Goal: Feedback & Contribution: Submit feedback/report problem

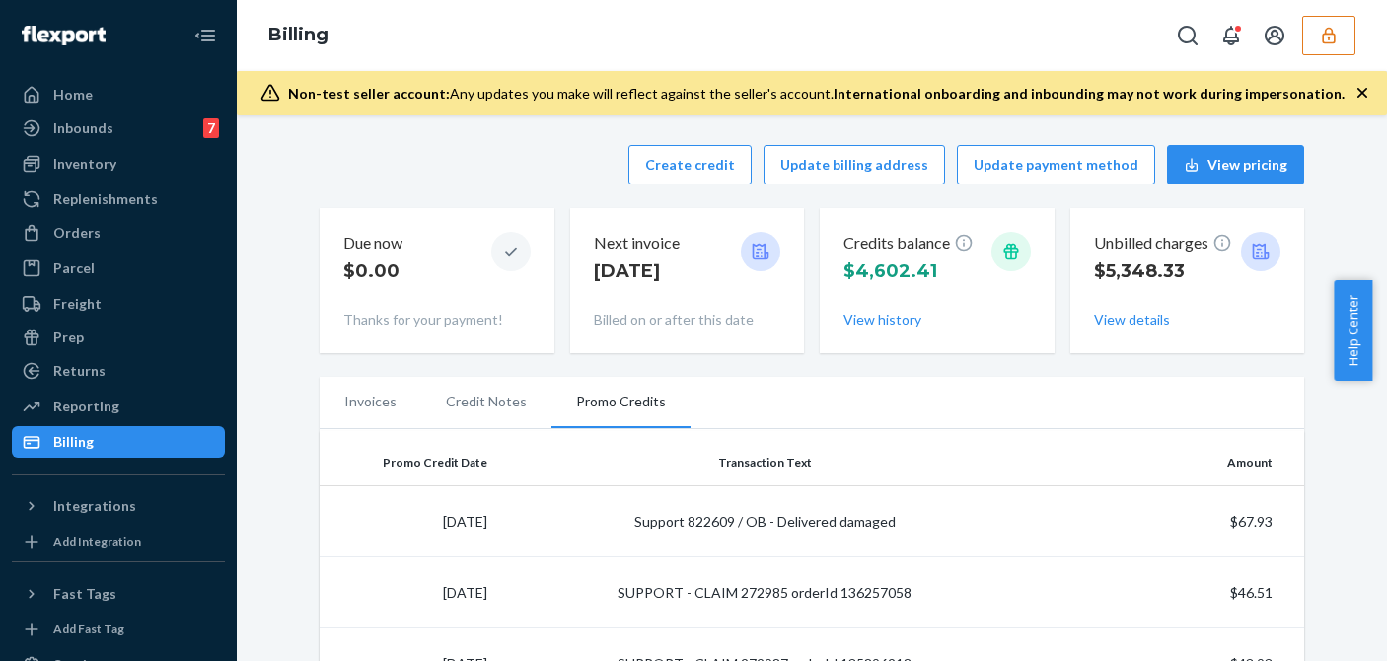
click at [1325, 39] on icon "button" at bounding box center [1329, 36] width 20 height 20
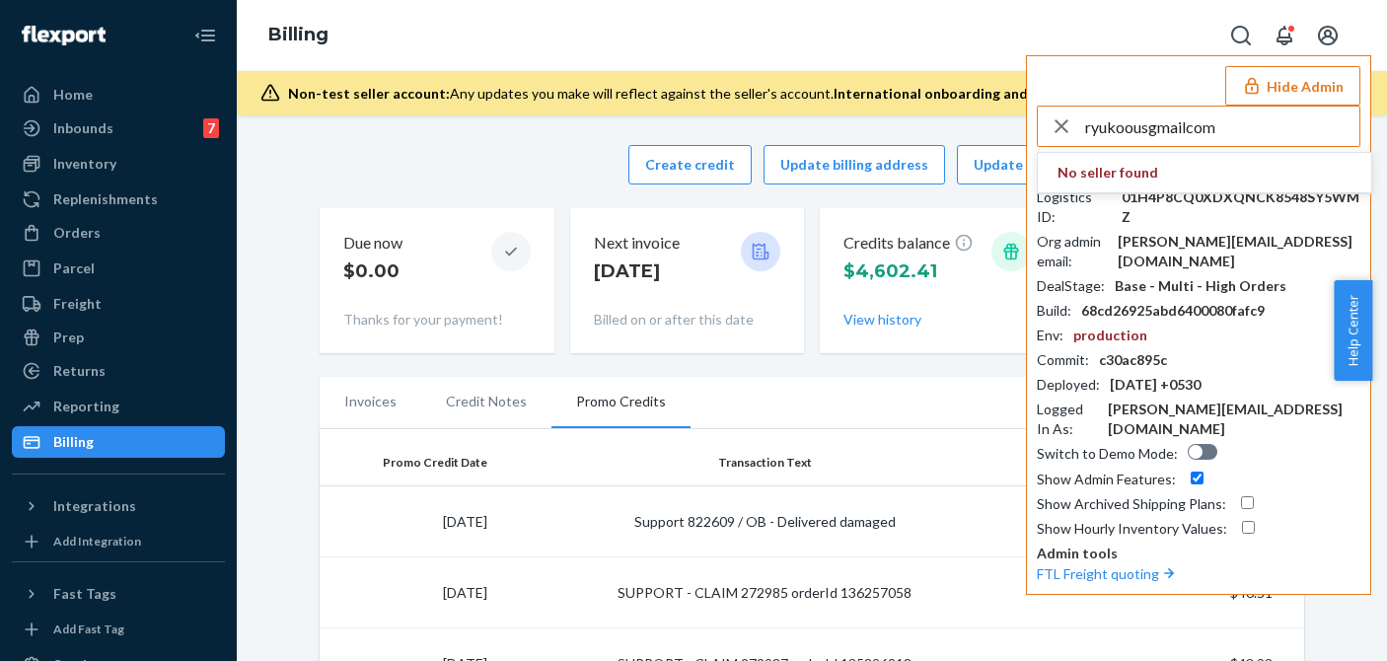
click at [1219, 130] on input "ryukoousgmailcom" at bounding box center [1222, 126] width 274 height 39
click at [1222, 128] on input "ryukoousgmailcom" at bounding box center [1222, 126] width 274 height 39
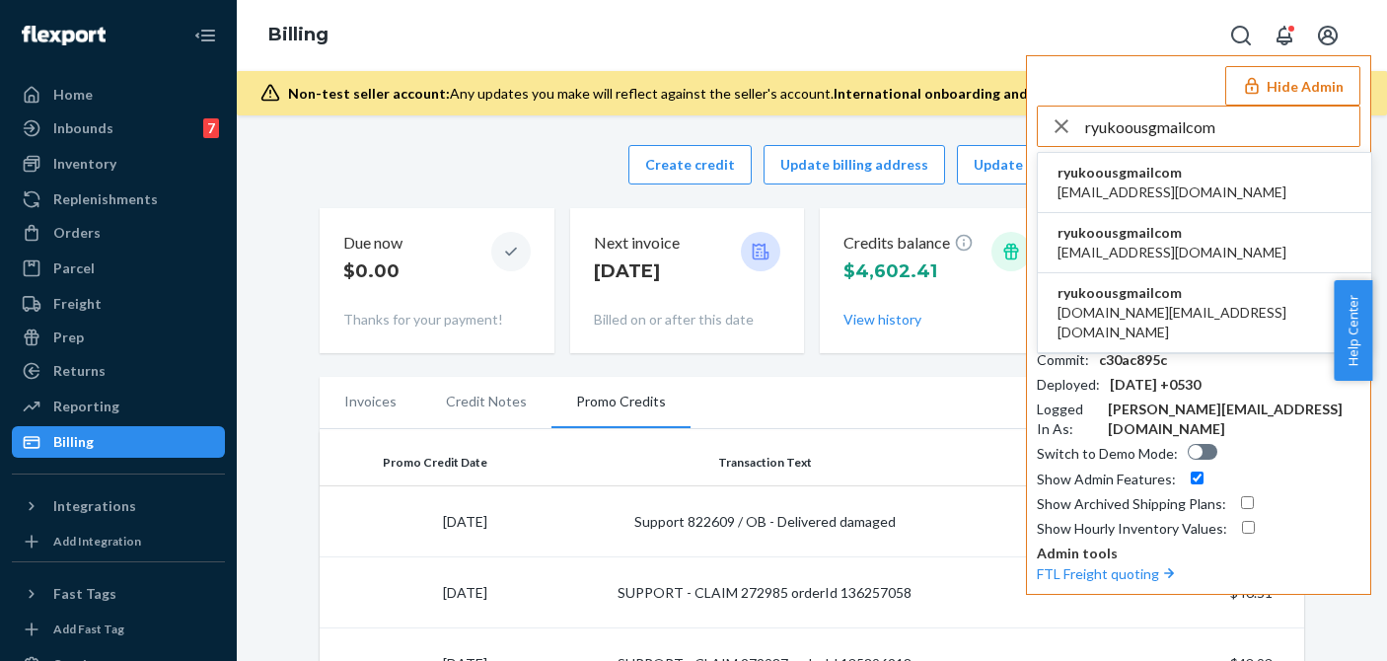
type input "ryukoousgmailcom"
click at [1116, 174] on span "ryukoousgmailcom" at bounding box center [1171, 173] width 229 height 20
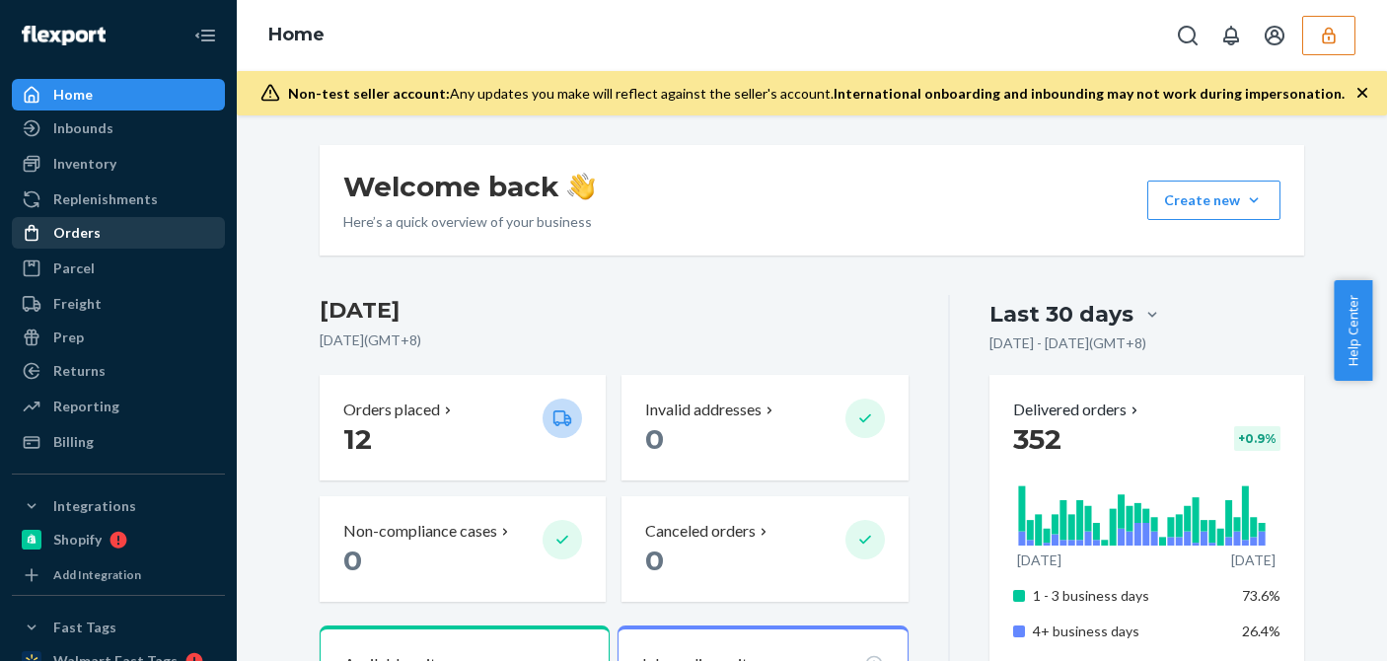
click at [86, 236] on div "Orders" at bounding box center [76, 233] width 47 height 20
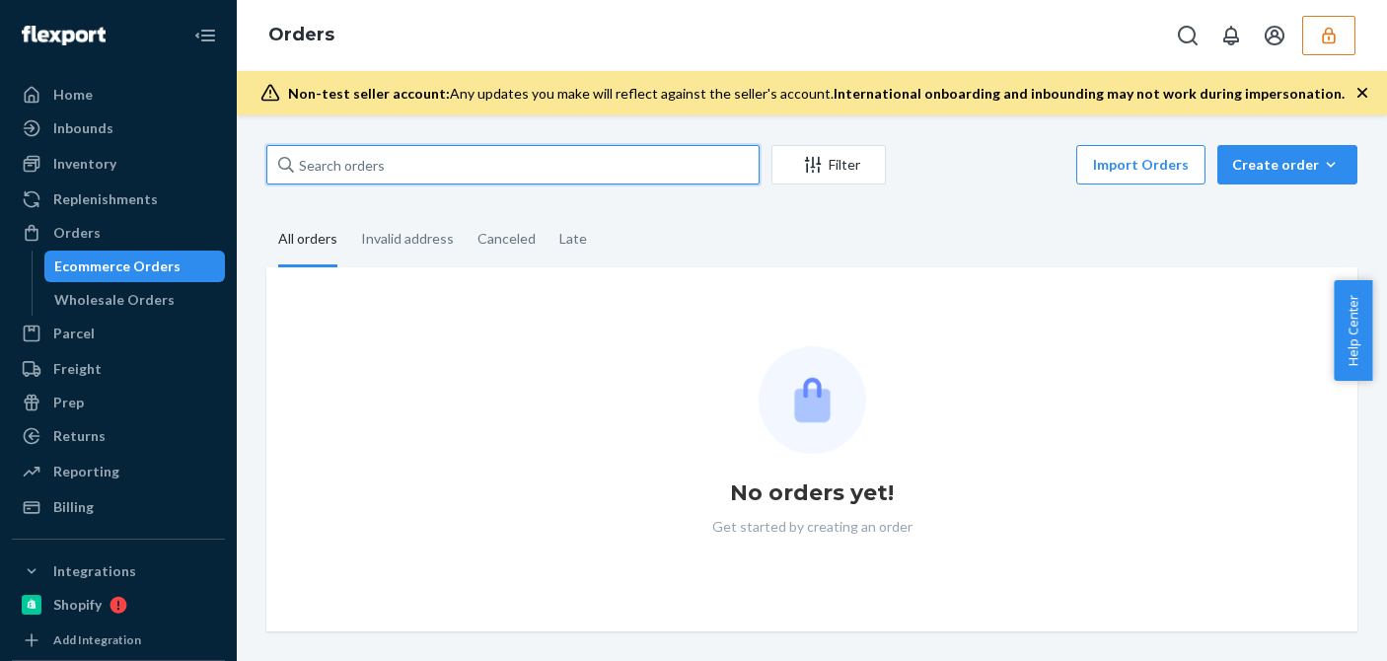
click at [396, 182] on input "text" at bounding box center [512, 164] width 493 height 39
paste input "MAN24834325"
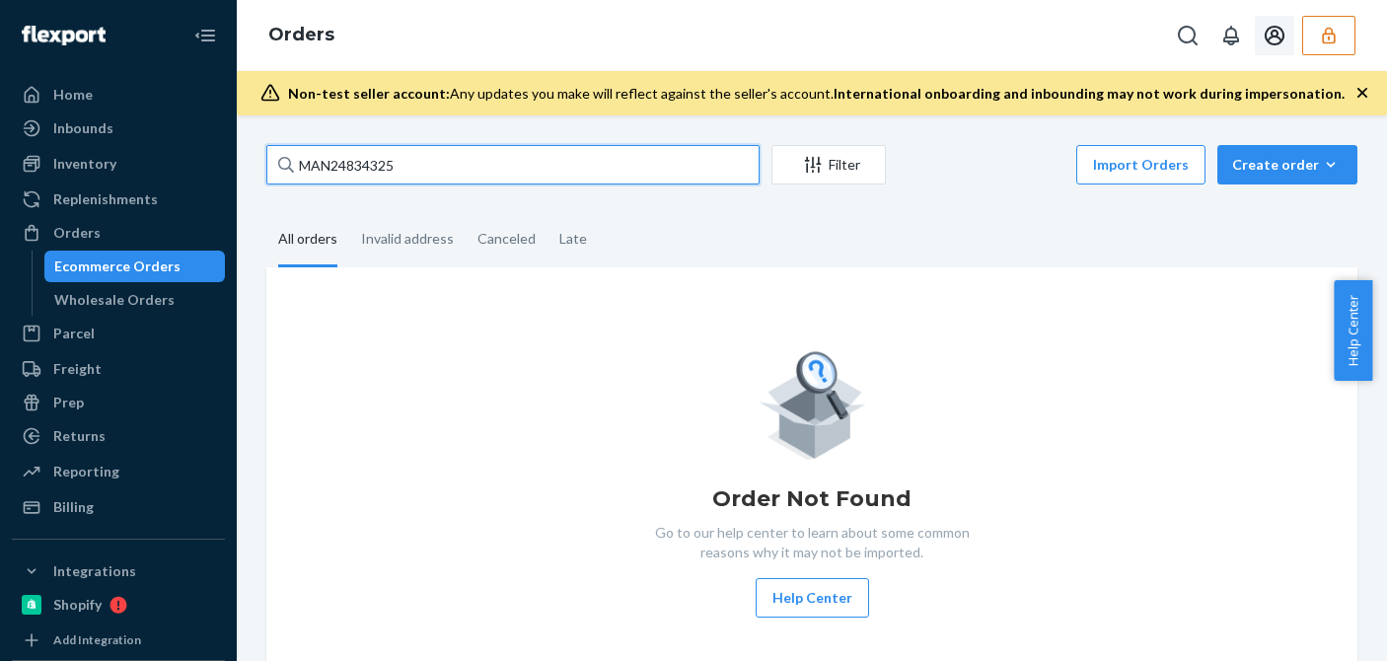
type input "MAN24834325"
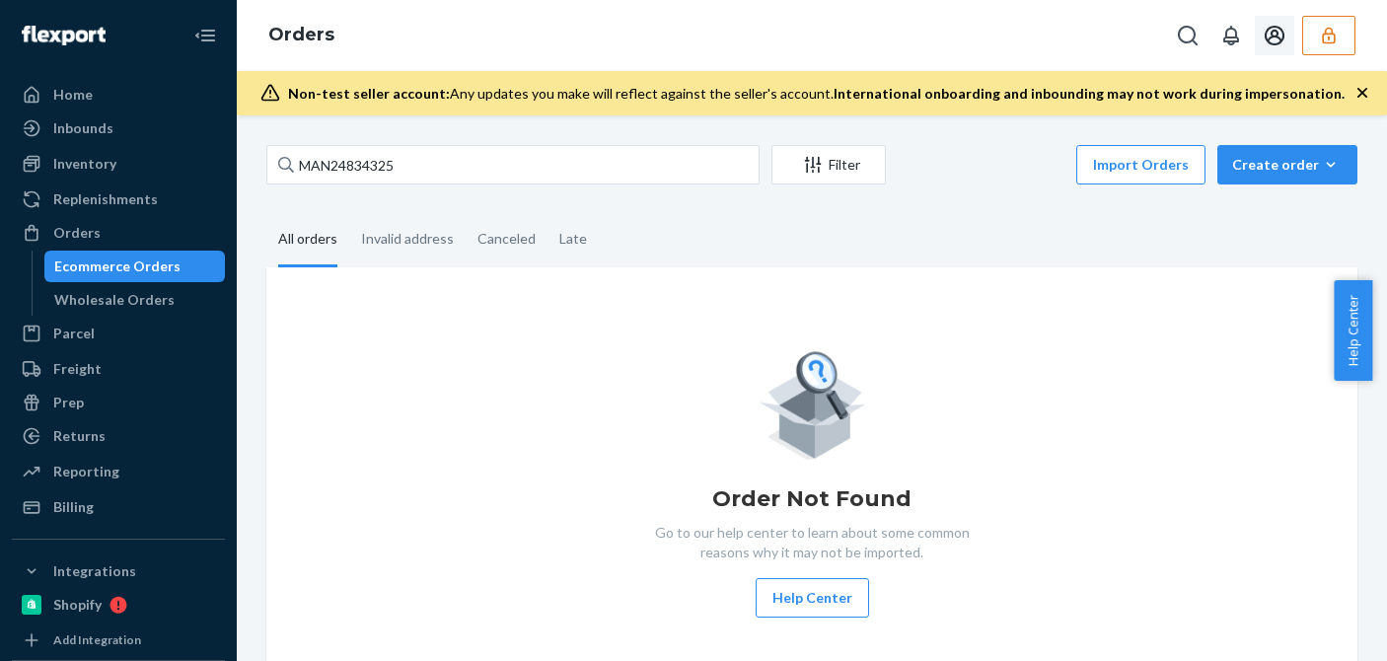
click at [1330, 29] on icon "button" at bounding box center [1329, 36] width 20 height 20
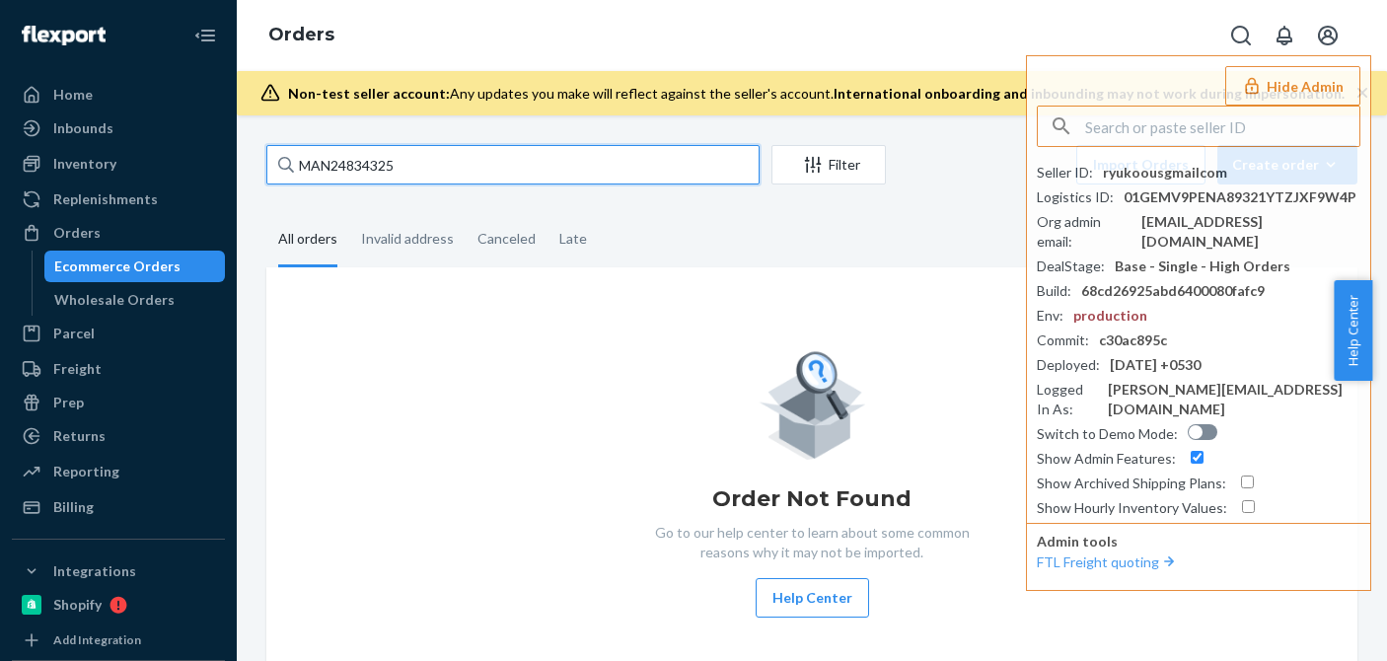
click at [425, 161] on input "MAN24834325" at bounding box center [512, 164] width 493 height 39
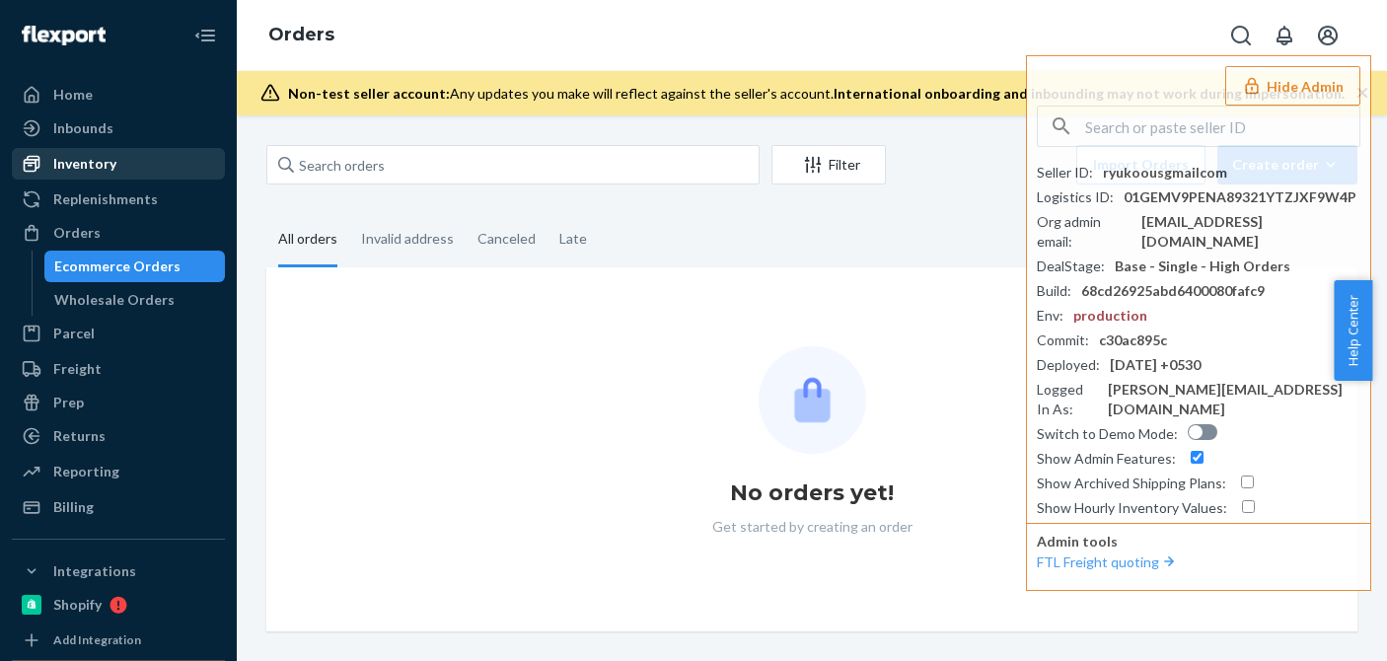
click at [121, 169] on div "Inventory" at bounding box center [118, 164] width 209 height 28
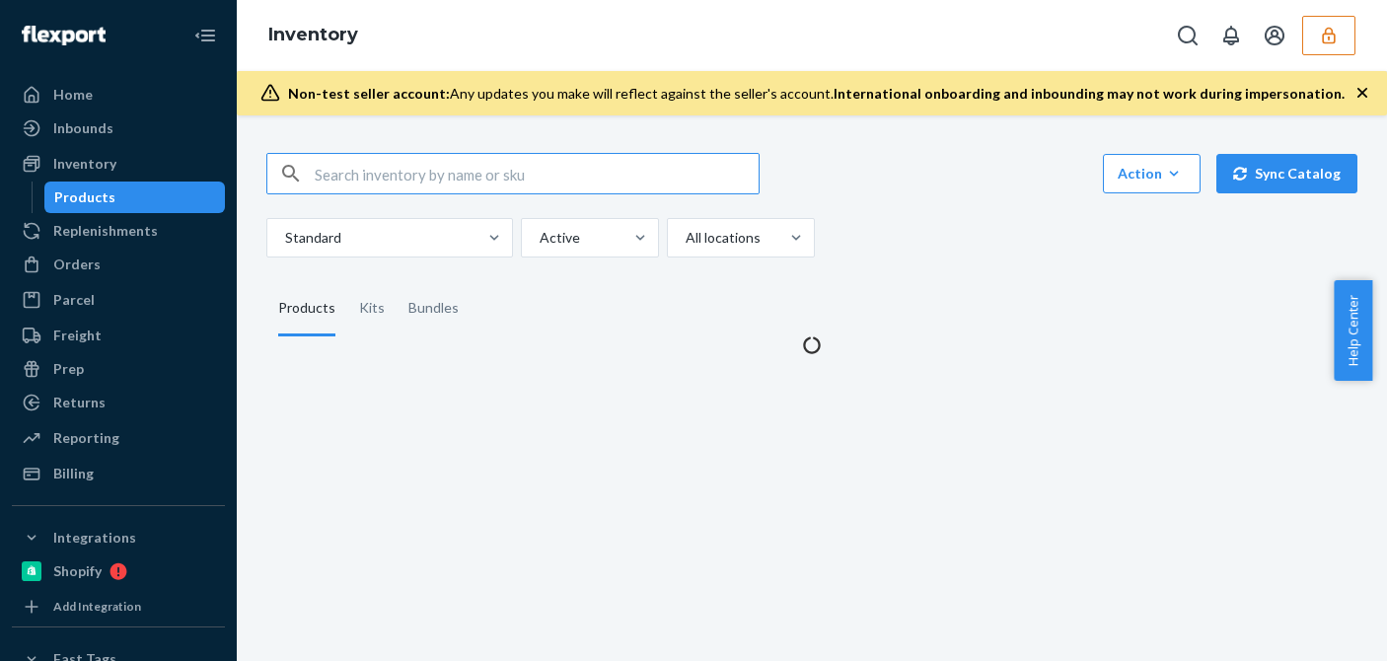
click at [936, 218] on div "Standard Active All locations" at bounding box center [804, 237] width 1076 height 39
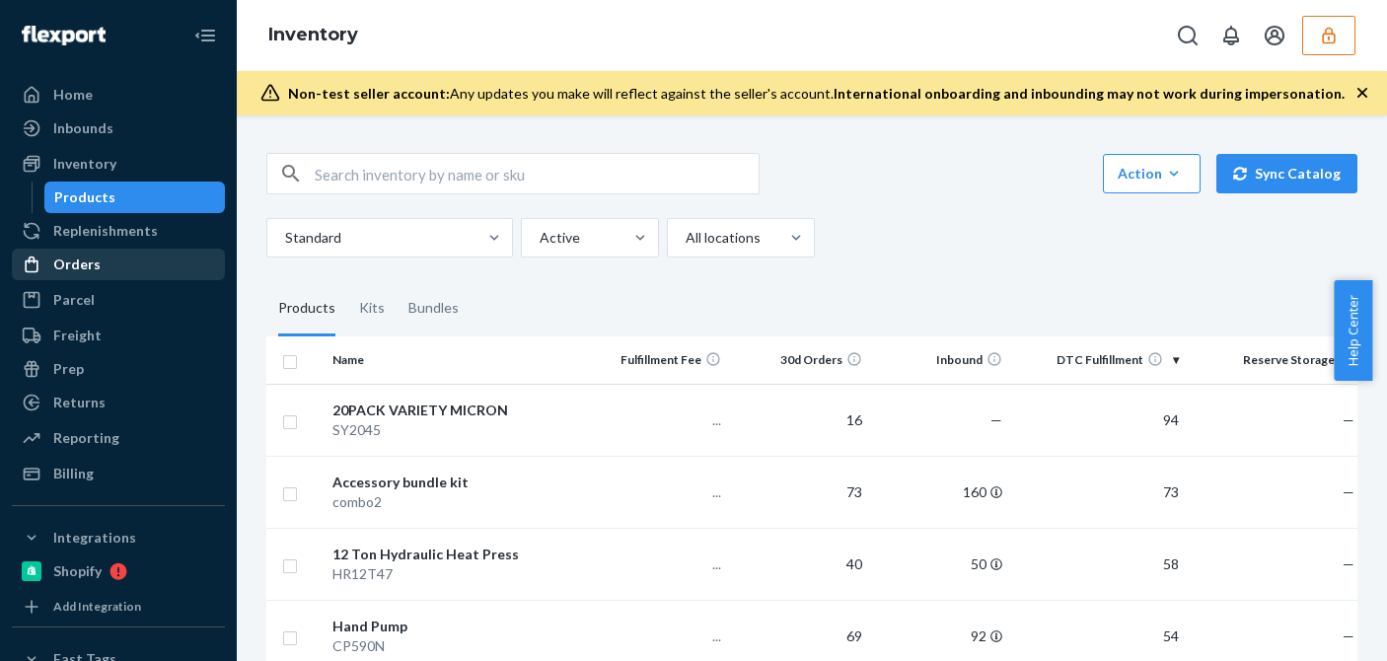
click at [109, 270] on div "Orders" at bounding box center [118, 265] width 209 height 28
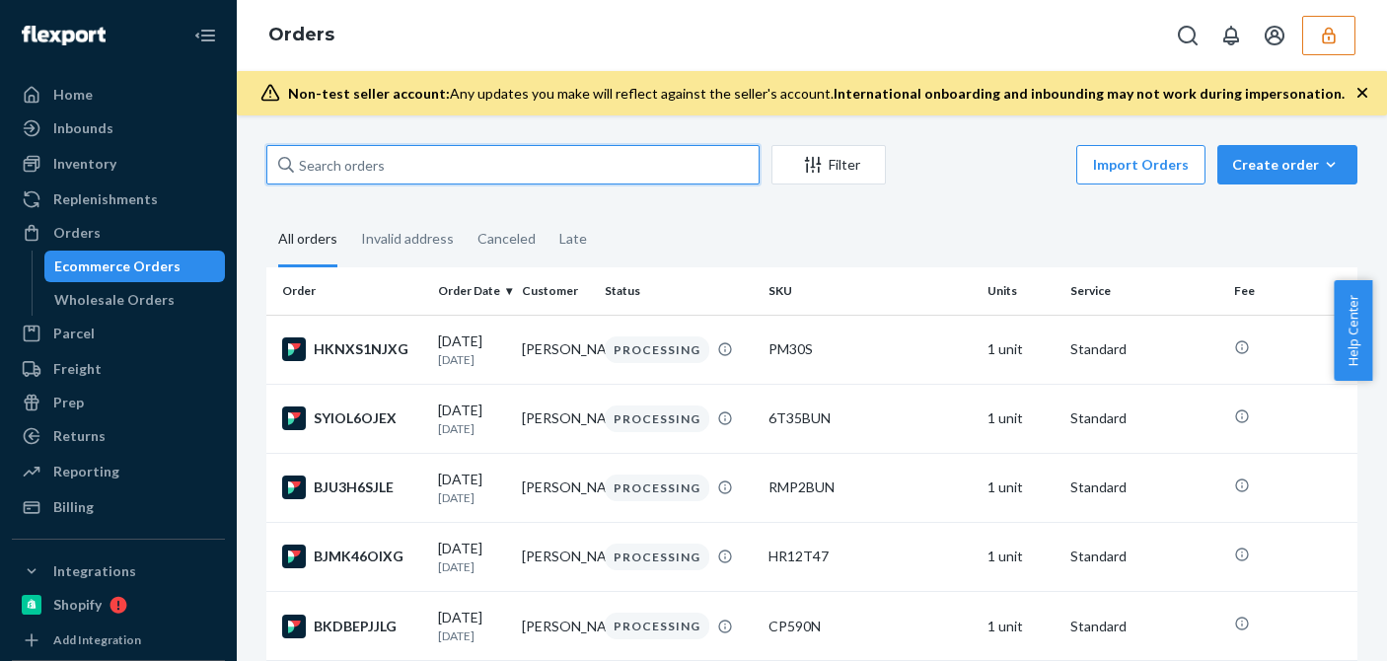
click at [536, 160] on input "text" at bounding box center [512, 164] width 493 height 39
paste input "MAN24834325"
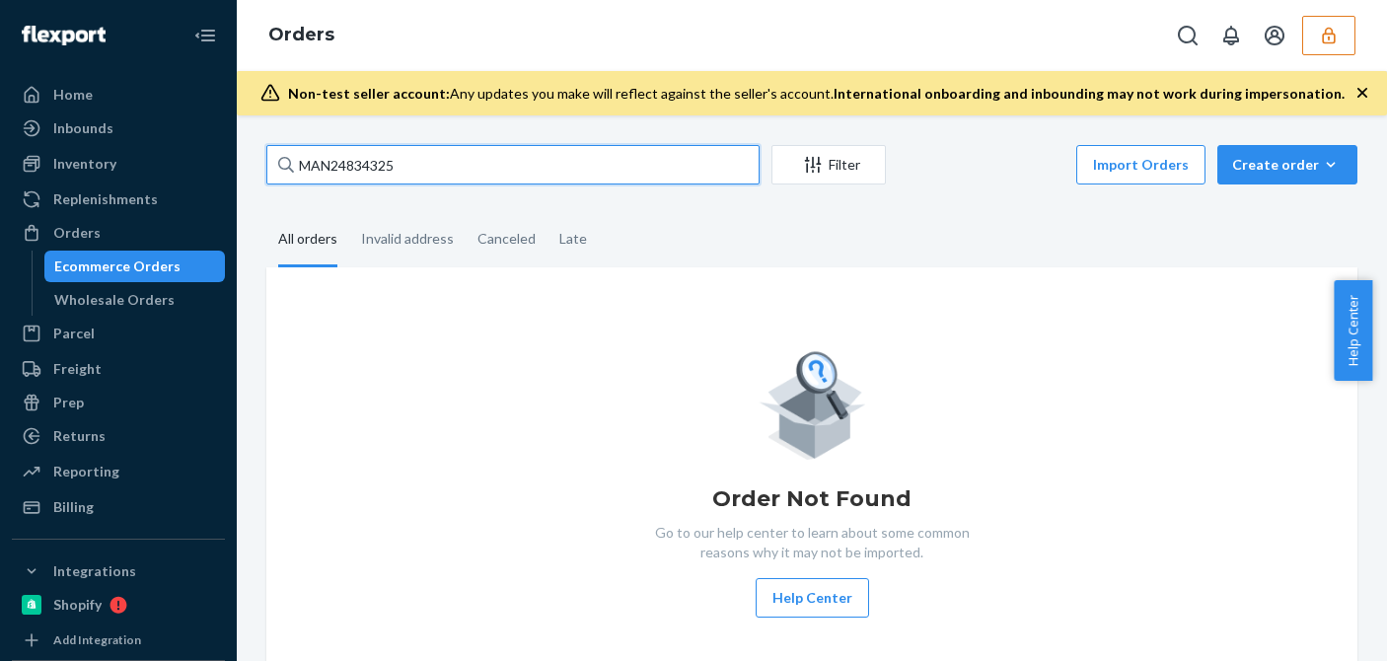
type input "MAN24834325"
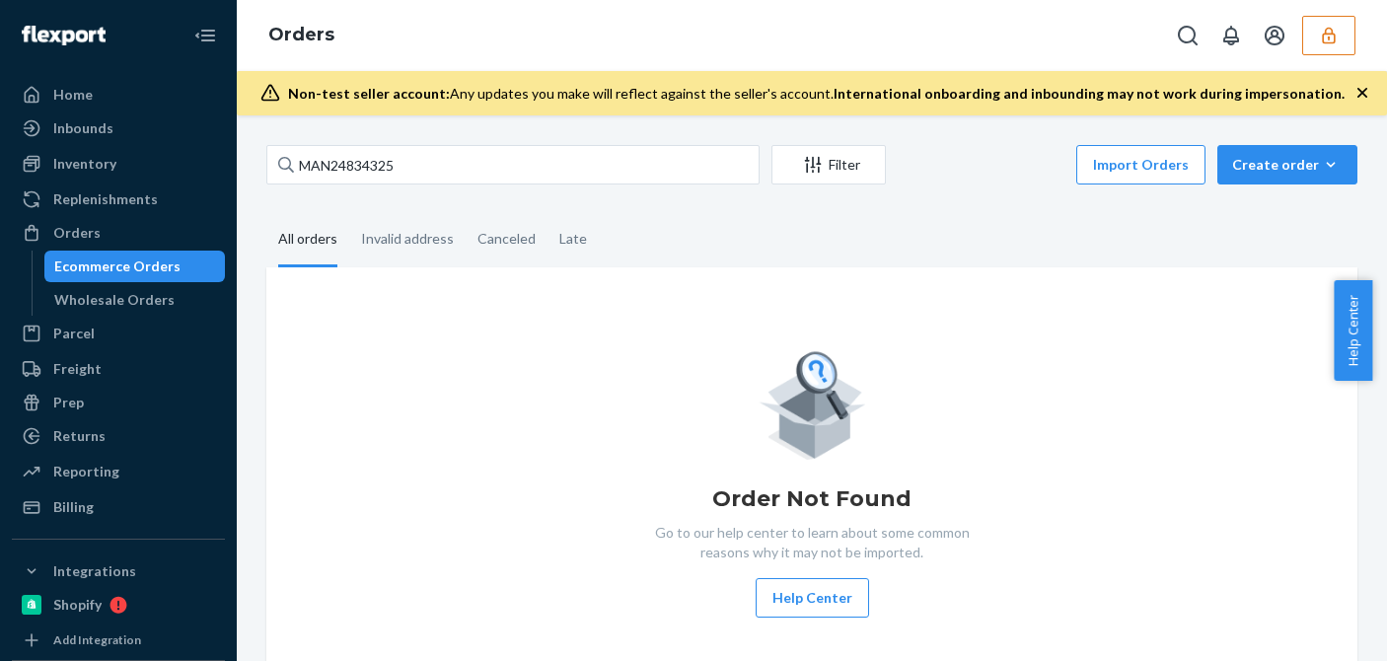
click at [1326, 36] on icon "button" at bounding box center [1329, 36] width 20 height 20
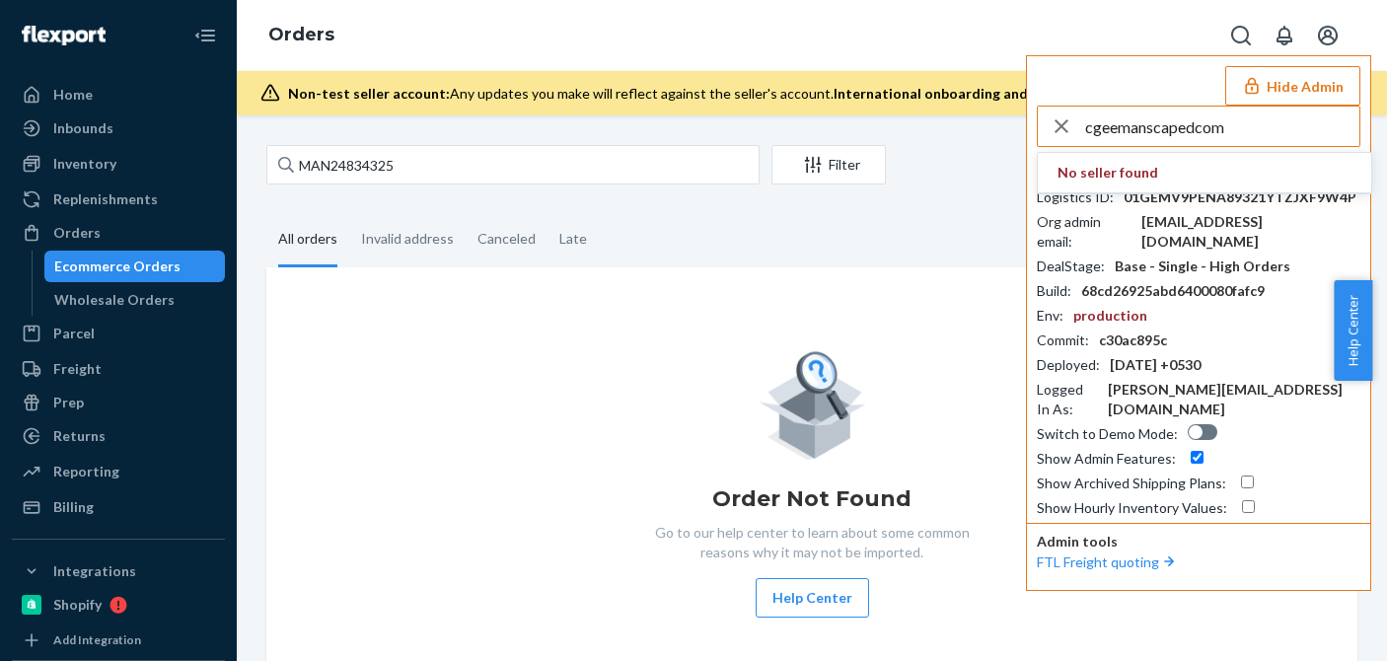
click at [1243, 124] on input "cgeemanscapedcom" at bounding box center [1222, 126] width 274 height 39
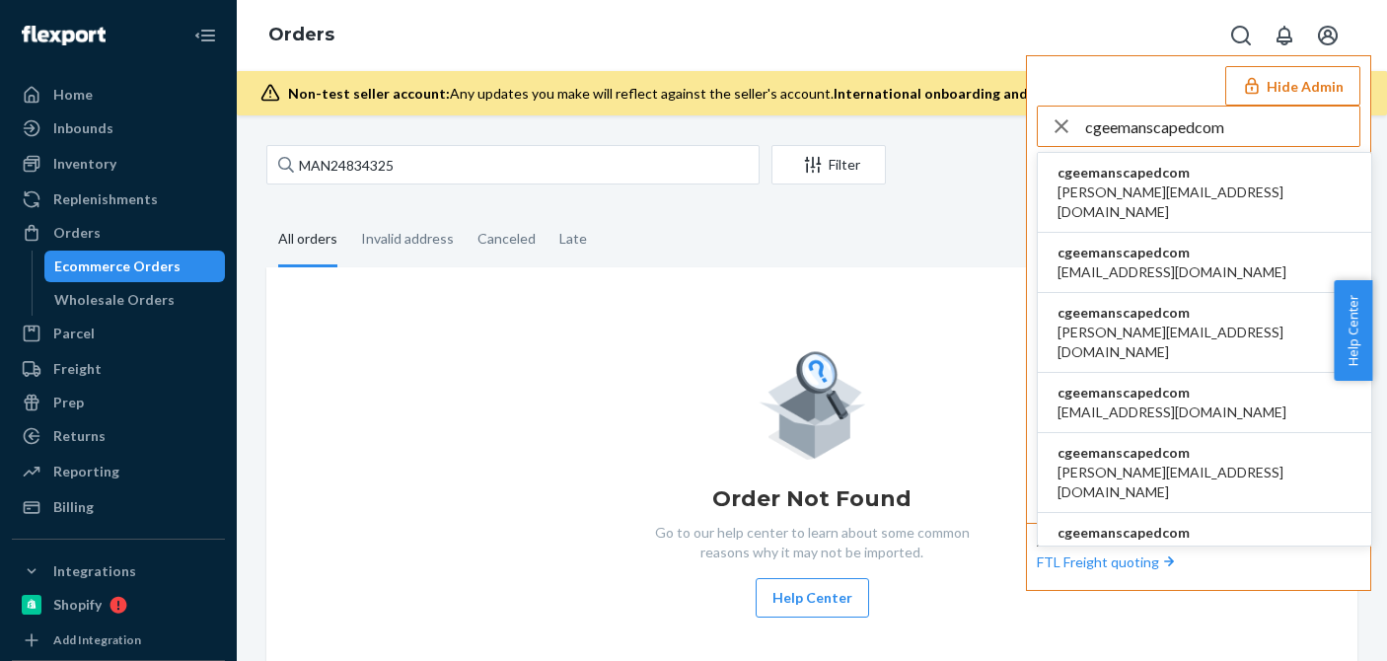
click at [1243, 125] on input "cgeemanscapedcom" at bounding box center [1222, 126] width 274 height 39
type input "cgeemanscapedcom"
click at [1121, 190] on span "alex@manscaped.com" at bounding box center [1204, 201] width 294 height 39
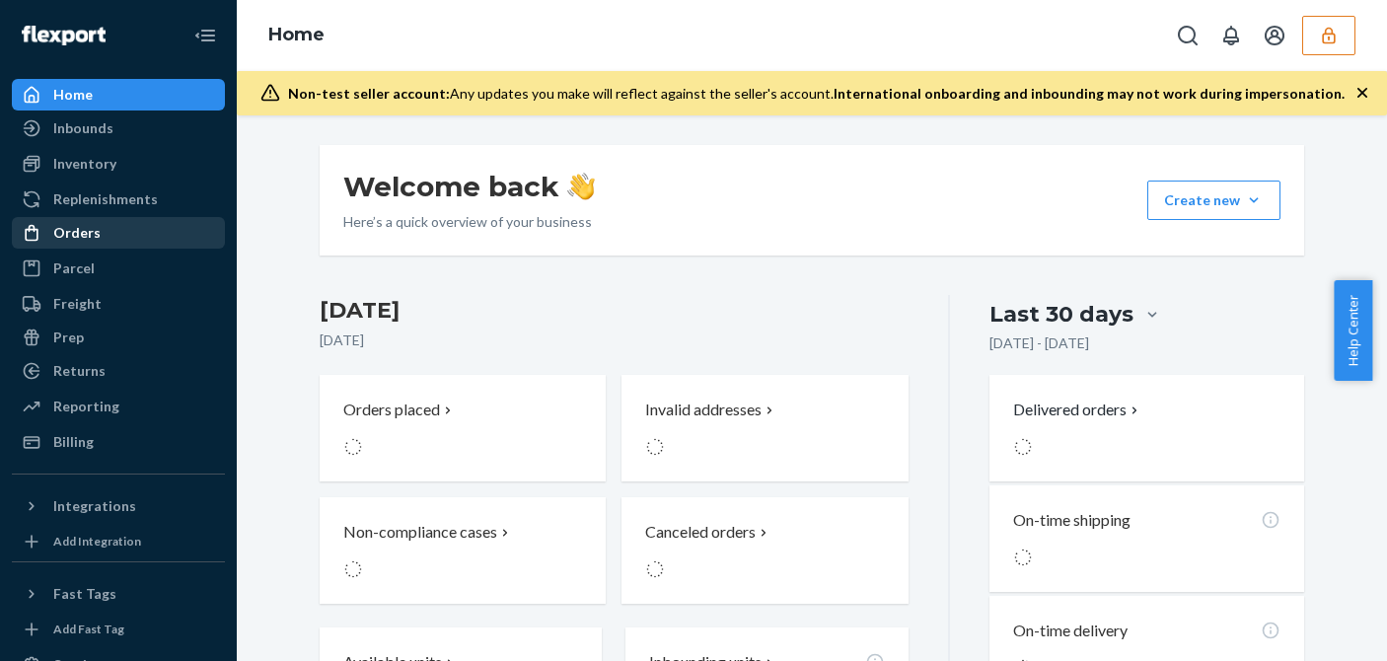
click at [114, 233] on div "Orders" at bounding box center [118, 233] width 209 height 28
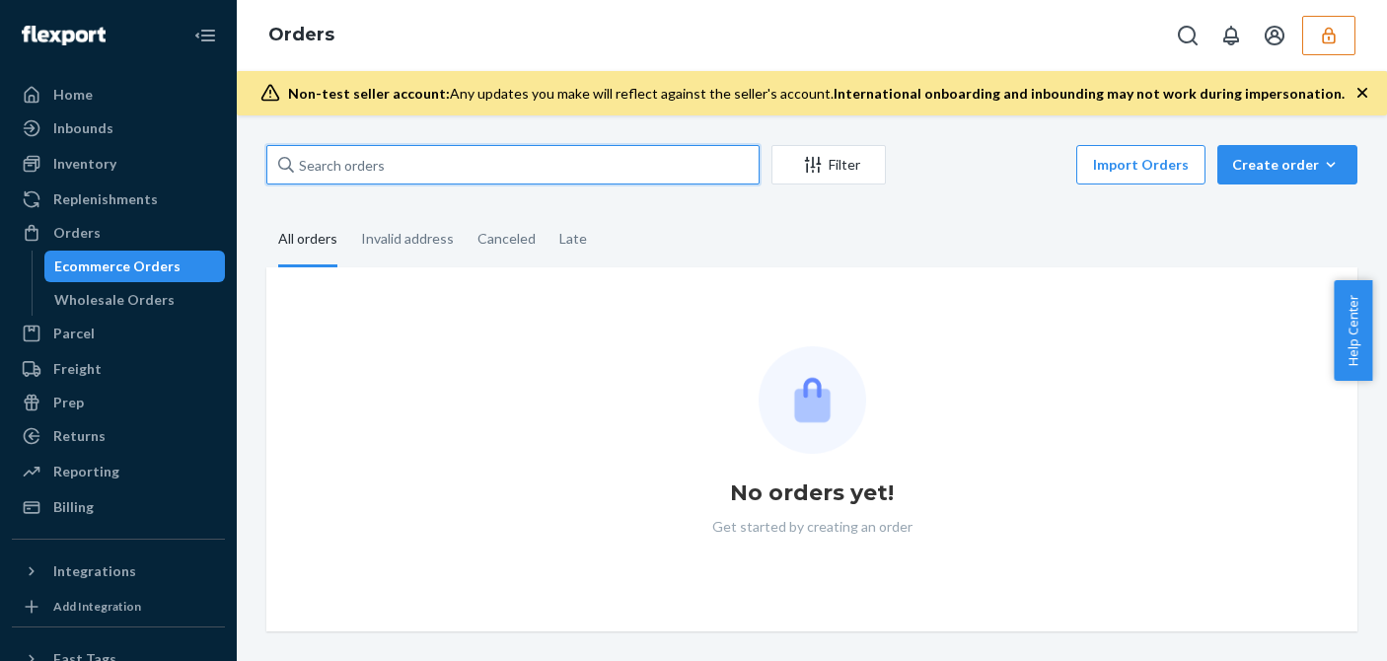
click at [376, 158] on input "text" at bounding box center [512, 164] width 493 height 39
paste input "MAN24834325"
type input "MAN24834325"
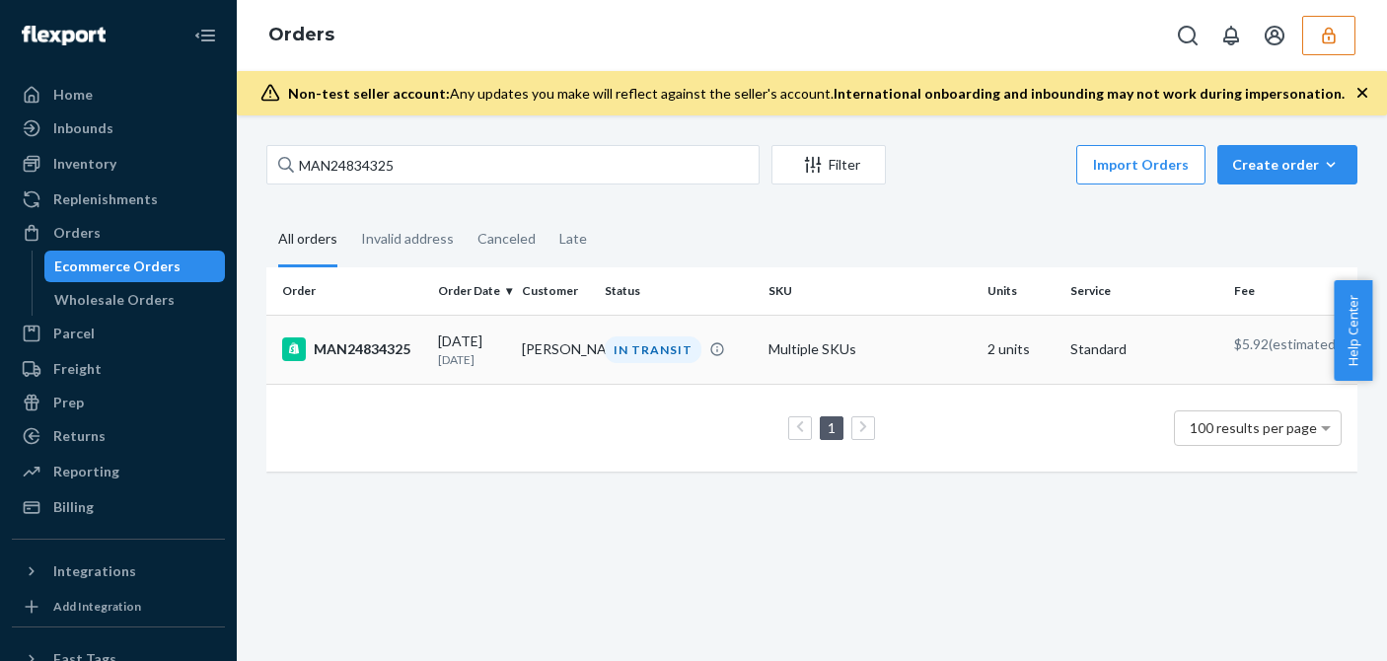
click at [438, 364] on p "6 days ago" at bounding box center [472, 359] width 68 height 17
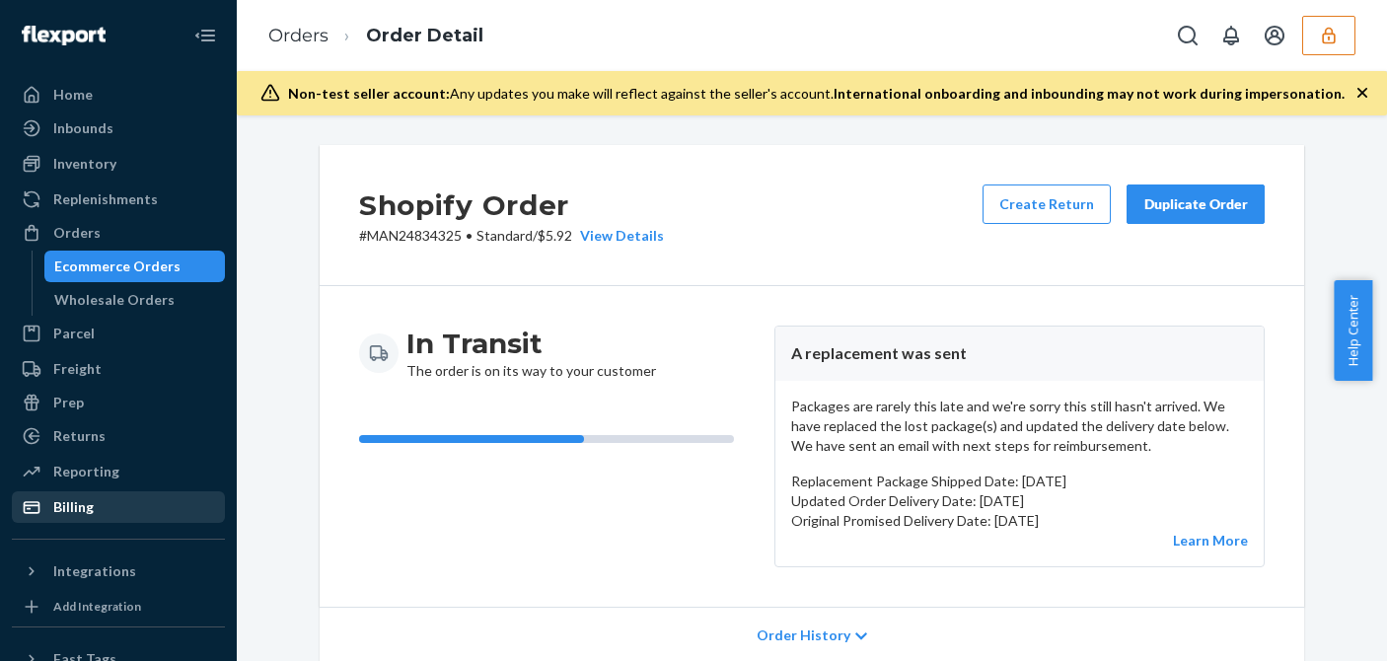
click at [55, 512] on div "Billing" at bounding box center [73, 507] width 40 height 20
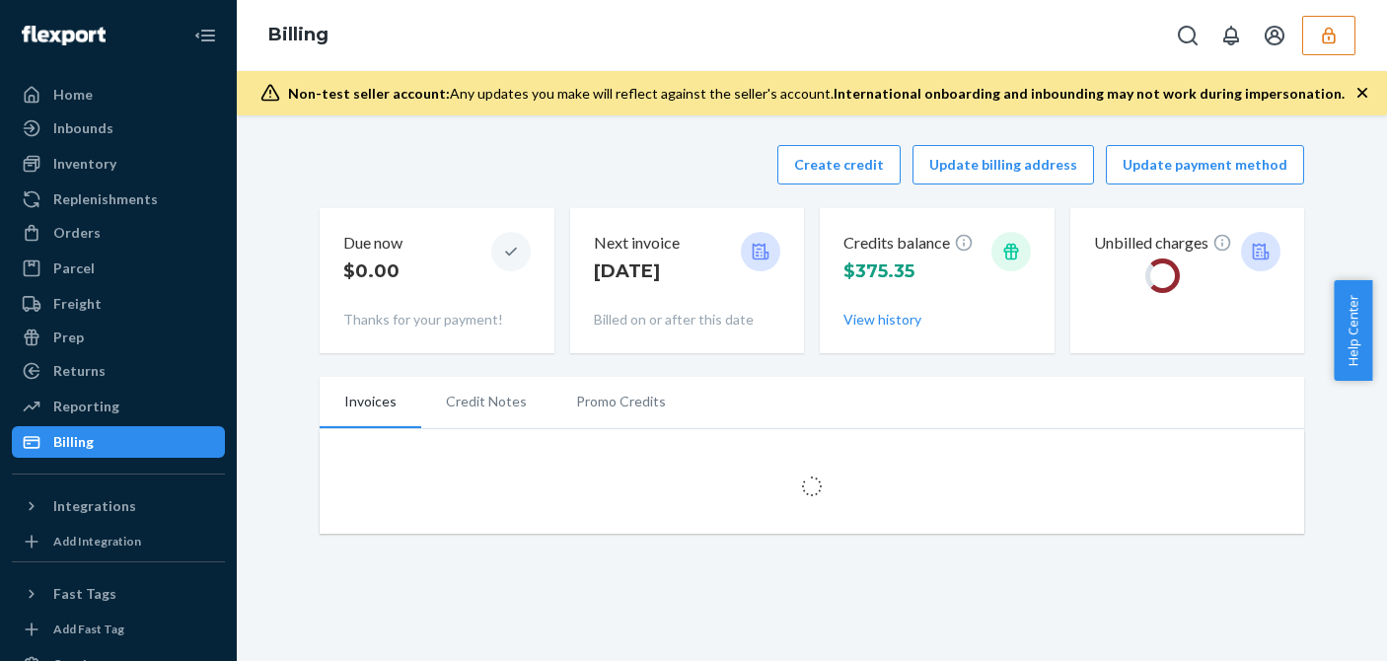
click at [546, 199] on div "Create credit Update billing address Update payment method Due now $0.00 Thanks…" at bounding box center [812, 249] width 984 height 232
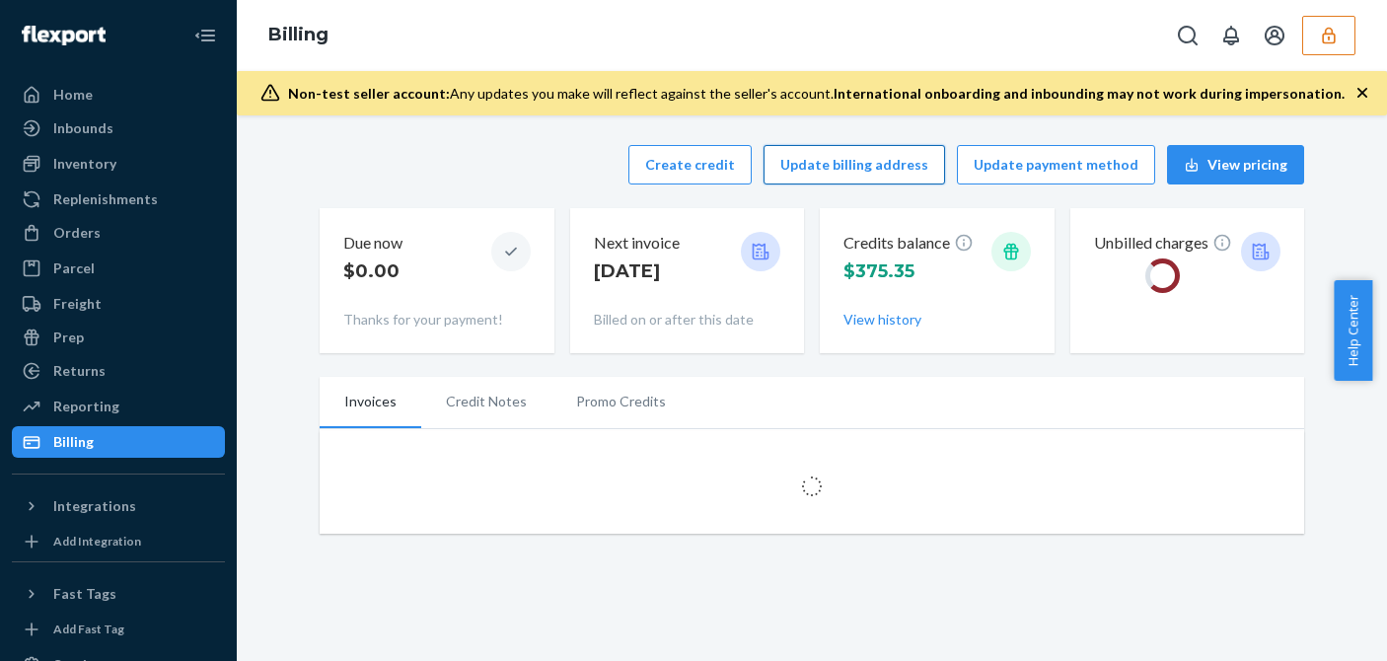
click at [817, 165] on button "Update billing address" at bounding box center [853, 164] width 181 height 39
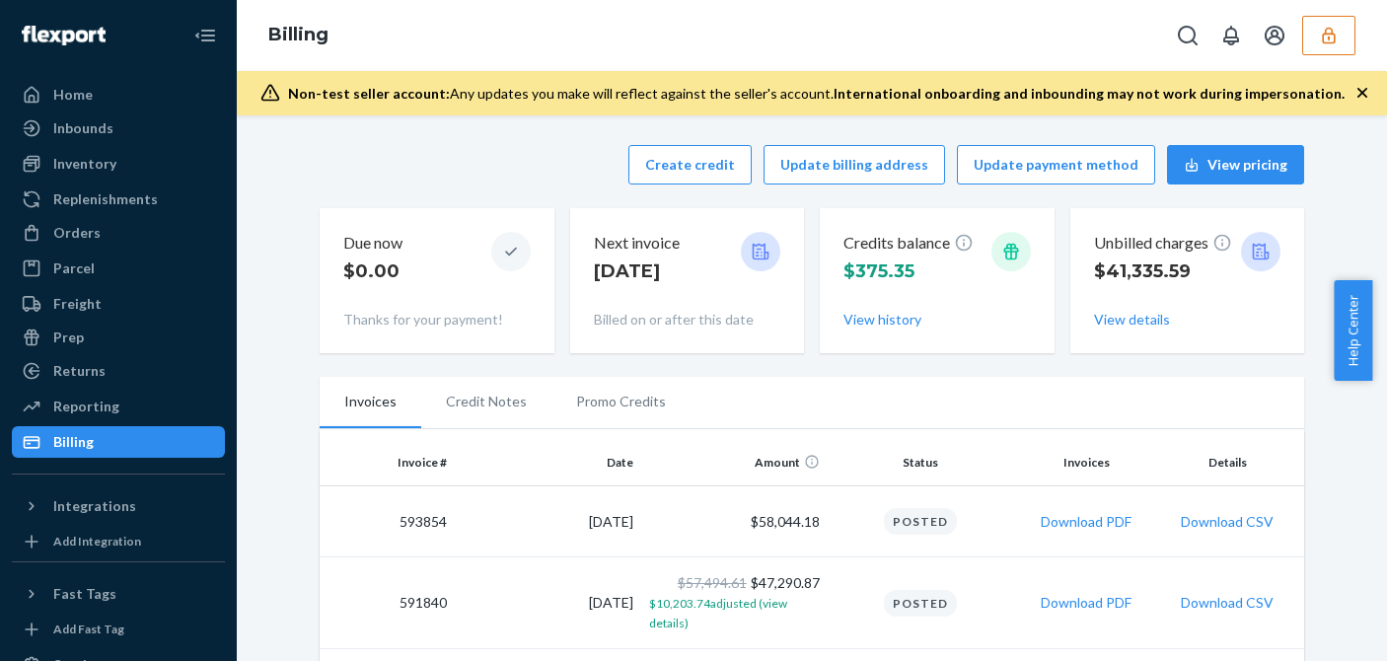
click at [678, 204] on div "Create credit Update billing address Update payment method View pricing Due now…" at bounding box center [812, 249] width 984 height 232
click at [683, 177] on button "Create credit" at bounding box center [689, 164] width 123 height 39
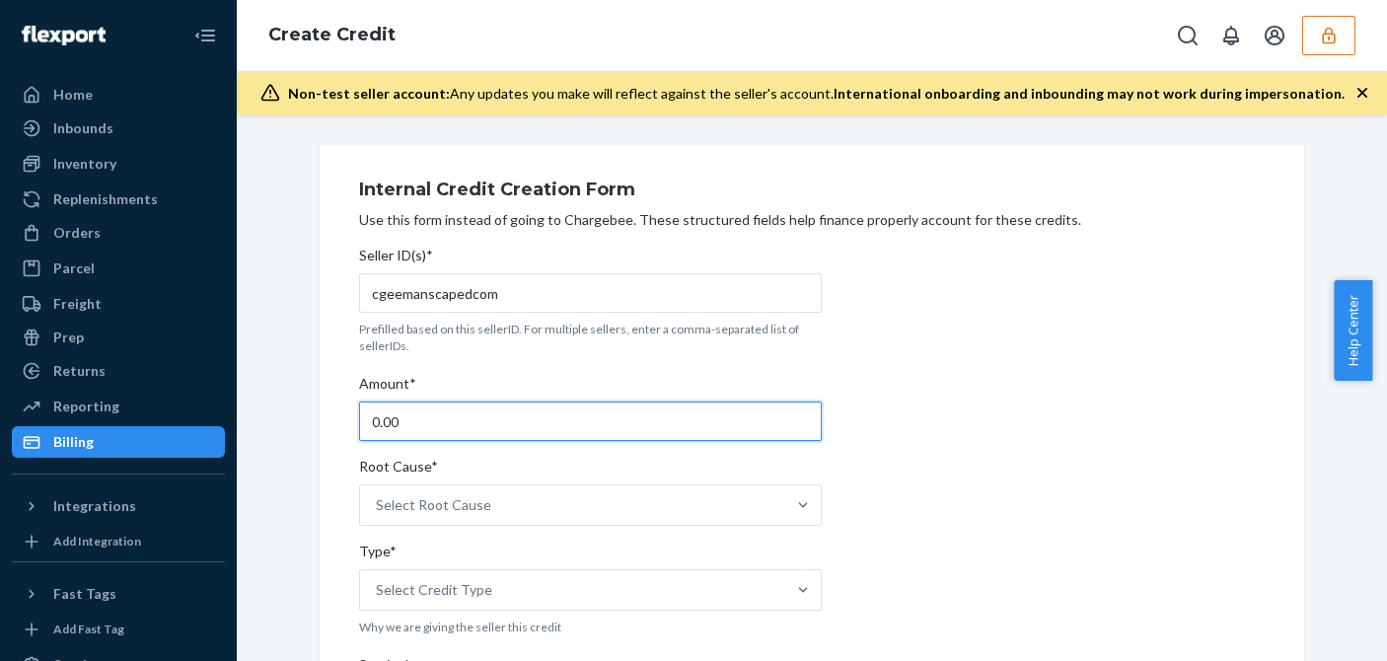
click at [414, 413] on input "0.00" at bounding box center [590, 420] width 463 height 39
type input "8.16"
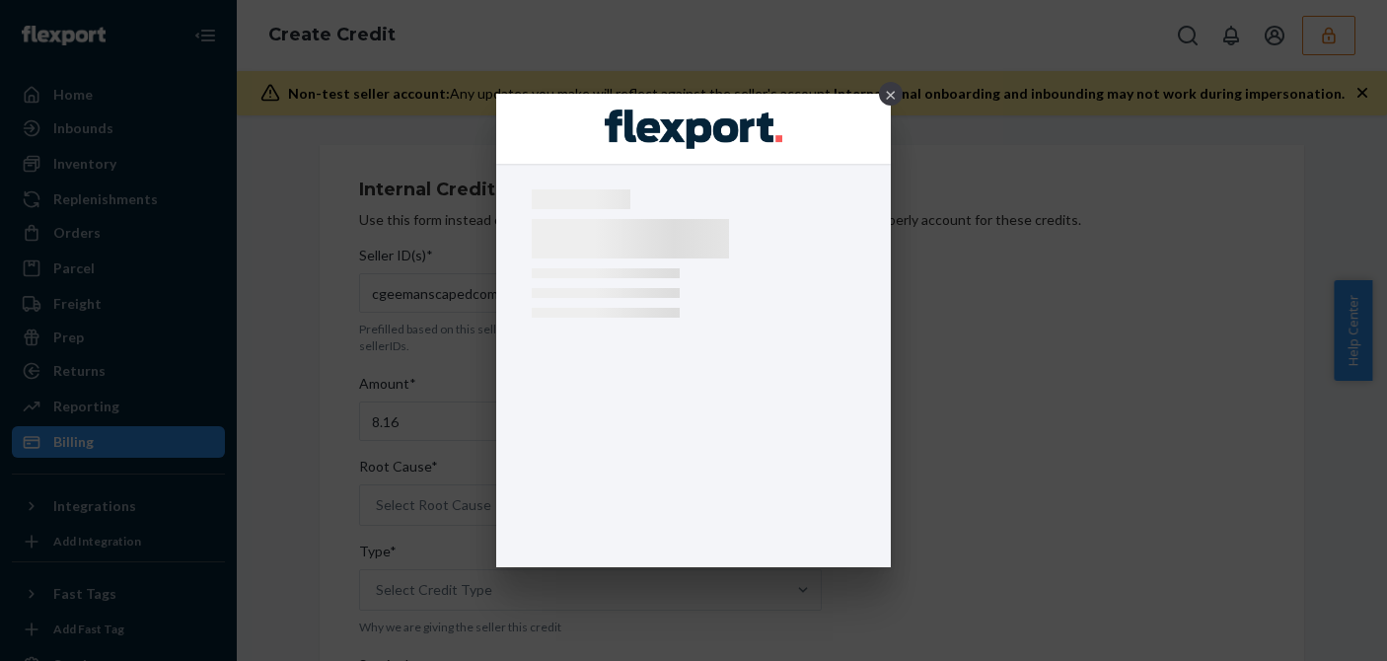
click at [890, 89] on div "×" at bounding box center [891, 94] width 24 height 24
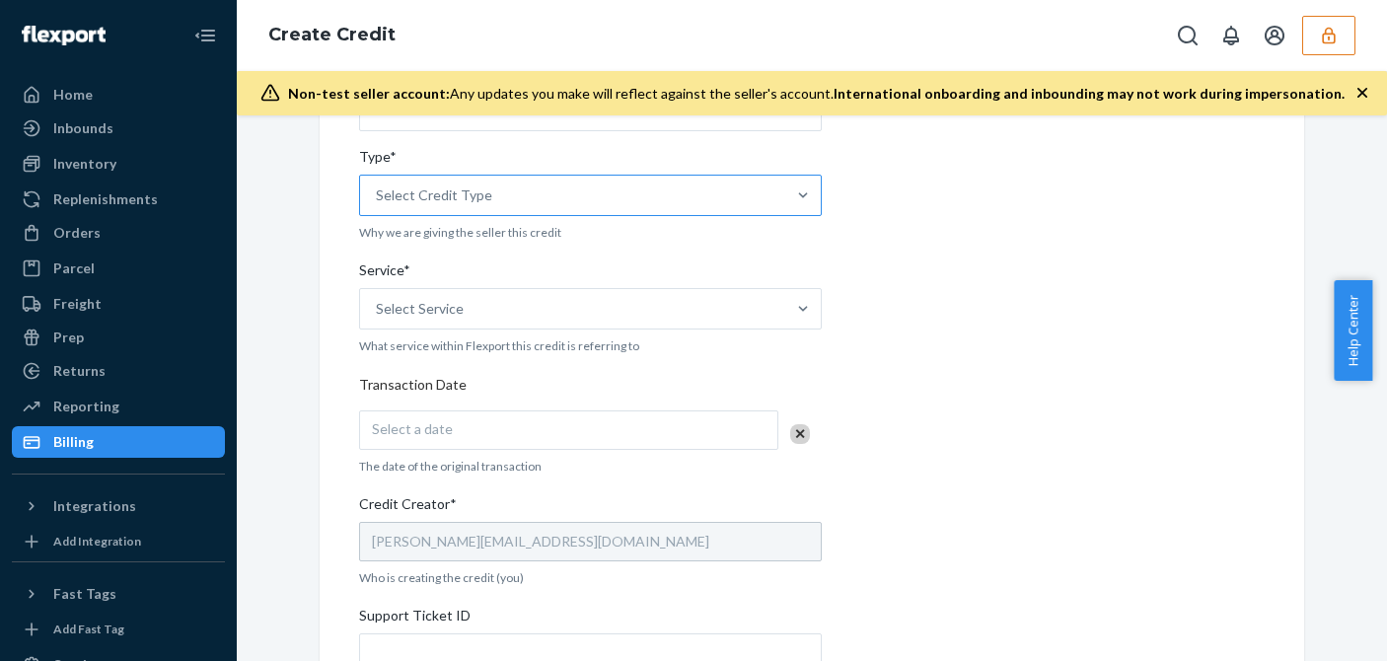
scroll to position [296, 0]
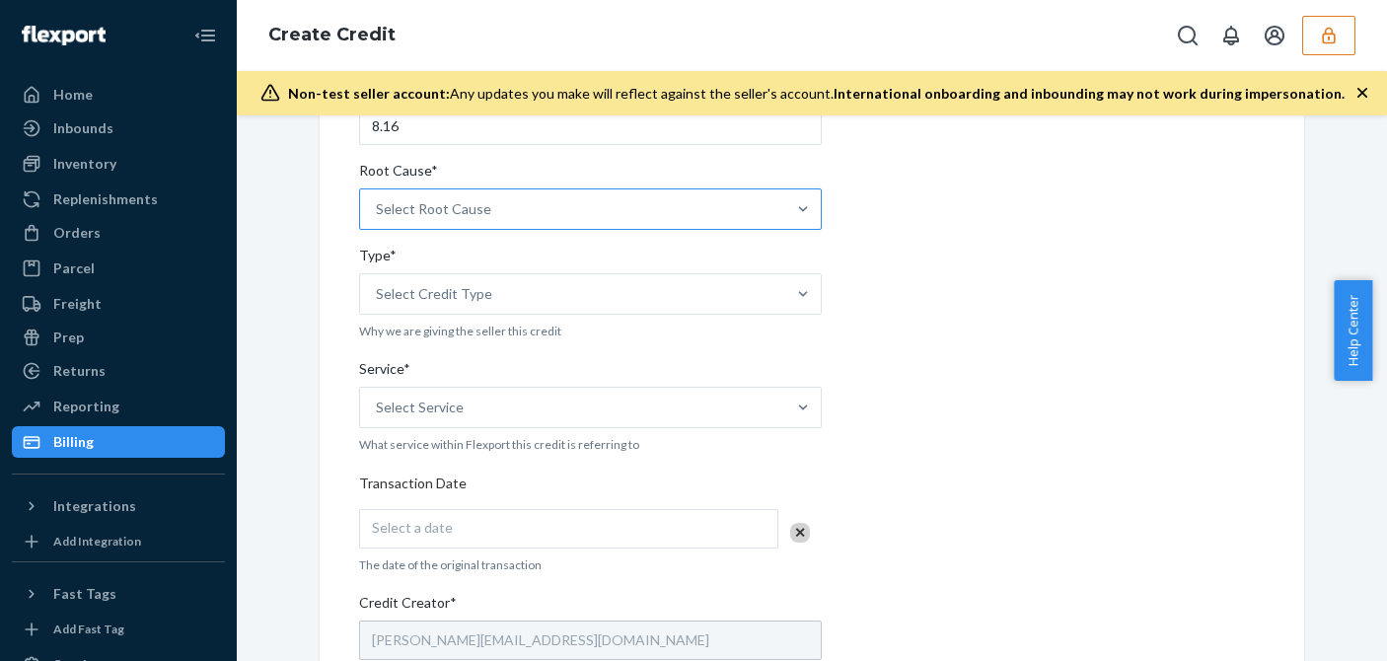
click at [509, 196] on div "Select Root Cause" at bounding box center [572, 208] width 425 height 39
click at [378, 199] on input "Root Cause* Select Root Cause" at bounding box center [377, 209] width 2 height 20
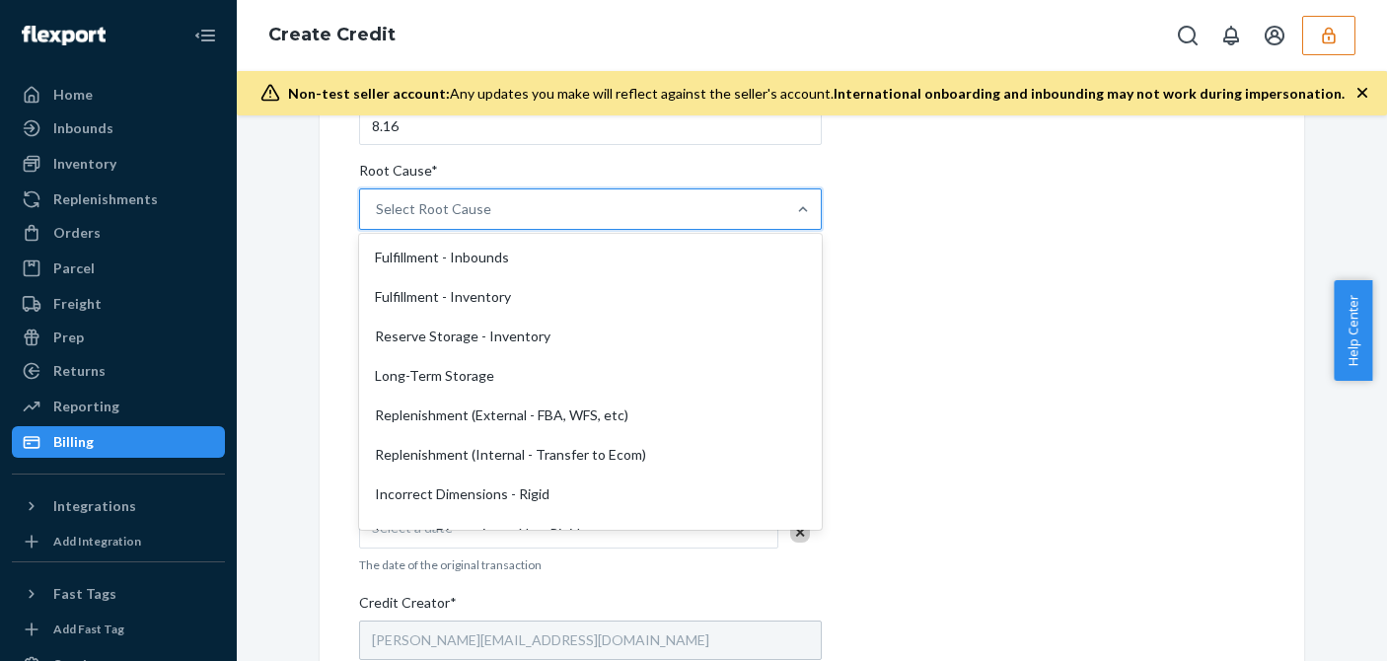
scroll to position [493, 0]
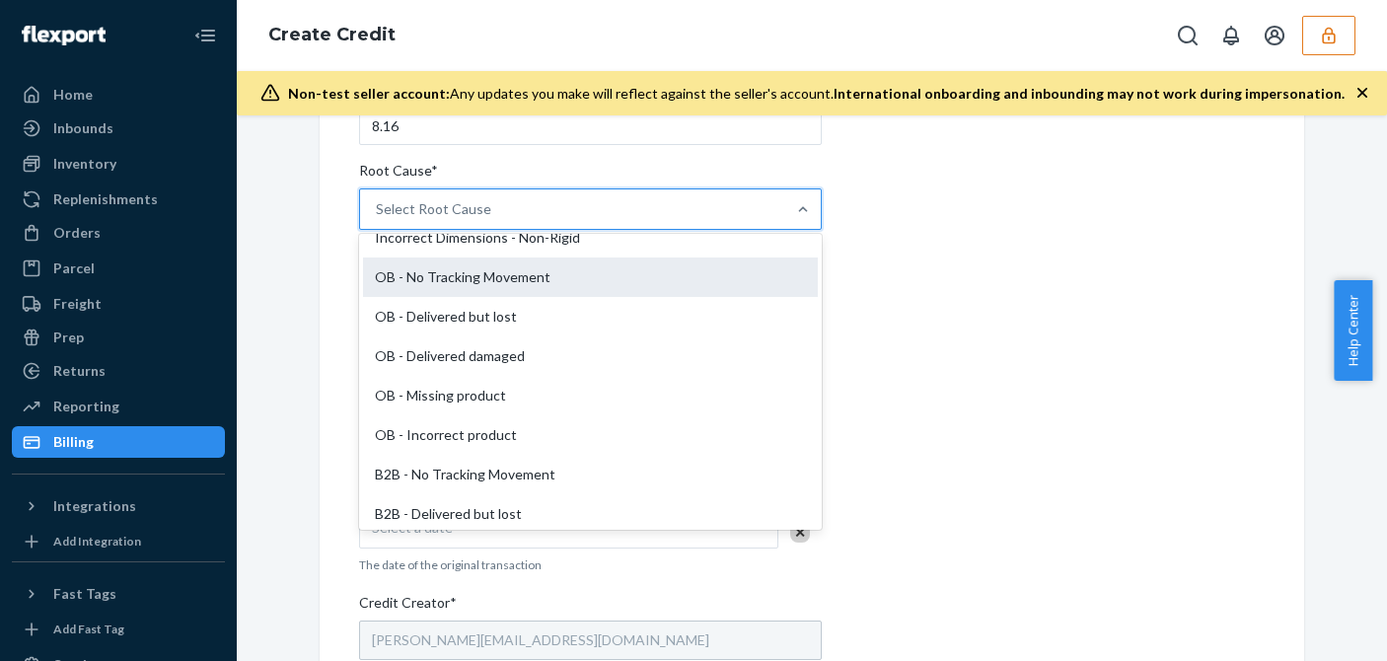
click at [492, 276] on div "OB - No Tracking Movement" at bounding box center [590, 276] width 455 height 39
click at [378, 219] on input "Root Cause* option OB - No Tracking Movement focused, 14 of 29. 29 results avai…" at bounding box center [377, 209] width 2 height 20
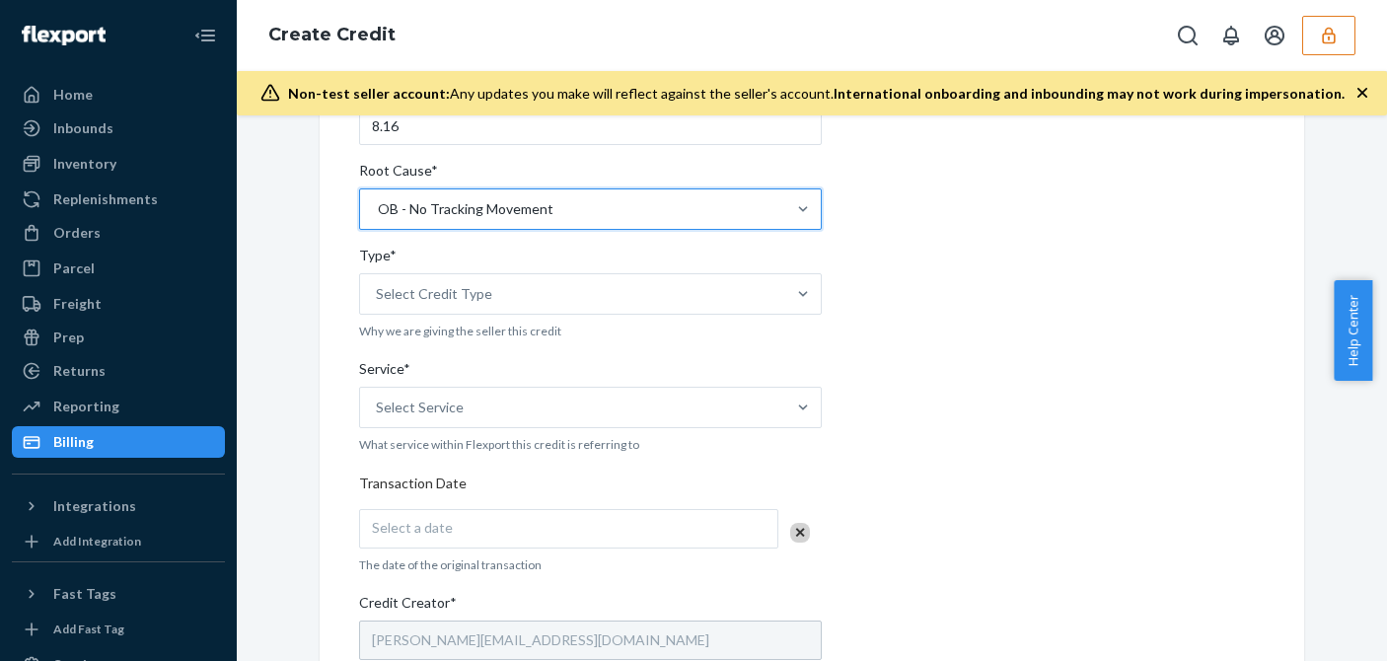
click at [483, 272] on div "Type*" at bounding box center [590, 260] width 463 height 28
click at [378, 284] on input "Type* Select Credit Type" at bounding box center [377, 294] width 2 height 20
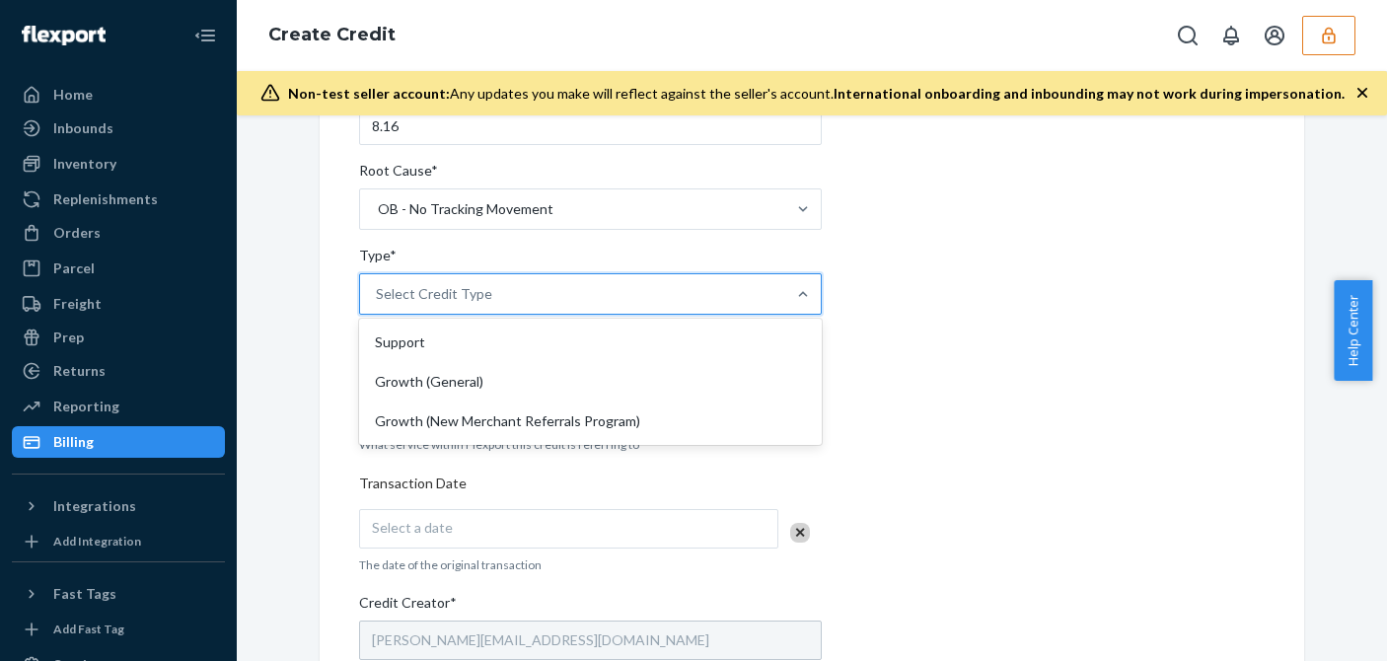
click at [495, 299] on div "Select Credit Type" at bounding box center [572, 293] width 425 height 39
click at [378, 299] on input "Type* option Support focused, 1 of 3. 3 results available. Use Up and Down to c…" at bounding box center [377, 294] width 2 height 20
click at [450, 338] on div "Support" at bounding box center [590, 342] width 455 height 39
click at [378, 304] on input "Type* option Support focused, 1 of 3. 3 results available. Use Up and Down to c…" at bounding box center [377, 294] width 2 height 20
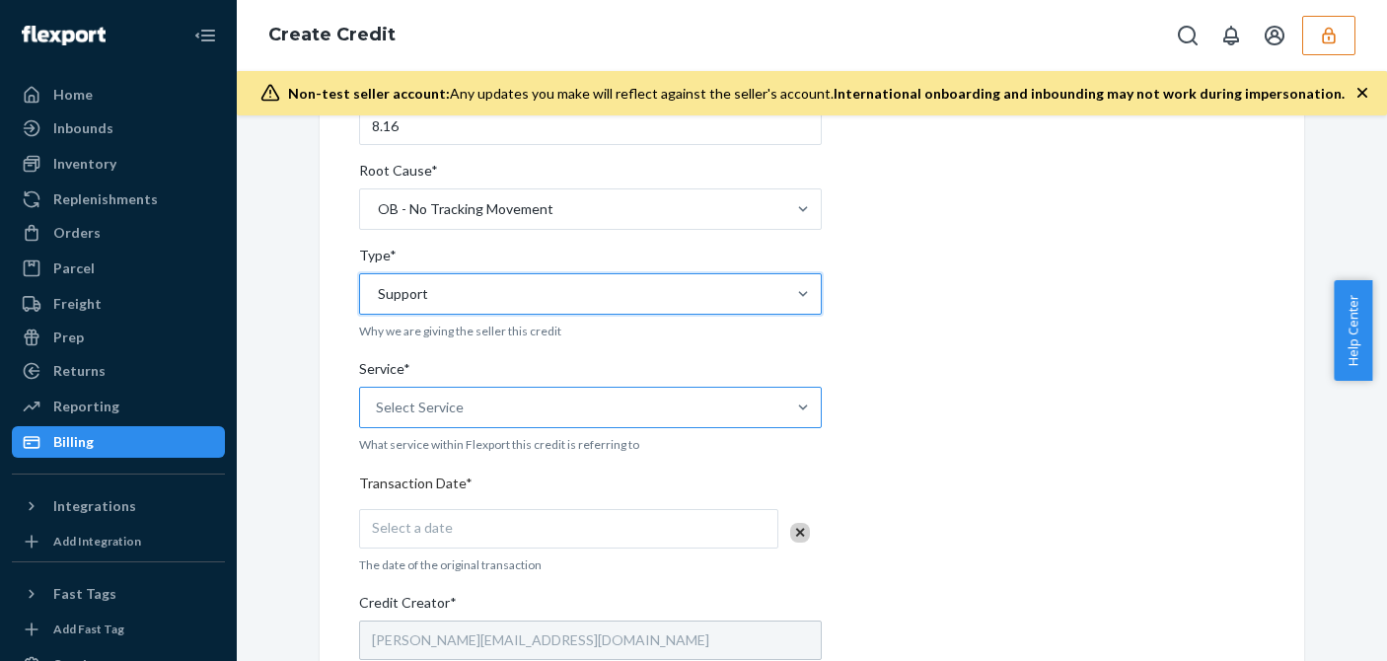
click at [464, 409] on div "Select Service" at bounding box center [572, 407] width 425 height 39
click at [378, 409] on input "Service* Select Service" at bounding box center [377, 407] width 2 height 20
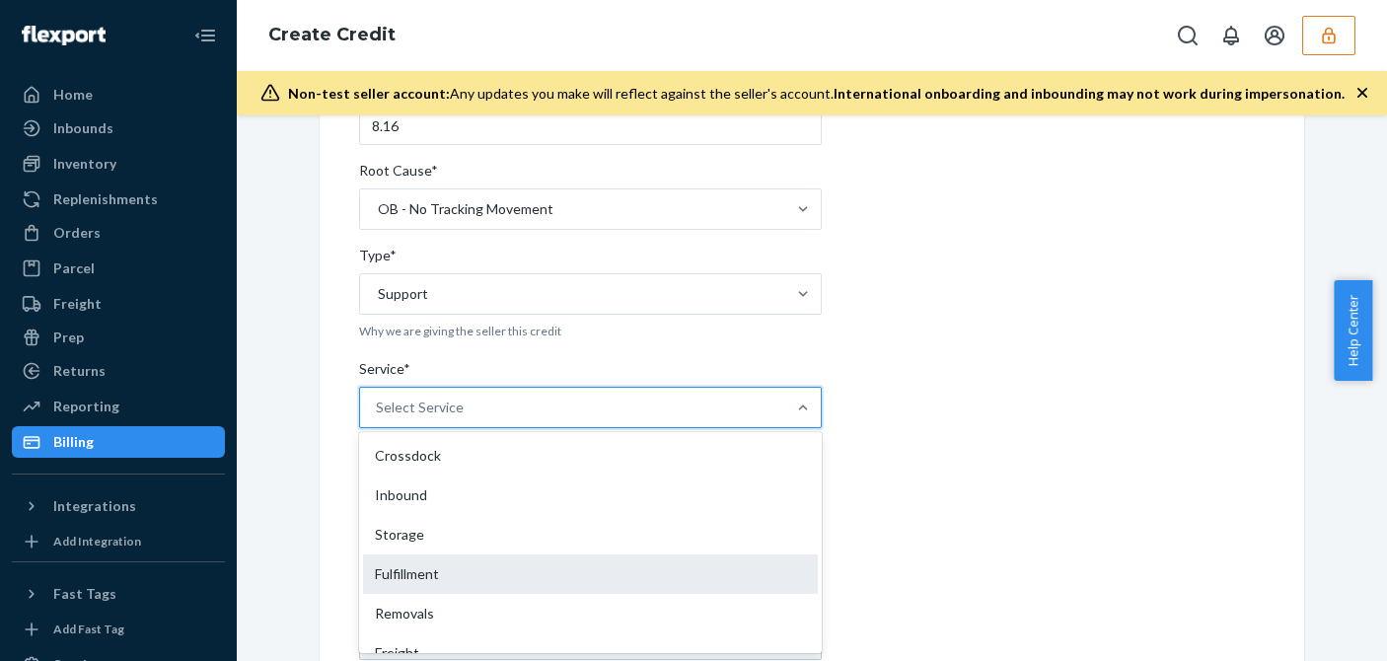
click at [419, 567] on div "Fulfillment" at bounding box center [590, 573] width 455 height 39
click at [378, 417] on input "Service* option Fulfillment focused, 4 of 10. 10 results available. Use Up and …" at bounding box center [377, 407] width 2 height 20
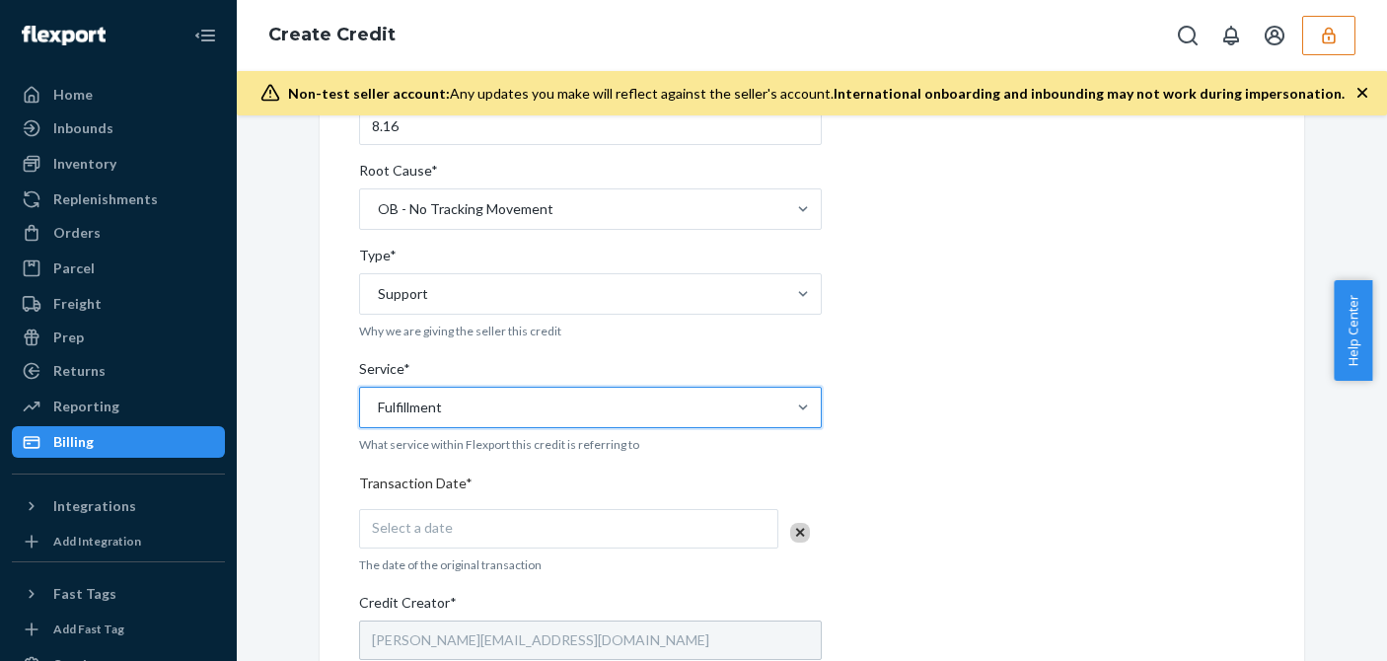
scroll to position [592, 0]
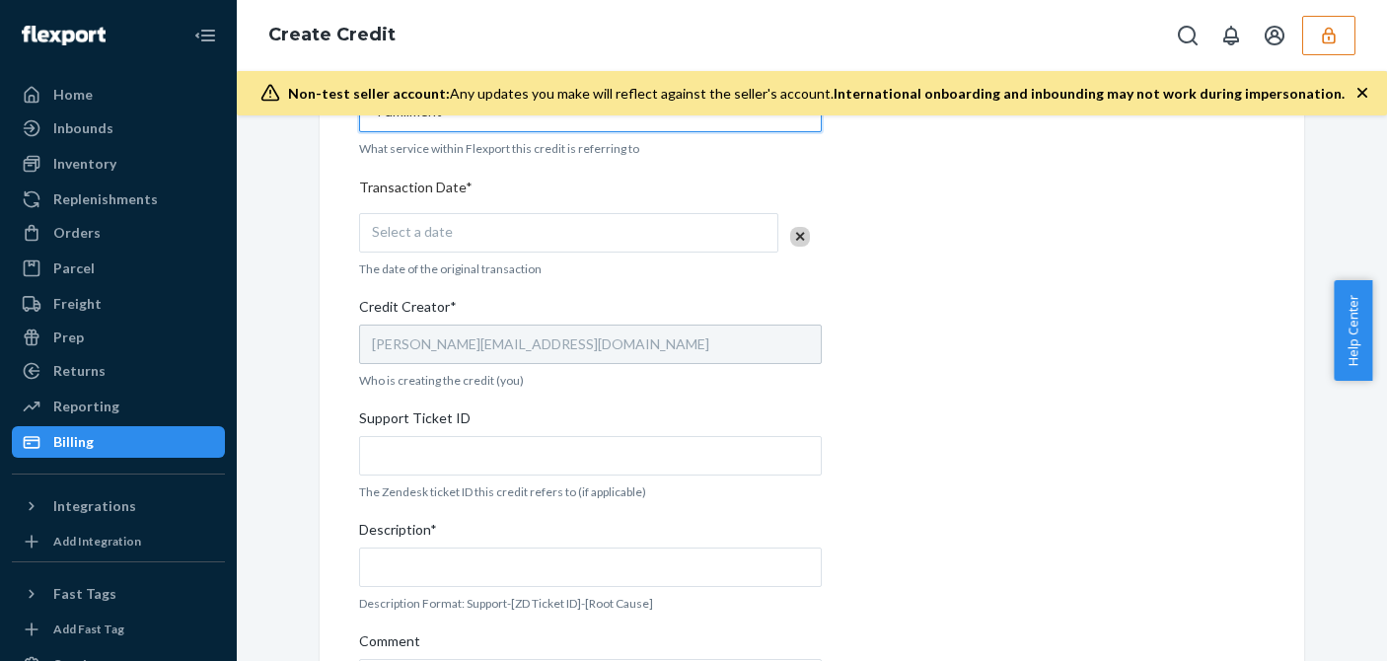
click at [499, 237] on div "Select a date" at bounding box center [568, 232] width 419 height 39
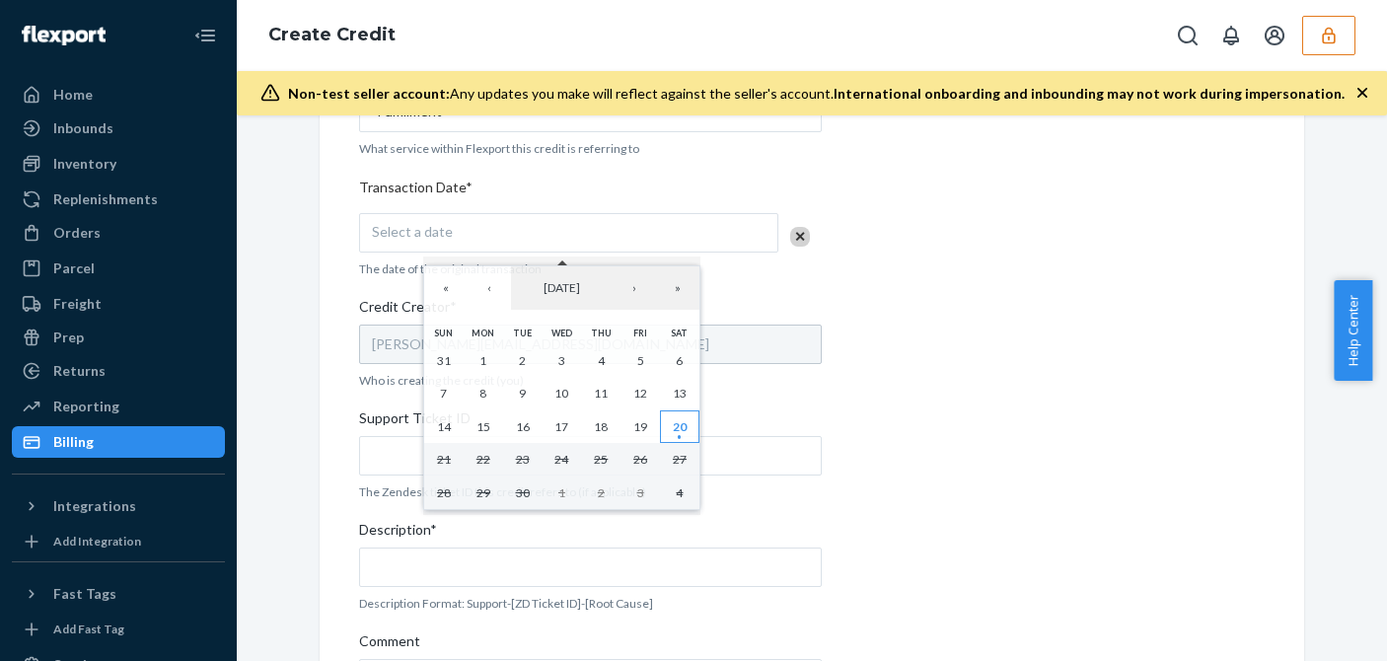
click at [681, 426] on abbr "20" at bounding box center [680, 426] width 14 height 15
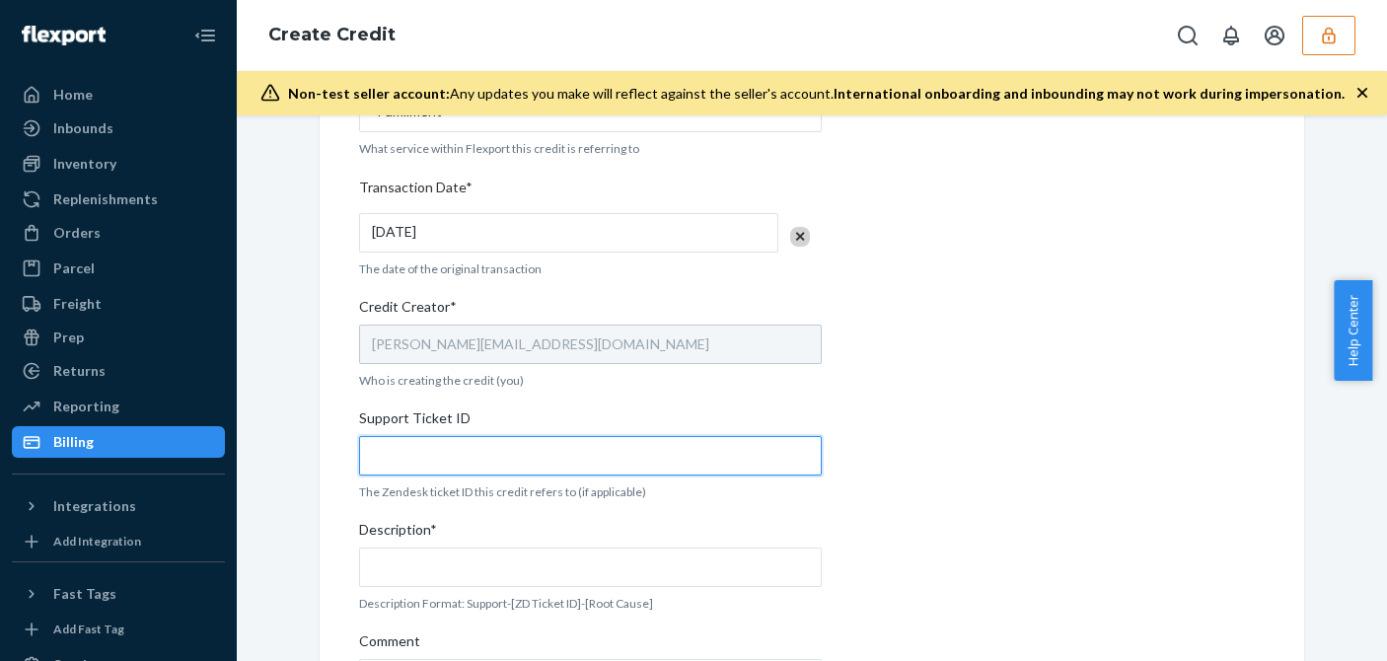
click at [496, 453] on input "Support Ticket ID" at bounding box center [590, 455] width 463 height 39
paste input "822705"
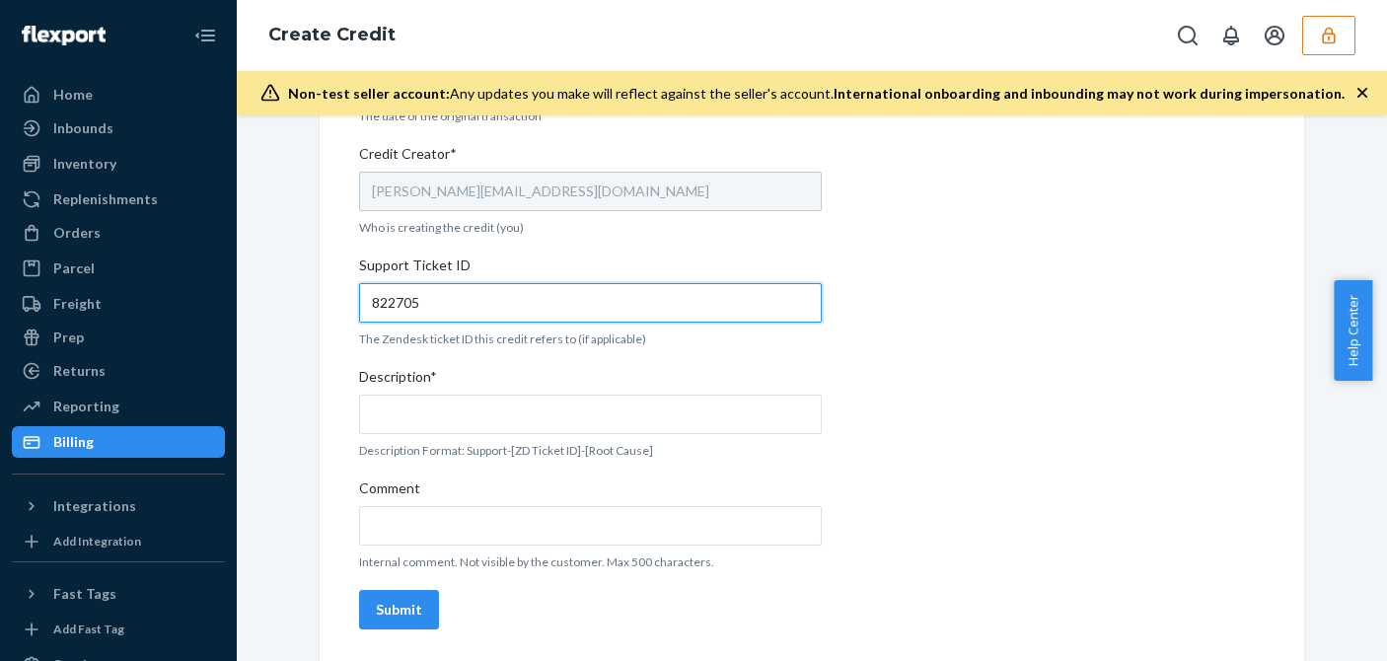
type input "822705"
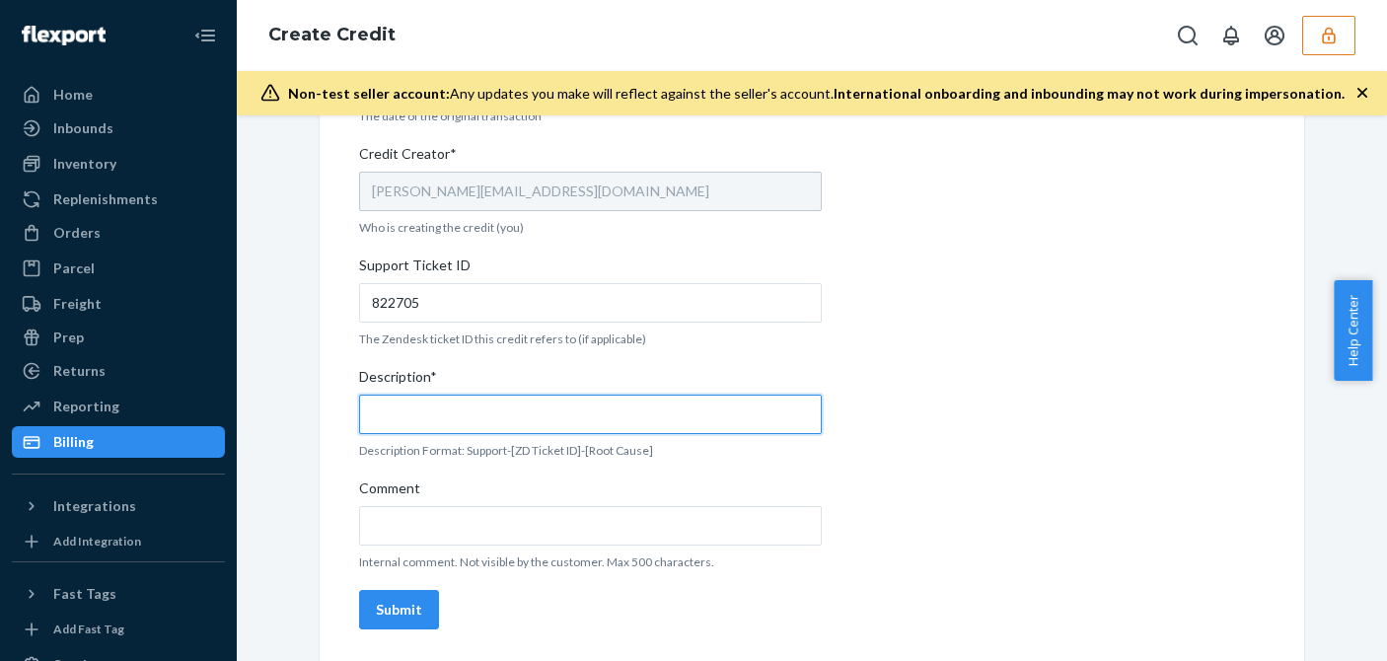
click at [458, 401] on input "Description*" at bounding box center [590, 414] width 463 height 39
paste input "822705"
type input "Support 822705 / OB - No tracking movement"
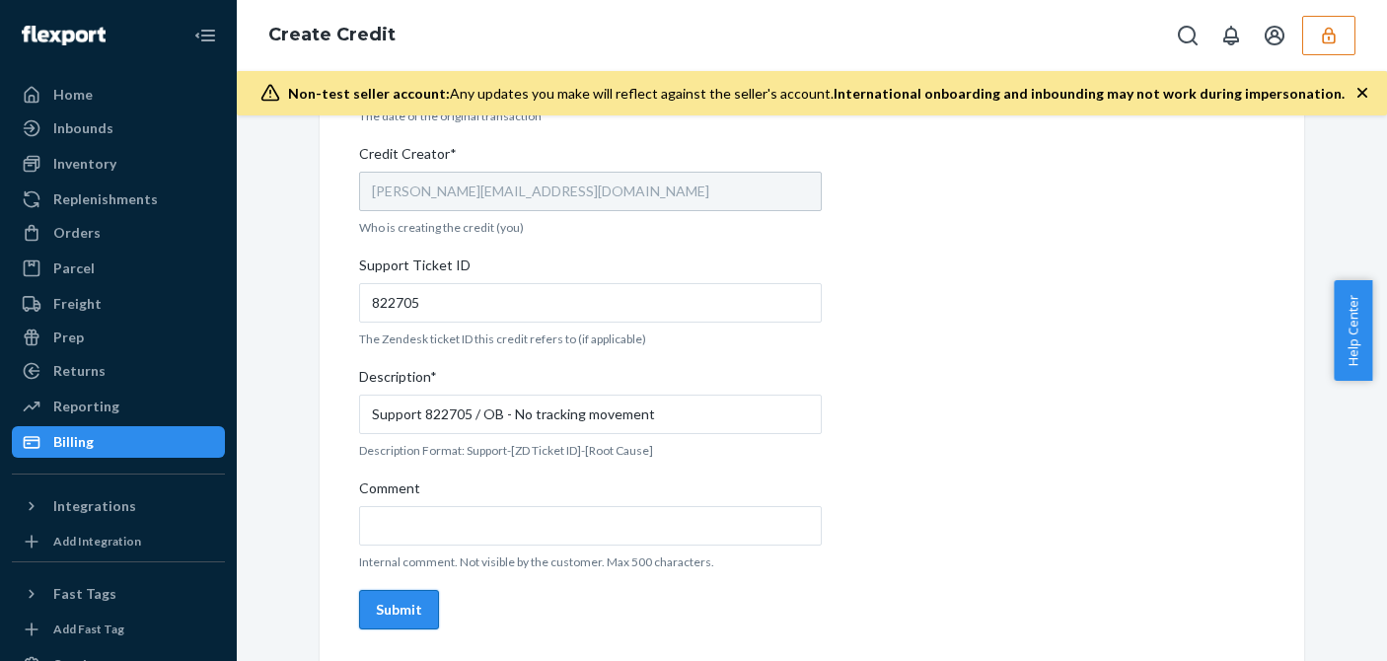
drag, startPoint x: 397, startPoint y: 609, endPoint x: 406, endPoint y: 614, distance: 10.7
click at [397, 609] on div "Submit" at bounding box center [399, 610] width 46 height 20
click at [1322, 44] on icon "button" at bounding box center [1329, 36] width 20 height 20
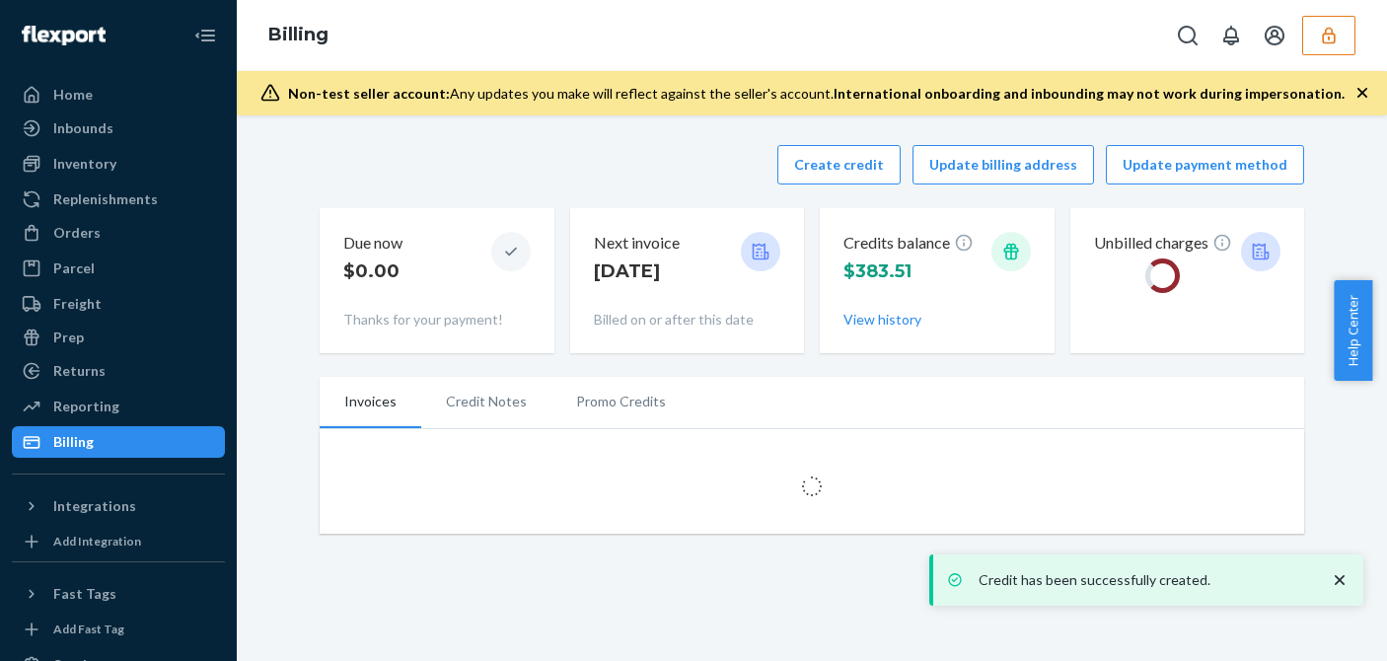
click at [1327, 27] on icon "button" at bounding box center [1329, 36] width 20 height 20
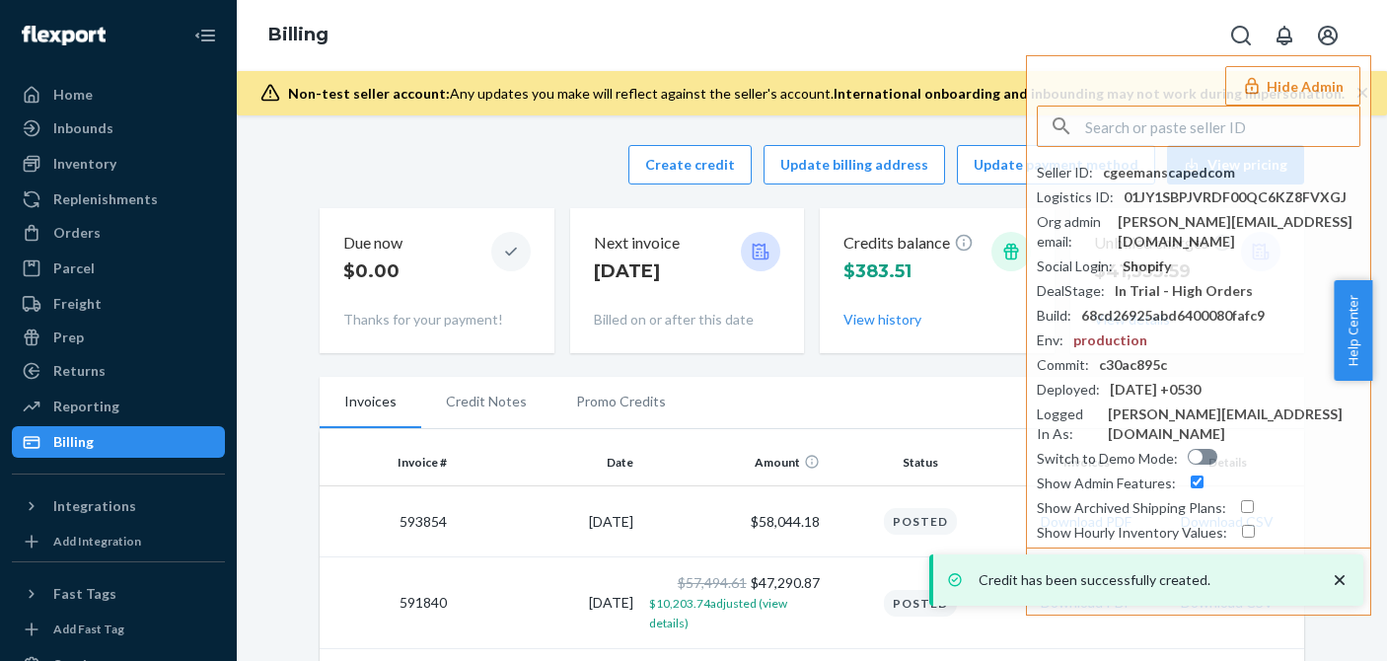
drag, startPoint x: 1296, startPoint y: 101, endPoint x: 1231, endPoint y: 128, distance: 70.7
click at [1296, 99] on button "Hide Admin" at bounding box center [1292, 85] width 135 height 39
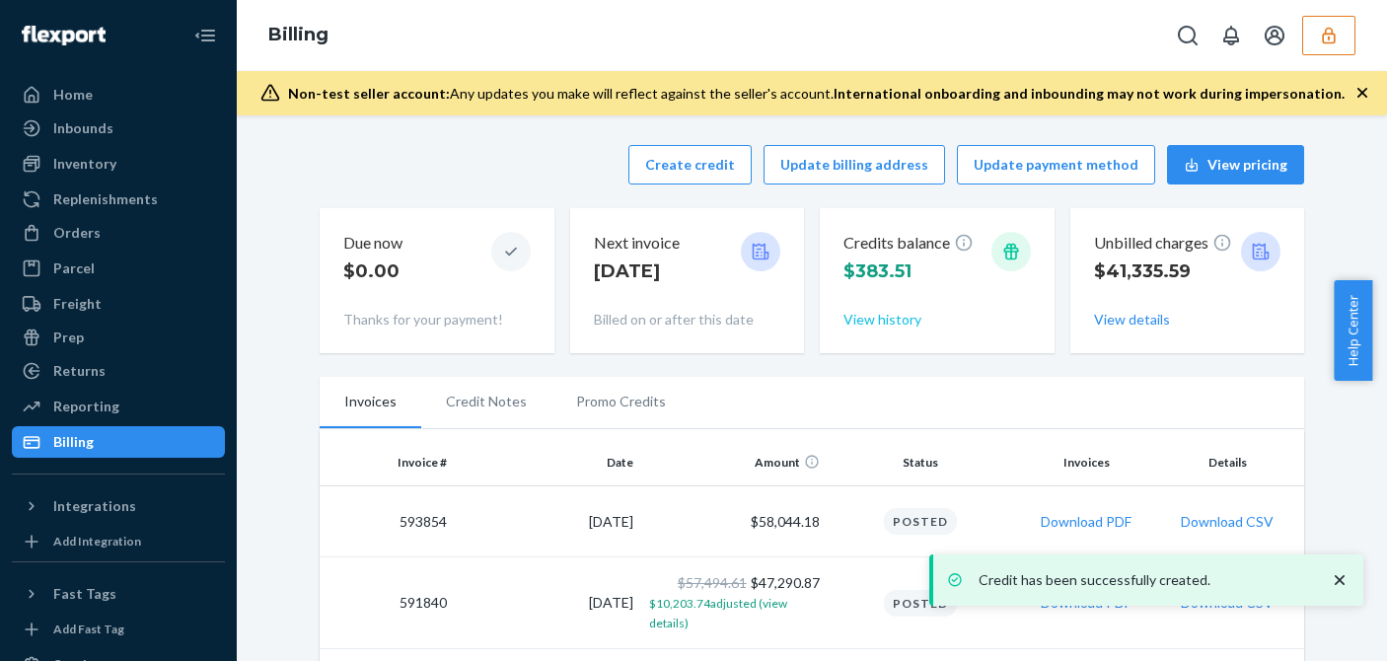
click at [856, 317] on button "View history" at bounding box center [882, 320] width 78 height 20
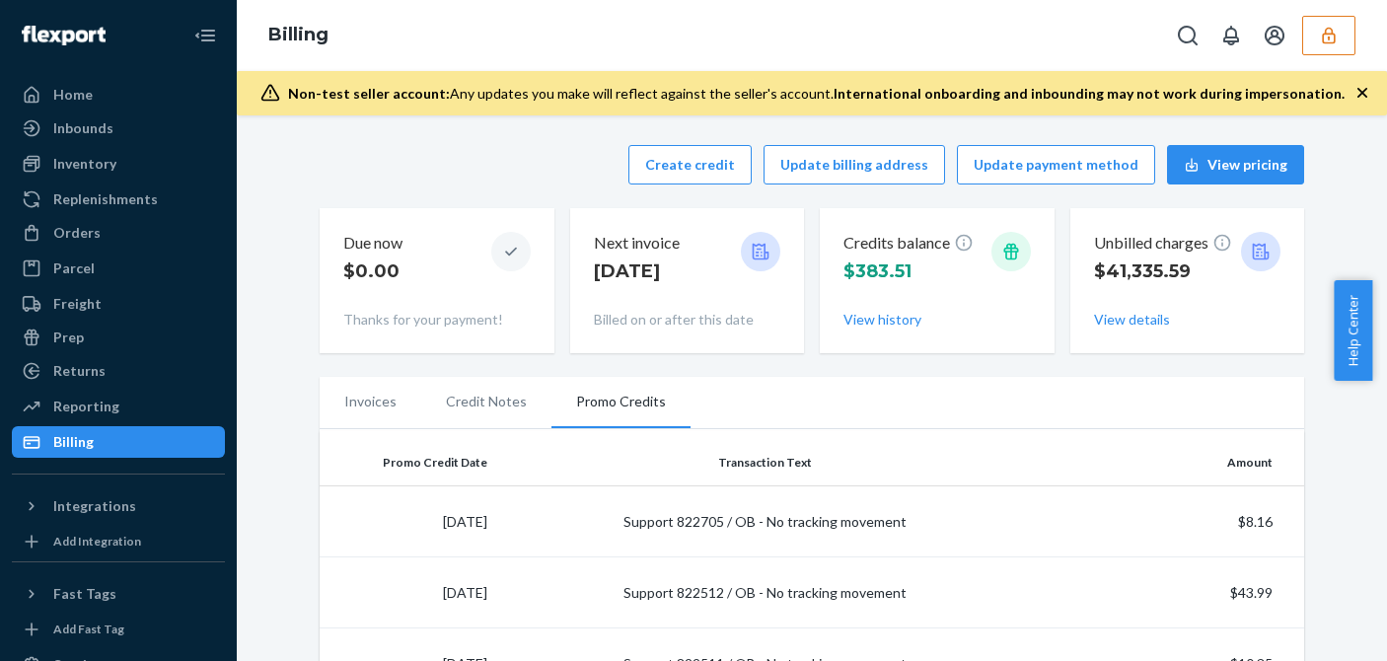
click at [1328, 36] on icon "button" at bounding box center [1328, 35] width 13 height 17
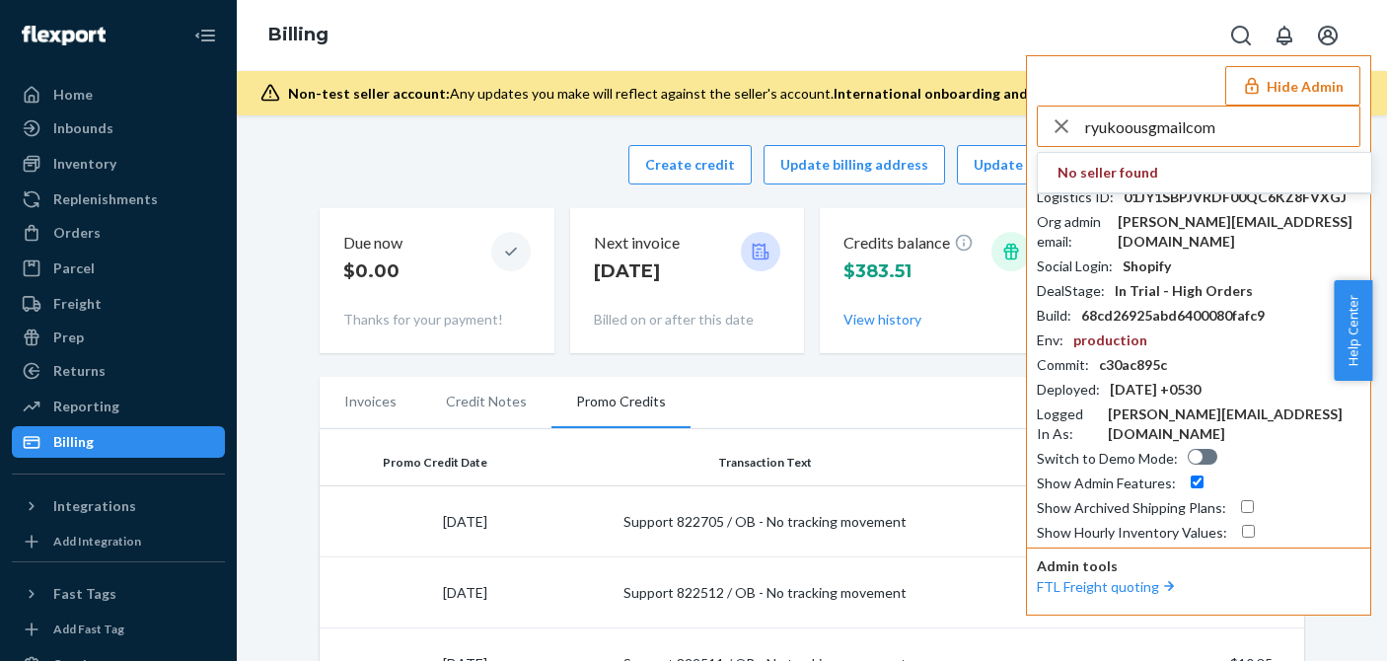
click at [1221, 132] on input "ryukoousgmailcom" at bounding box center [1222, 126] width 274 height 39
click at [1230, 131] on input "ryukoousgmailcom" at bounding box center [1222, 126] width 274 height 39
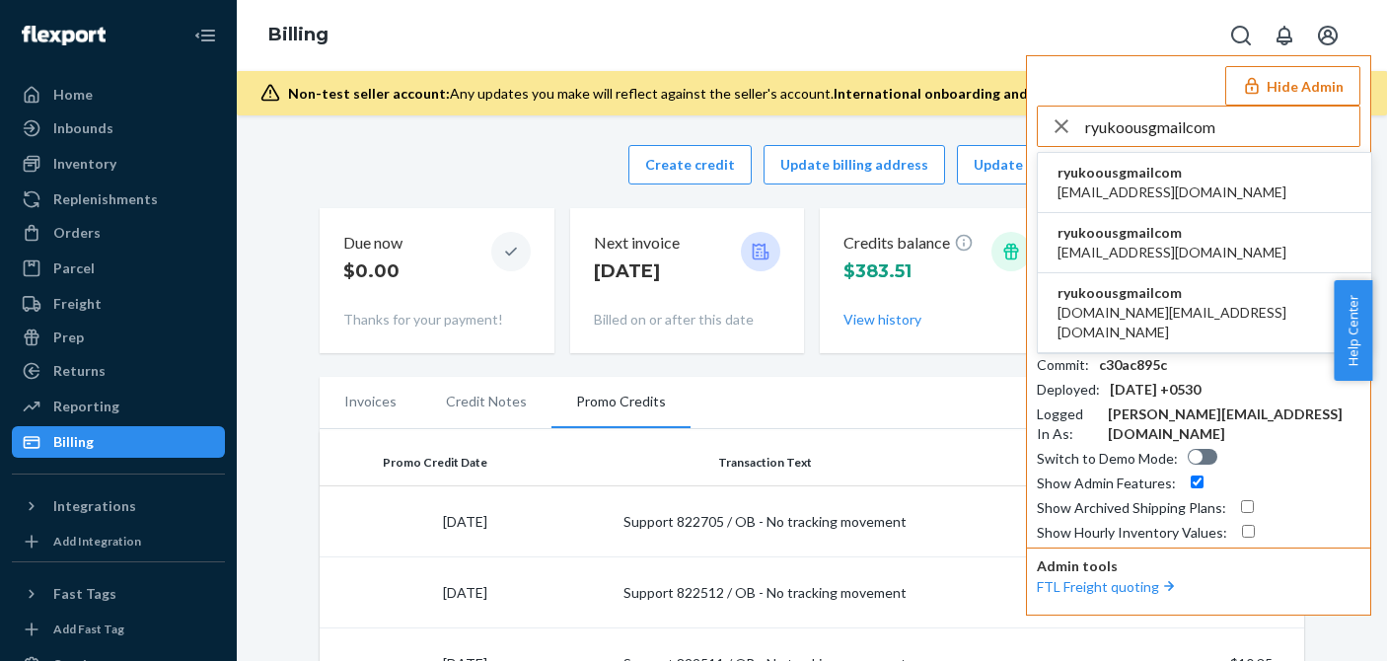
type input "ryukoousgmailcom"
click at [1141, 180] on span "ryukoousgmailcom" at bounding box center [1171, 173] width 229 height 20
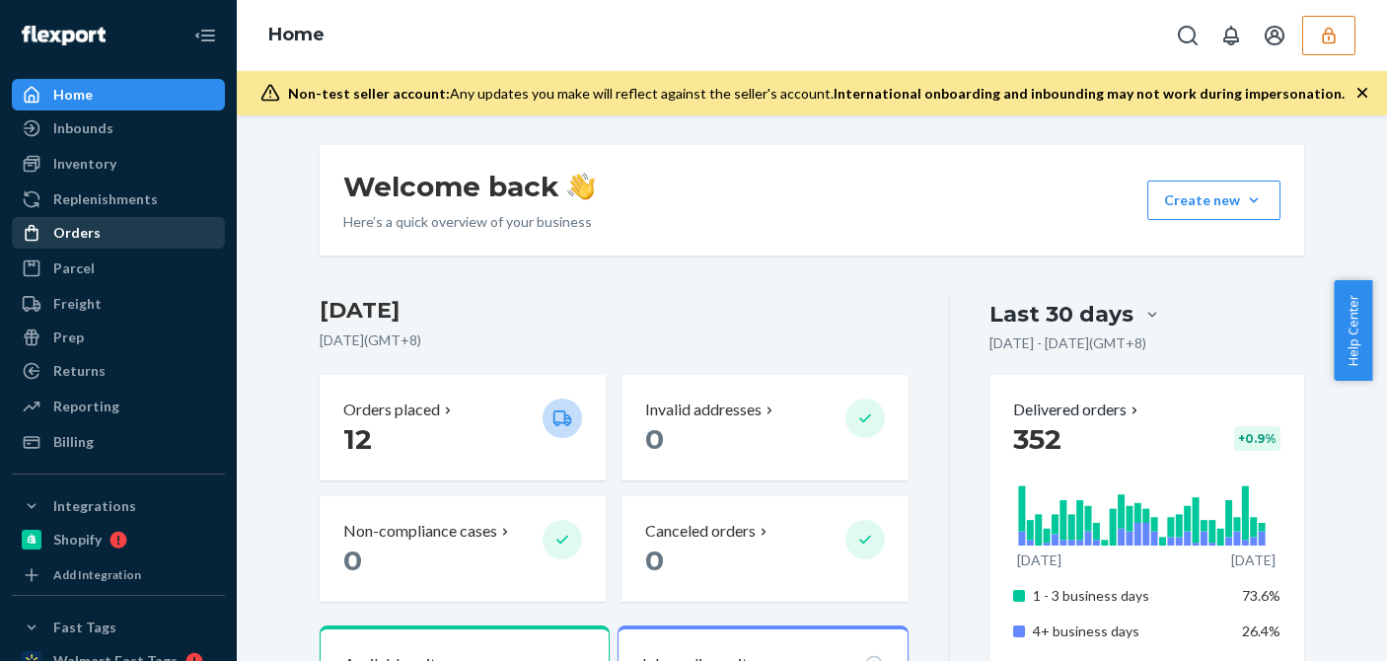
click at [102, 227] on div "Orders" at bounding box center [118, 233] width 209 height 28
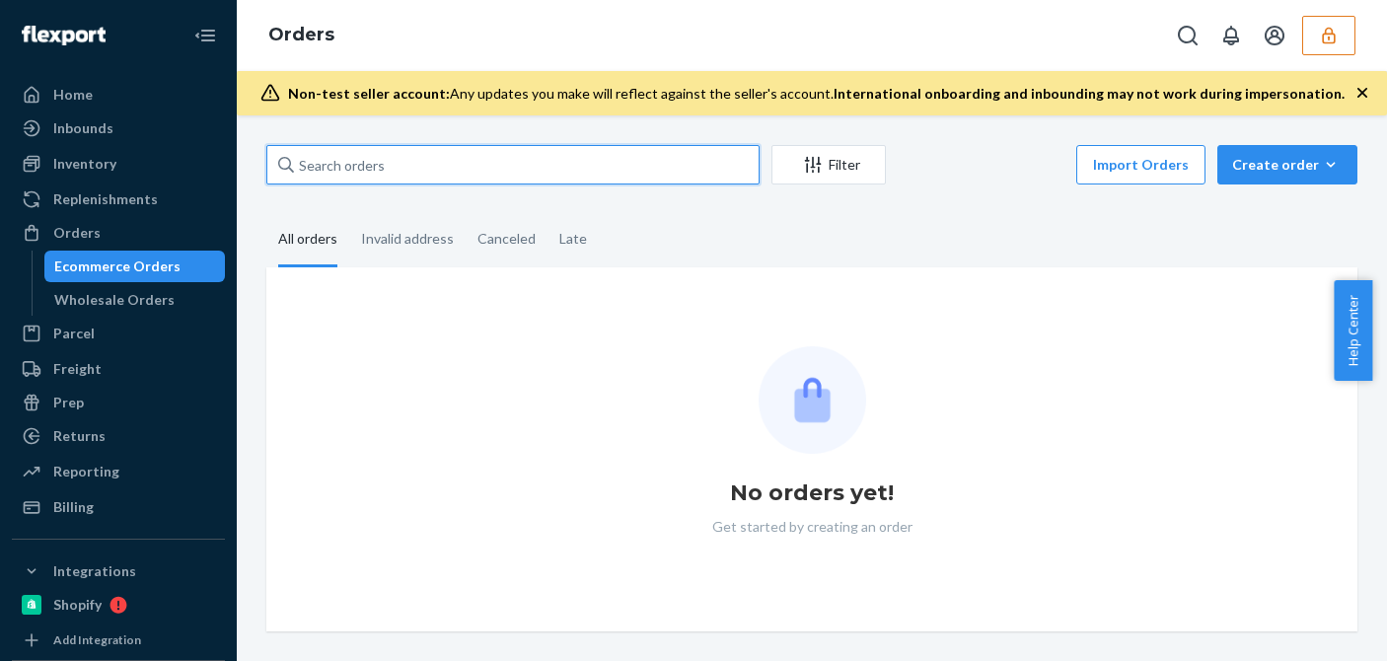
click at [362, 166] on input "text" at bounding box center [512, 164] width 493 height 39
paste input "S1TAEV-SXG"
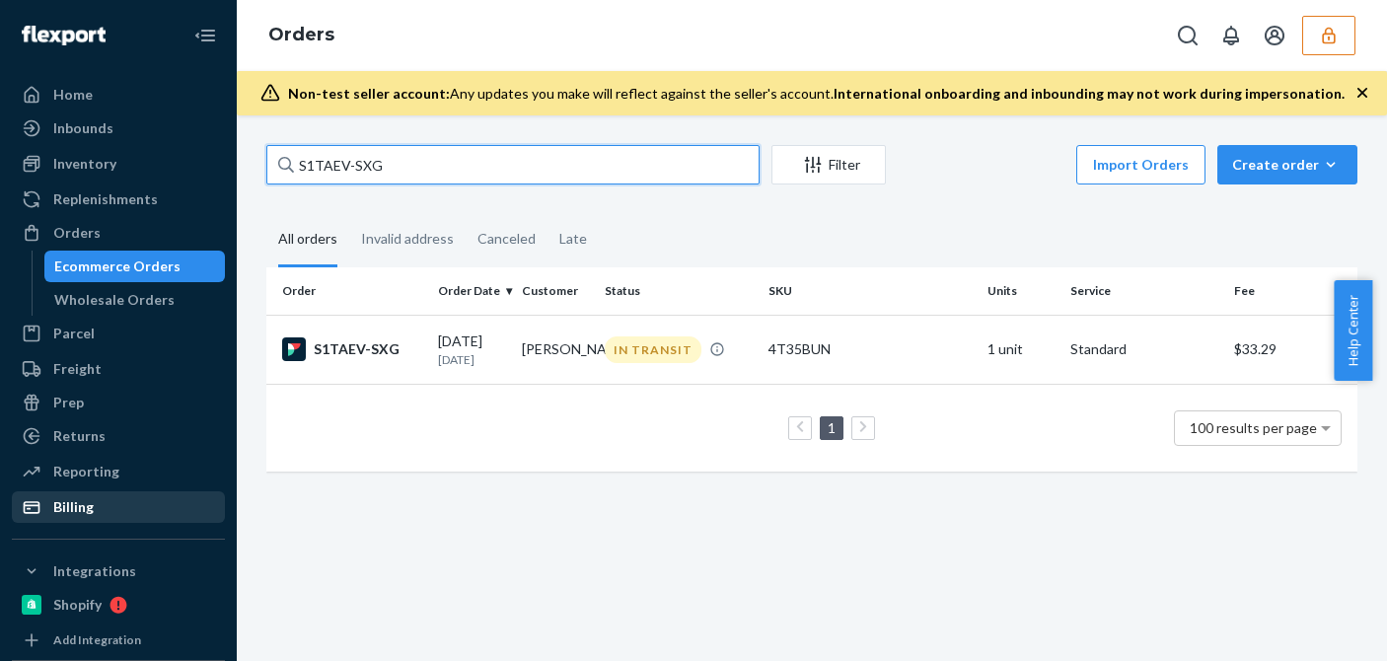
type input "S1TAEV-SXG"
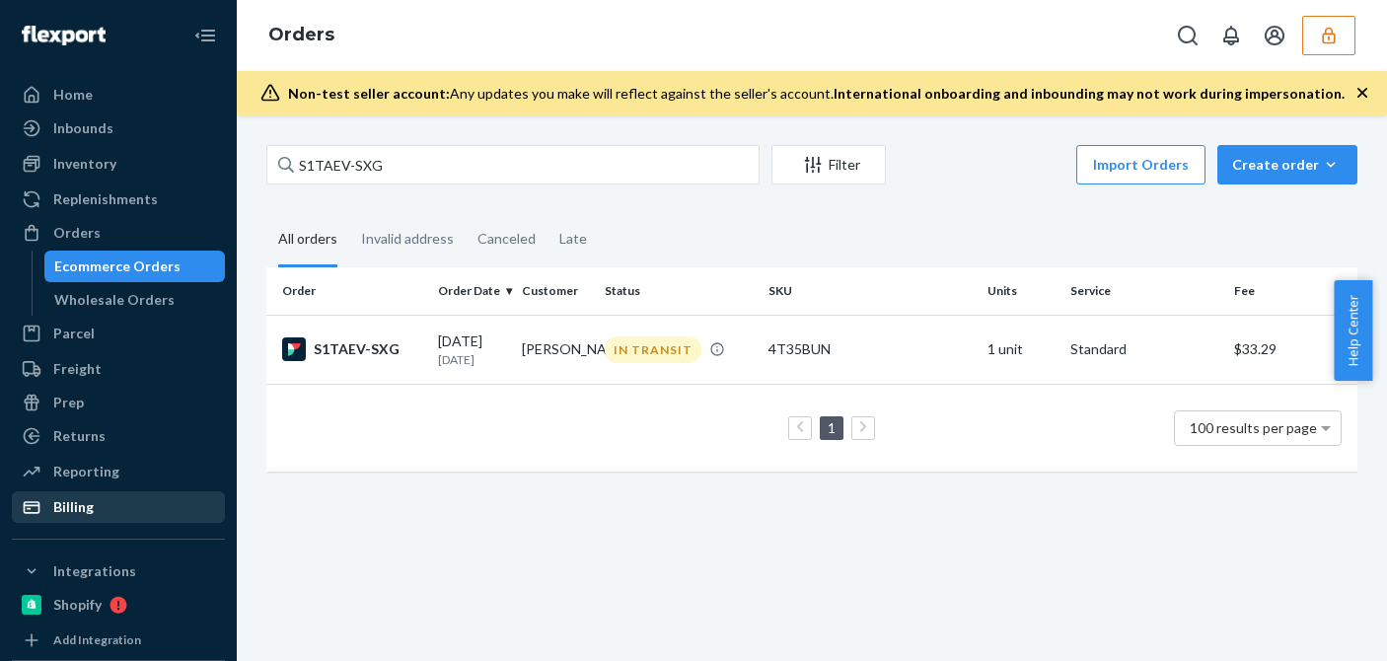
click at [125, 498] on div "Billing" at bounding box center [118, 507] width 209 height 28
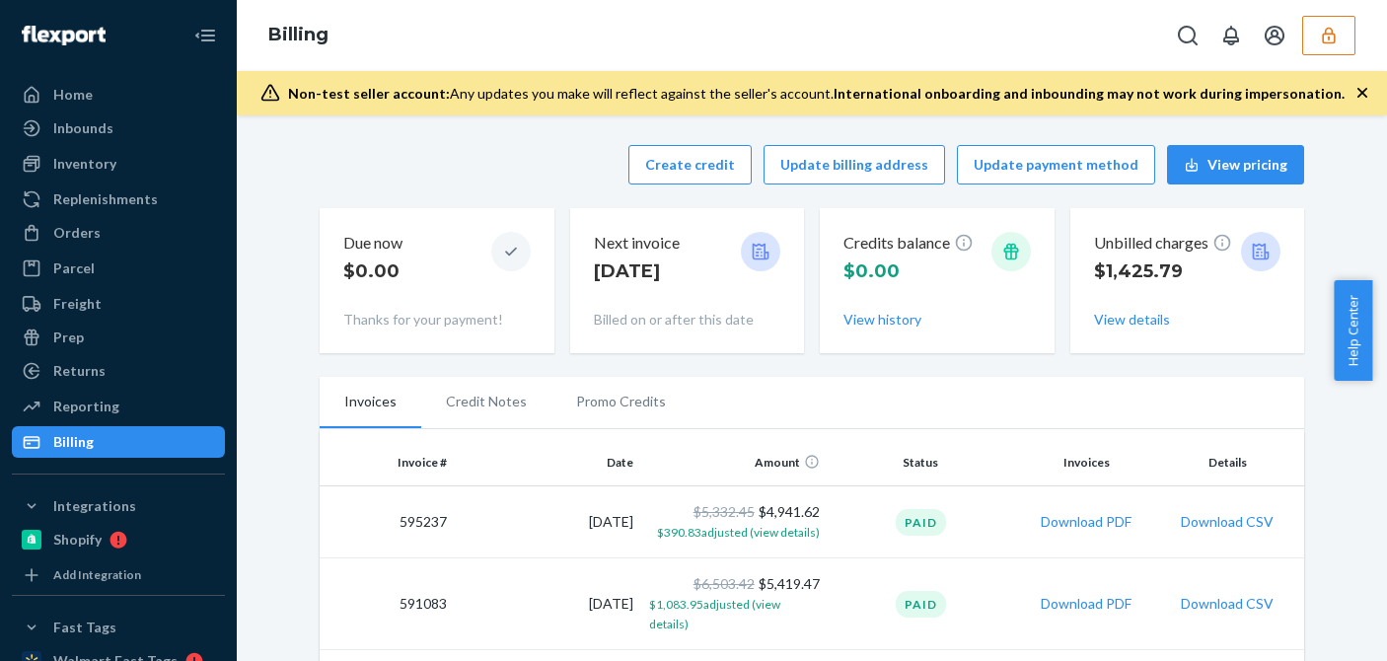
click at [449, 190] on div "Create credit Update billing address Update payment method View pricing Due now…" at bounding box center [812, 249] width 984 height 232
click at [696, 160] on button "Create credit" at bounding box center [689, 164] width 123 height 39
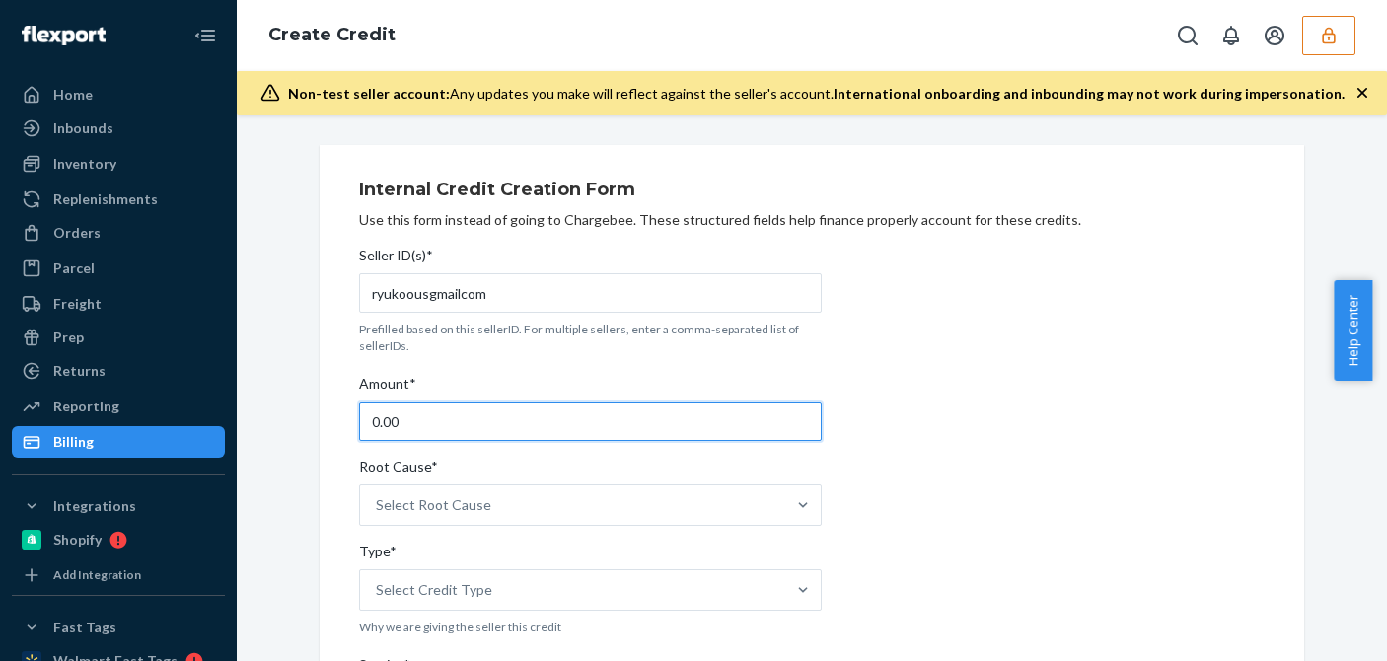
click at [408, 418] on input "0.00" at bounding box center [590, 420] width 463 height 39
type input "246.00"
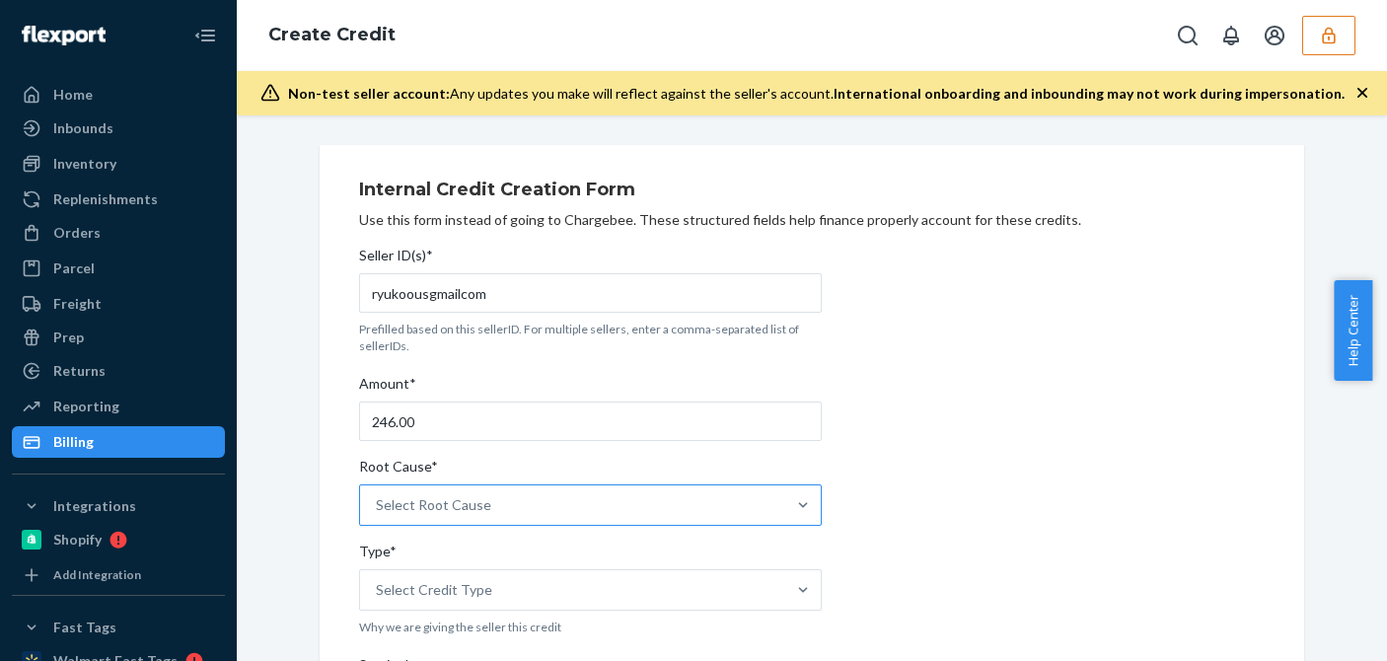
click at [528, 521] on div "Select Root Cause" at bounding box center [572, 504] width 425 height 39
click at [378, 515] on input "Root Cause* Select Root Cause" at bounding box center [377, 505] width 2 height 20
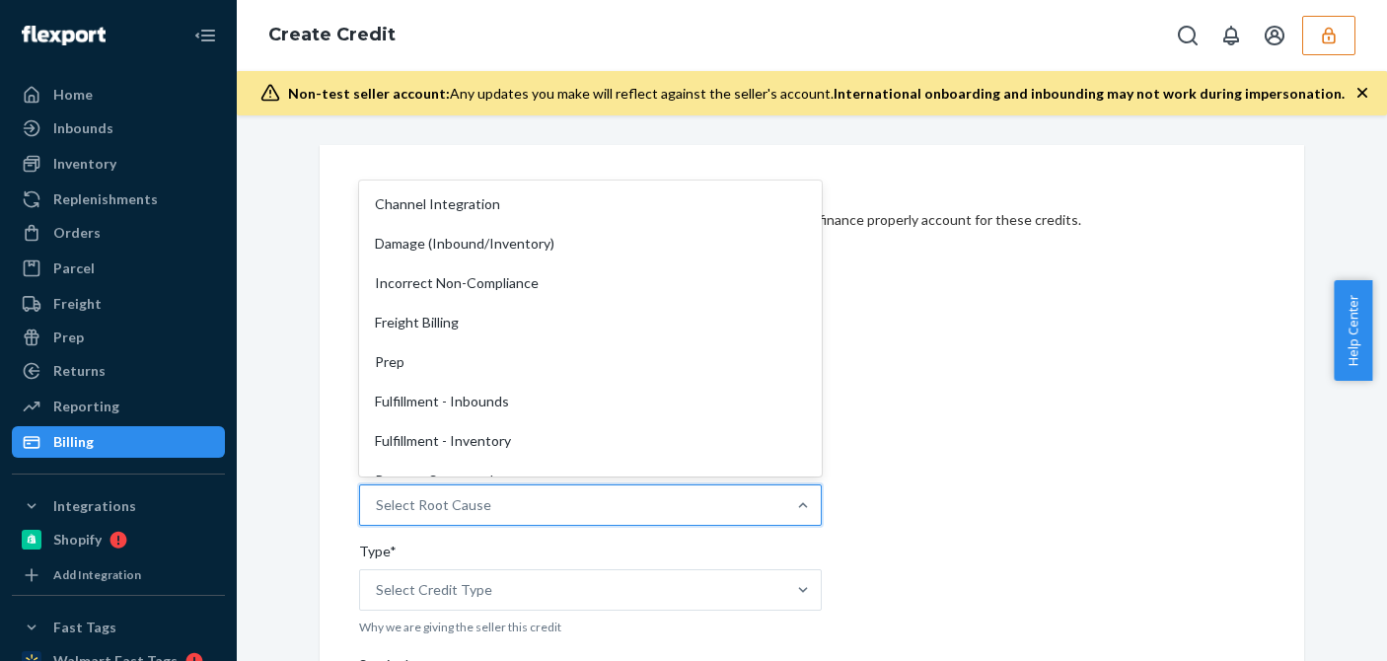
scroll to position [296, 0]
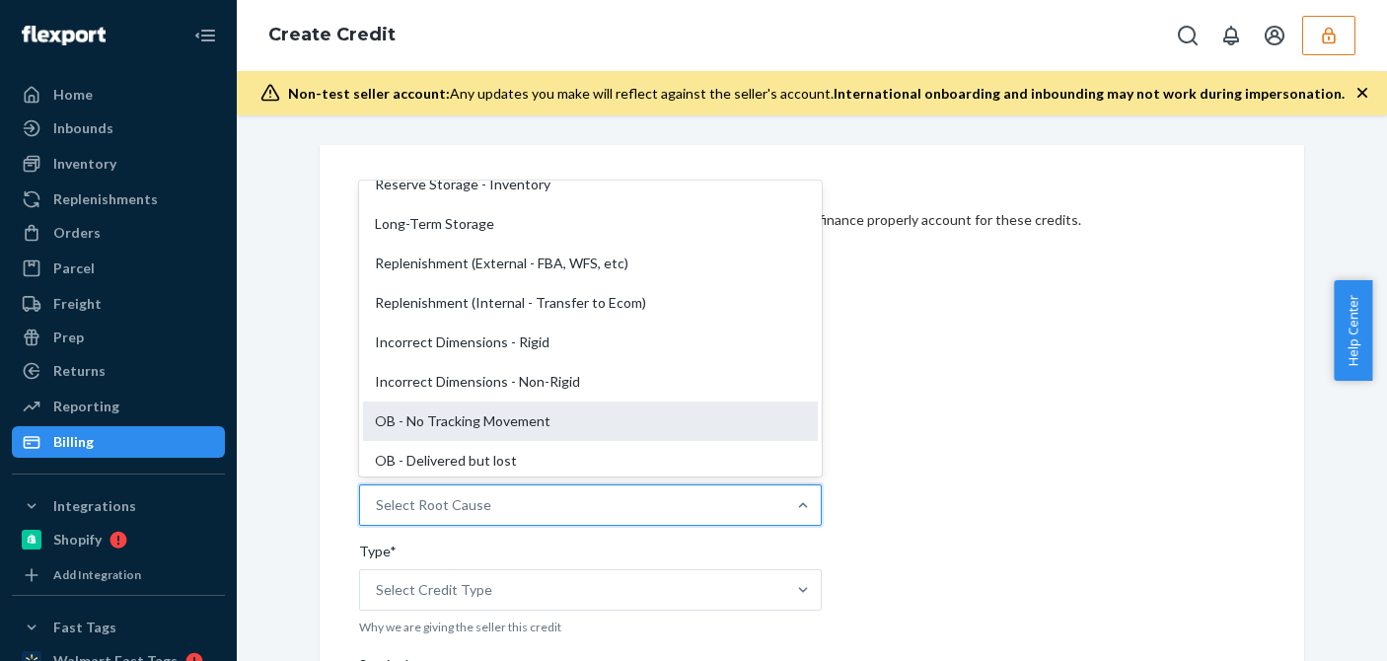
click at [412, 425] on div "OB - No Tracking Movement" at bounding box center [590, 420] width 455 height 39
click at [378, 495] on input "Root Cause* option OB - No Tracking Movement focused, 14 of 29. 29 results avai…" at bounding box center [377, 505] width 2 height 20
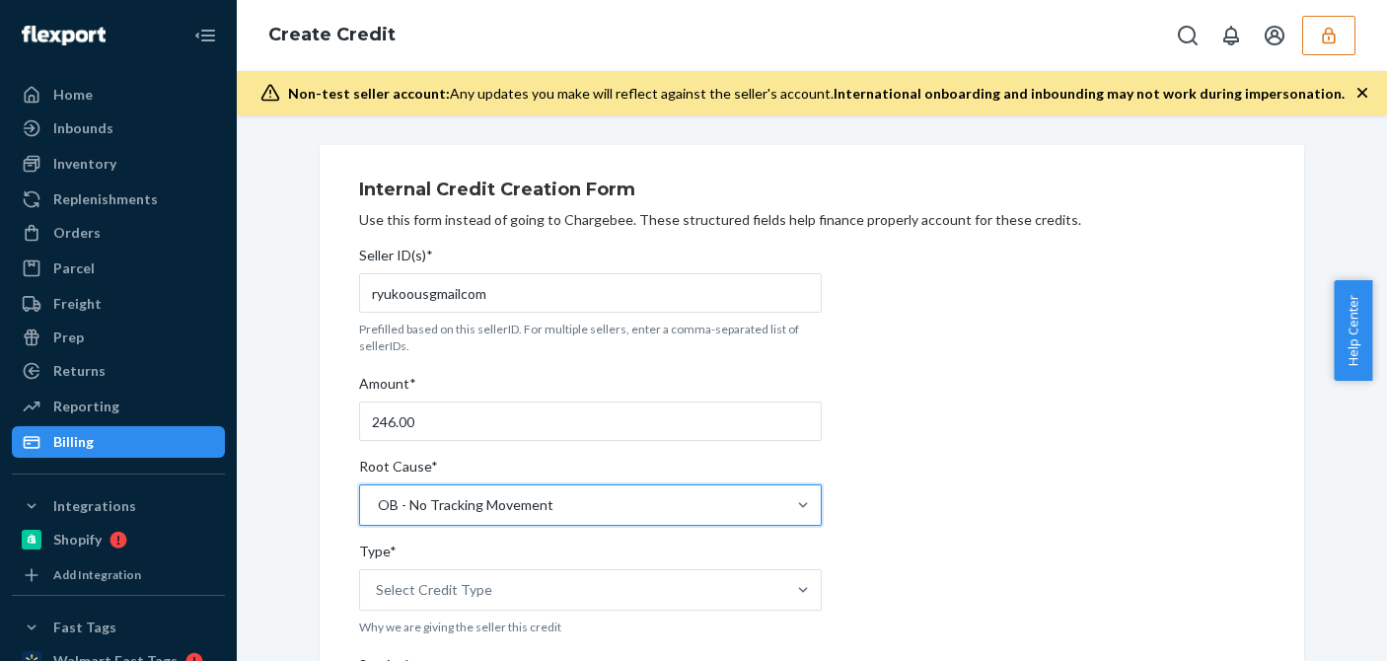
scroll to position [395, 0]
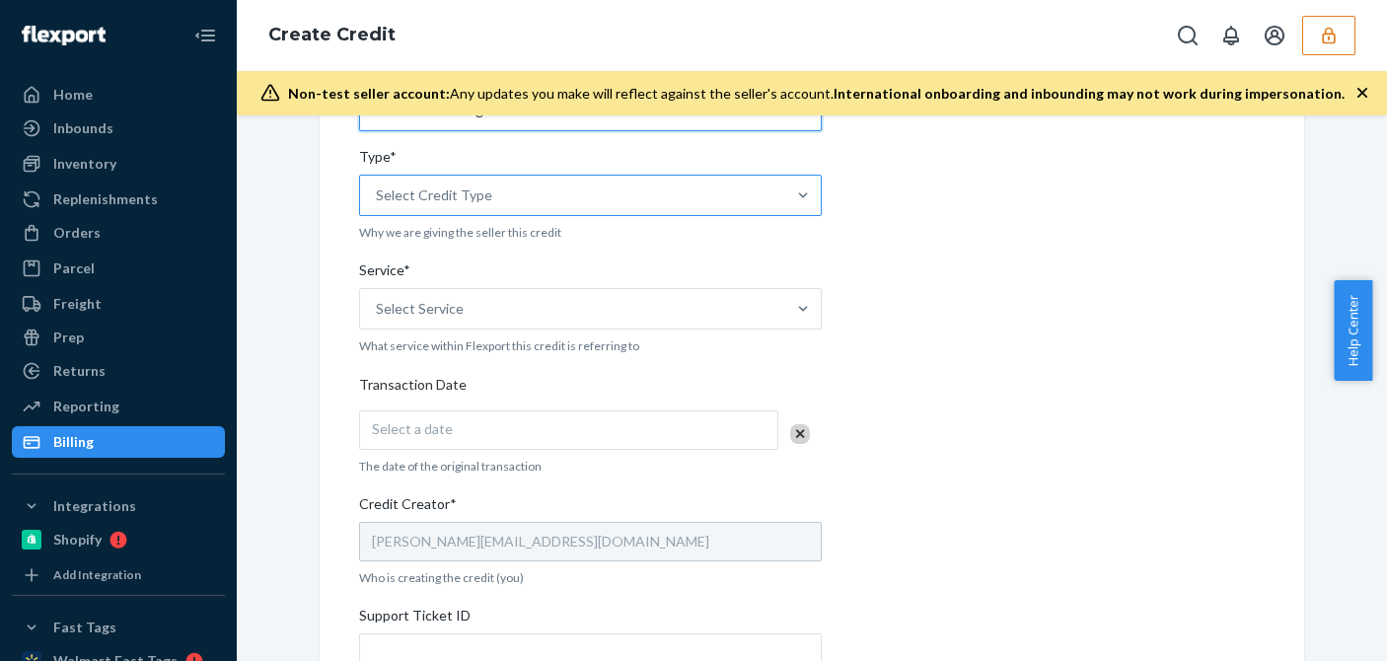
click at [472, 207] on div "Select Credit Type" at bounding box center [572, 195] width 425 height 39
click at [378, 205] on input "Type* Select Credit Type" at bounding box center [377, 195] width 2 height 20
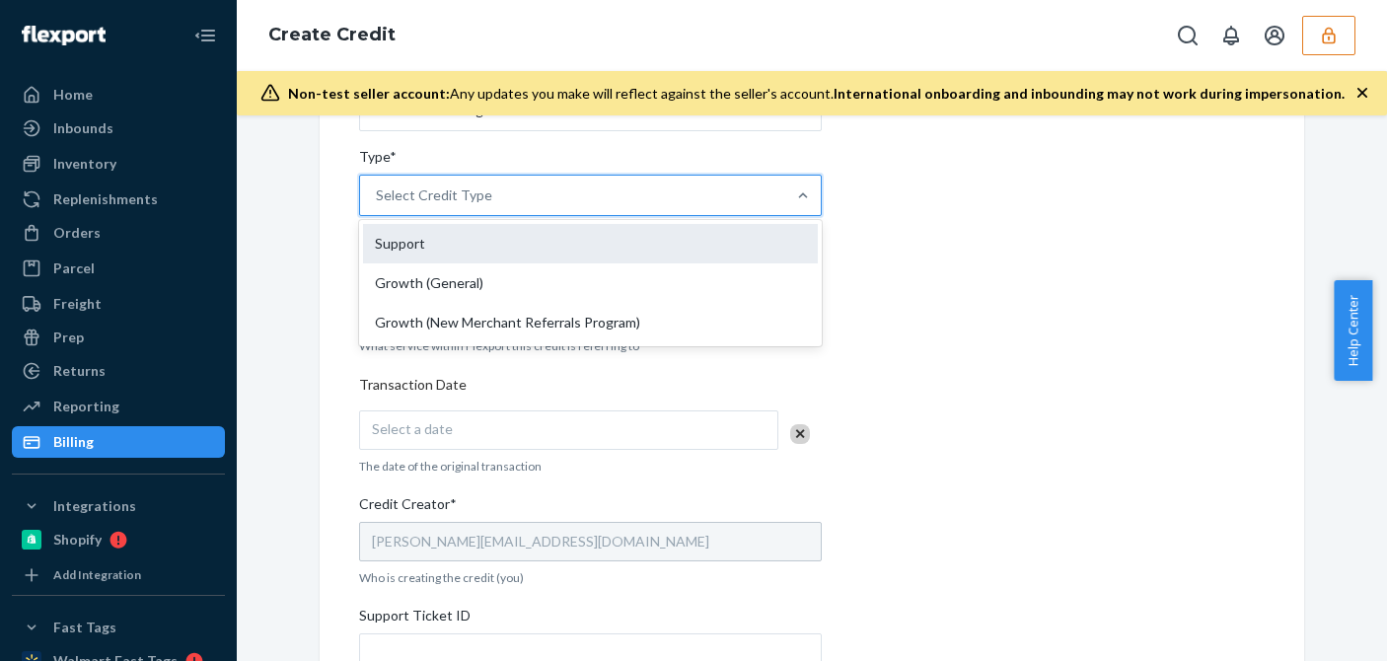
click at [427, 235] on div "Support" at bounding box center [590, 243] width 455 height 39
click at [378, 205] on input "Type* option Support focused, 1 of 3. 3 results available. Use Up and Down to c…" at bounding box center [377, 195] width 2 height 20
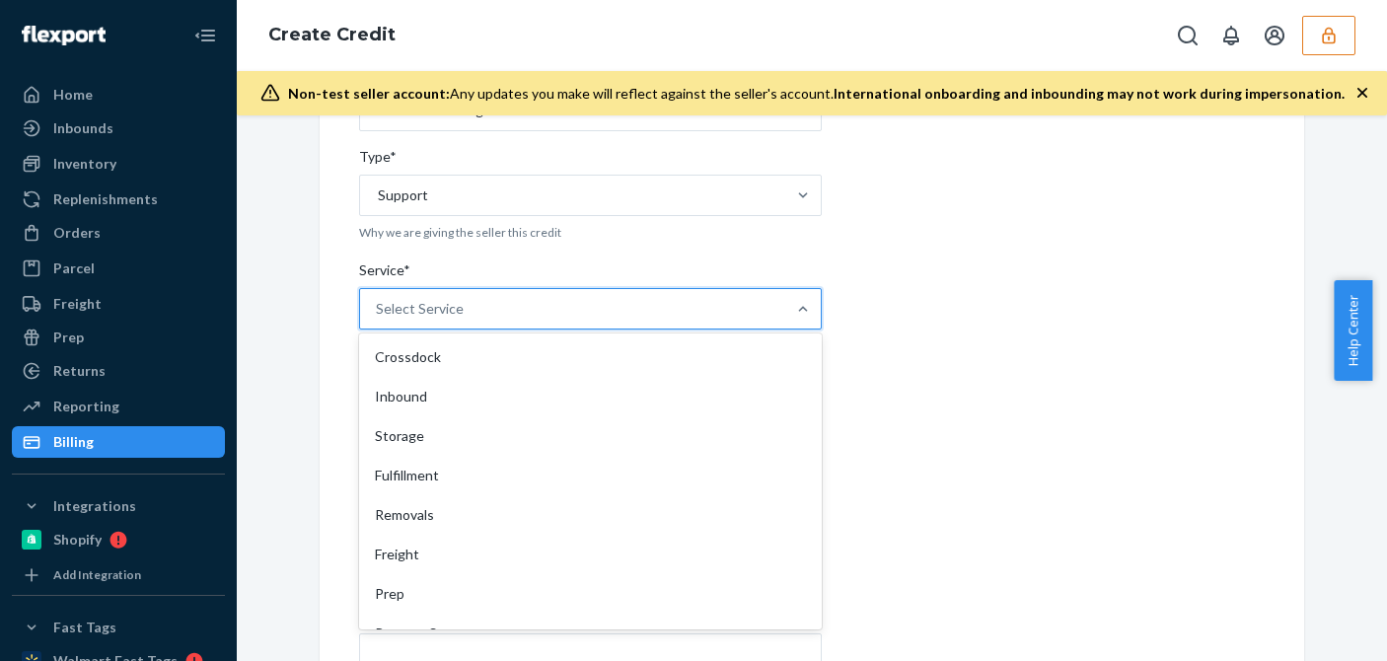
click at [432, 289] on div "Select Service" at bounding box center [572, 308] width 425 height 39
click at [378, 299] on input "Service* option Crossdock focused, 1 of 10. 10 results available. Use Up and Do…" at bounding box center [377, 309] width 2 height 20
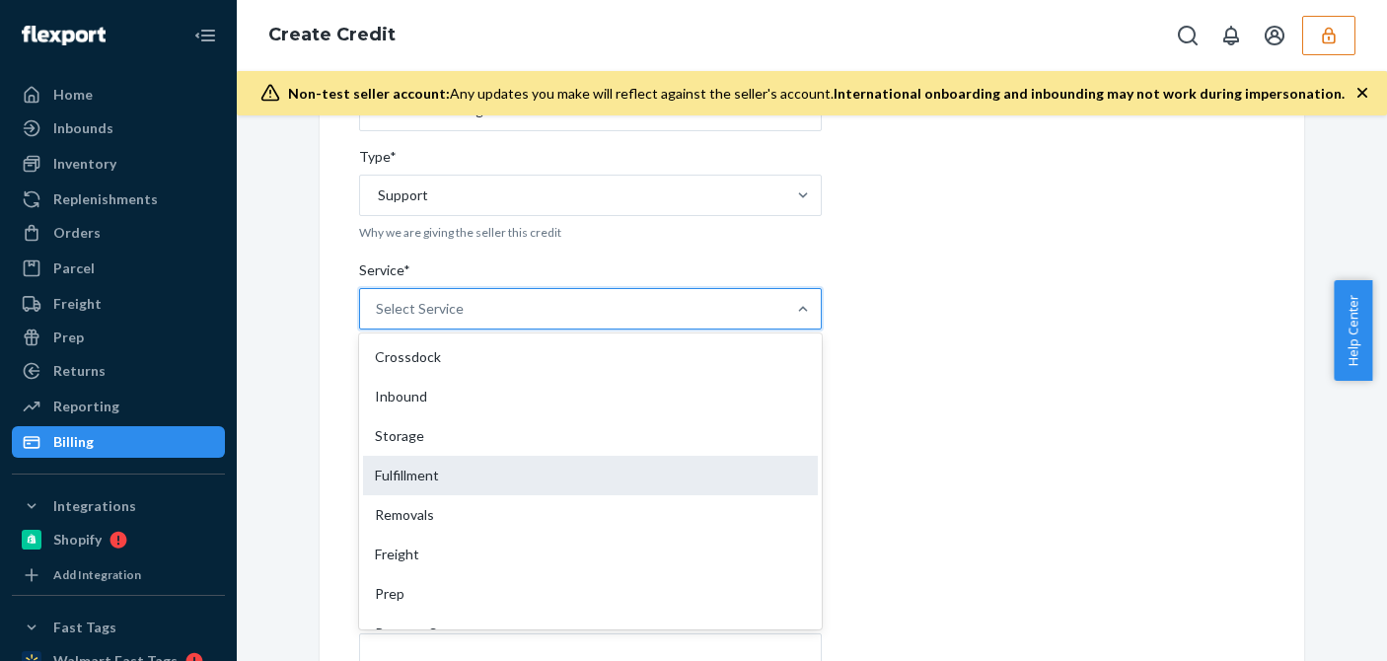
click at [396, 477] on div "Fulfillment" at bounding box center [590, 475] width 455 height 39
click at [378, 319] on input "Service* option Fulfillment focused, 4 of 10. 10 results available. Use Up and …" at bounding box center [377, 309] width 2 height 20
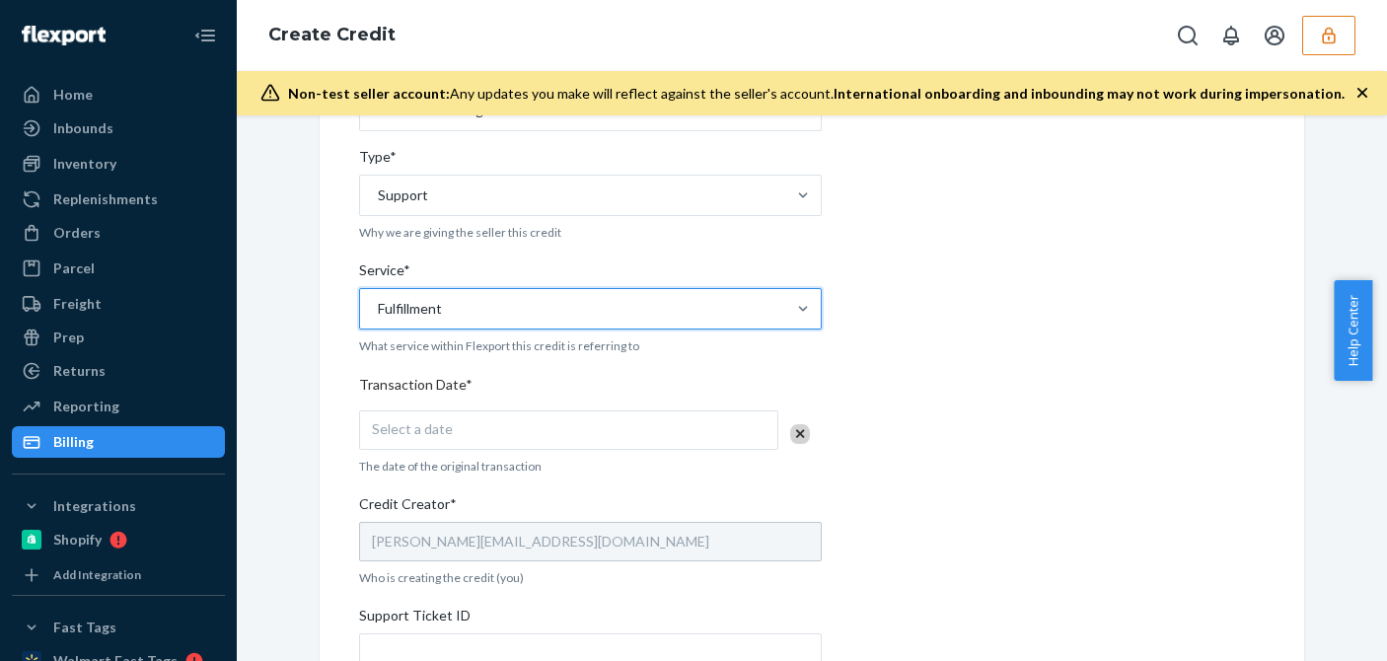
click at [420, 454] on div "Seller ID(s)* ryukoousgmailcom Prefilled based on this sellerID. For multiple s…" at bounding box center [590, 415] width 463 height 1144
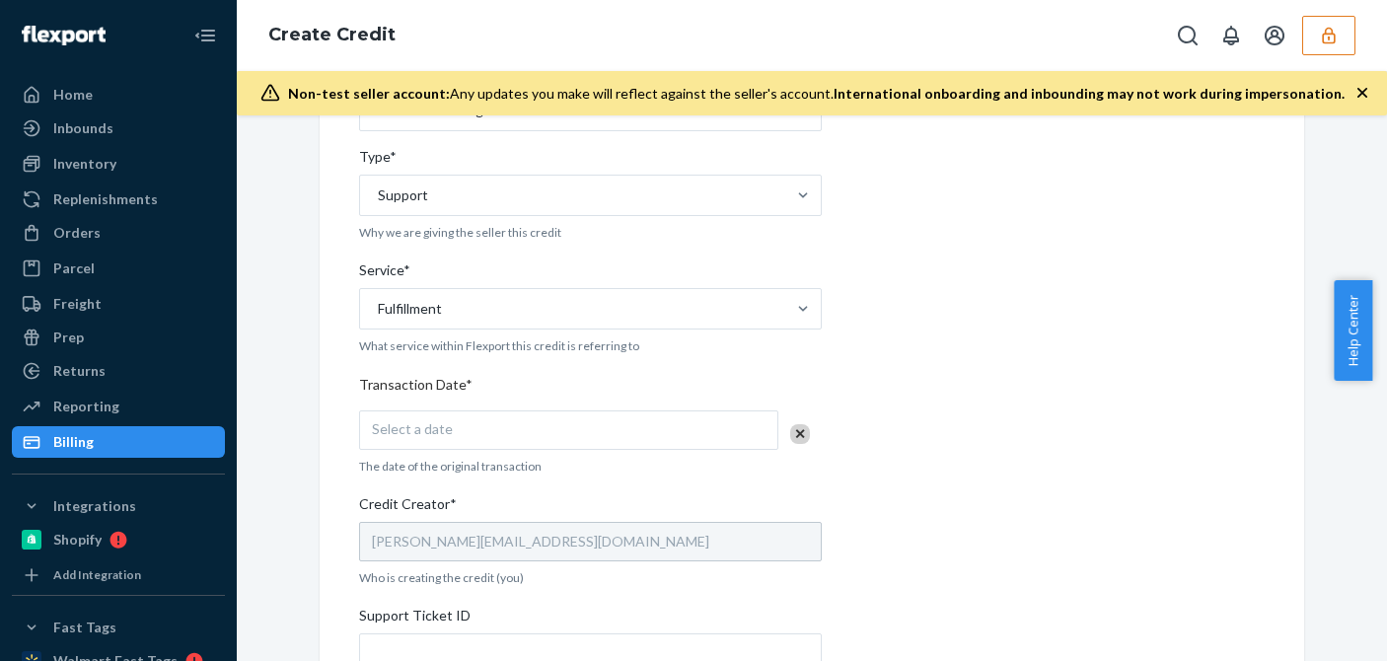
click at [507, 427] on div "Select a date" at bounding box center [568, 429] width 419 height 39
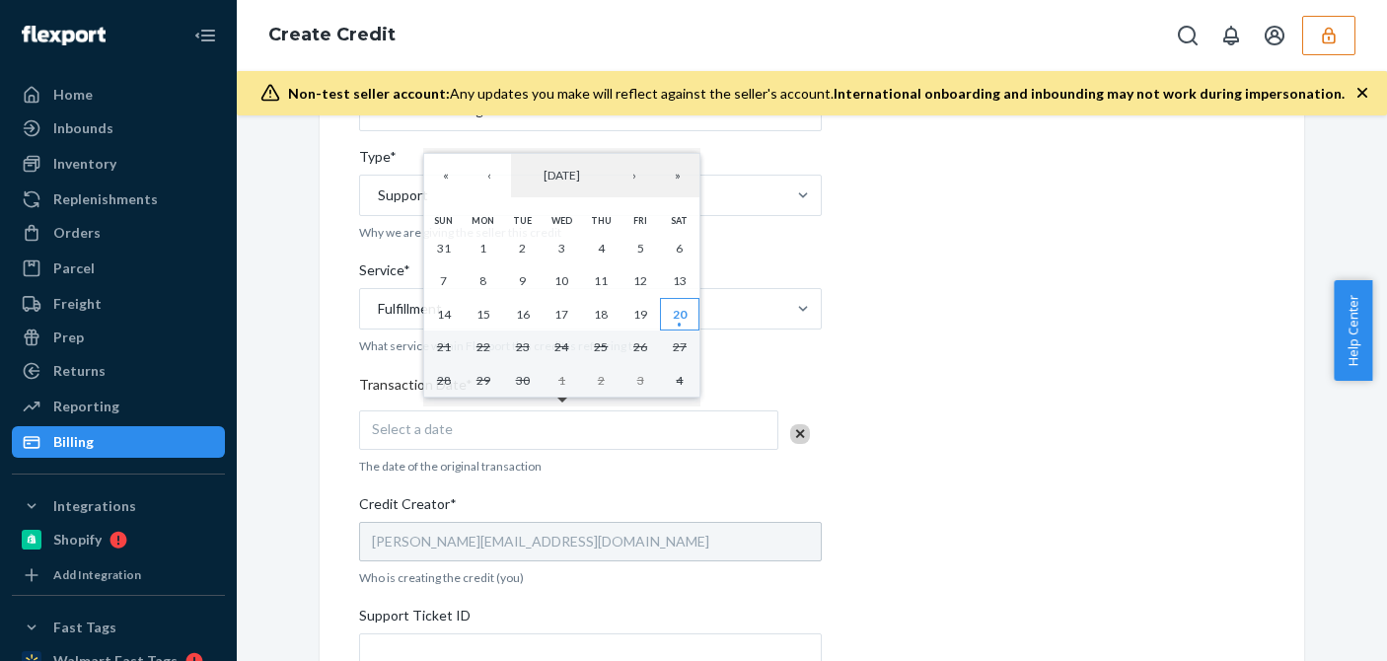
click at [673, 322] on abbr "20" at bounding box center [680, 314] width 14 height 15
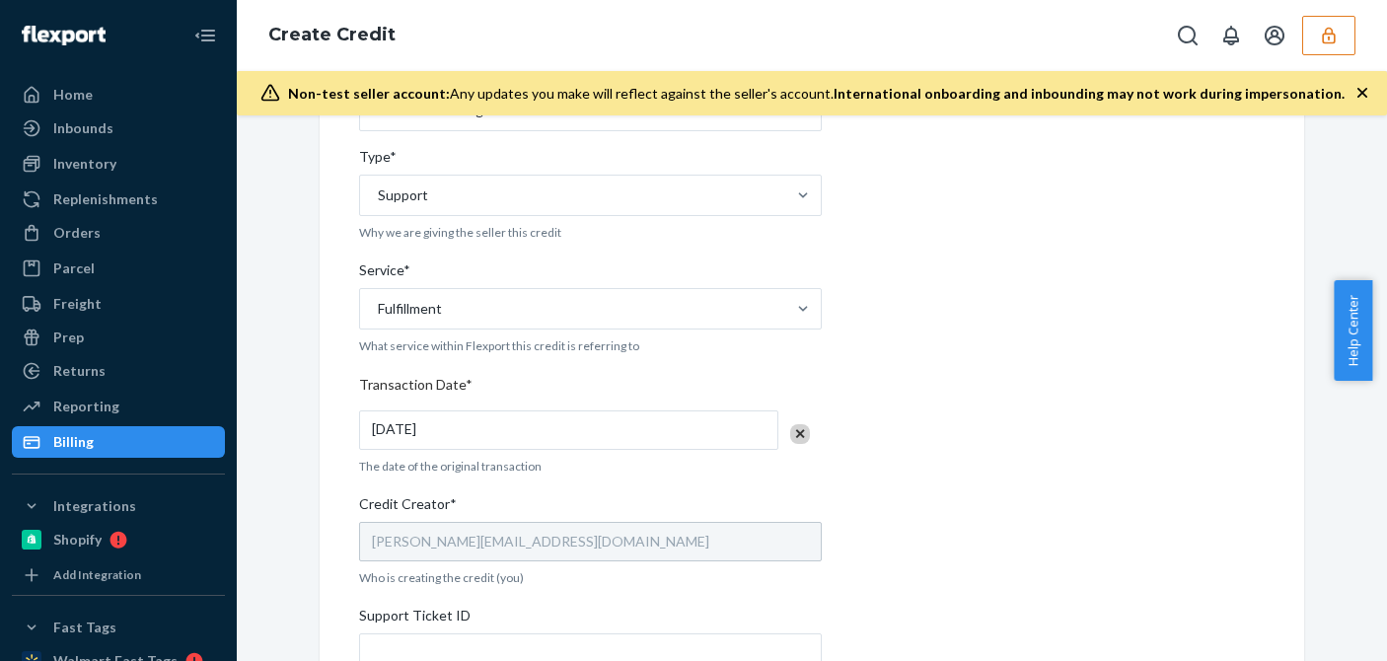
scroll to position [592, 0]
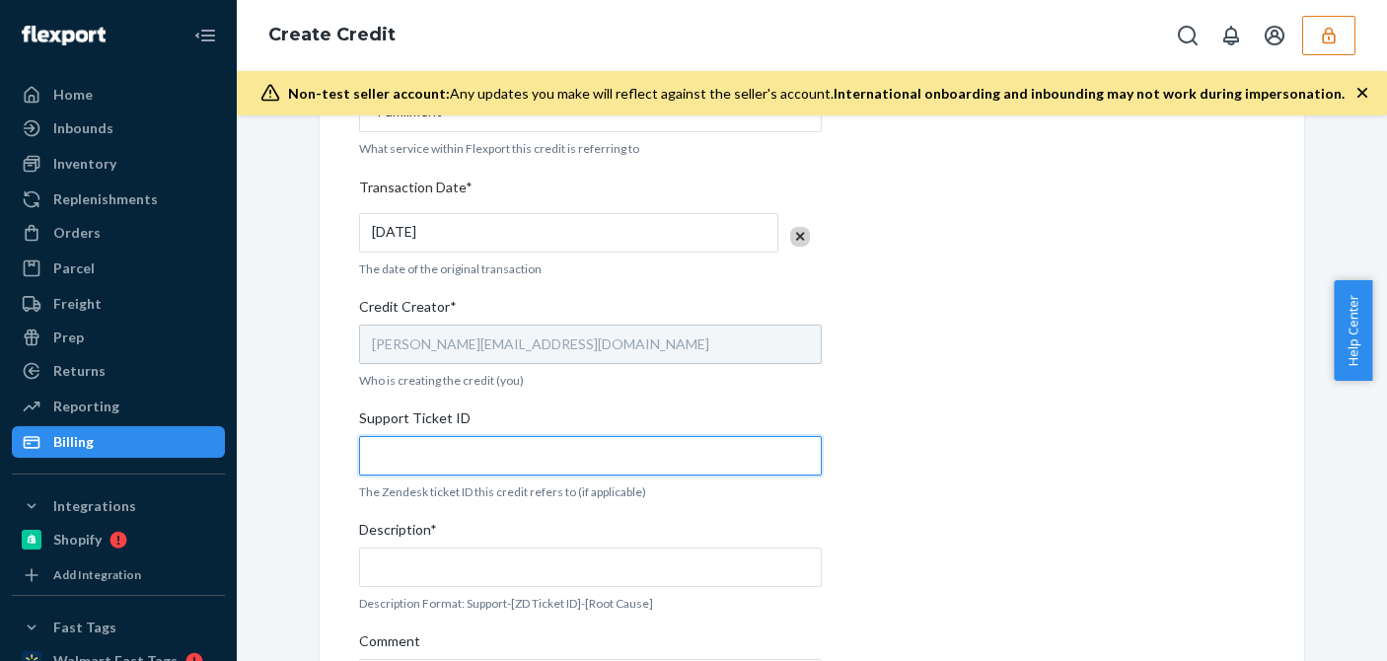
click at [394, 454] on input "Support Ticket ID" at bounding box center [590, 455] width 463 height 39
paste input "822823"
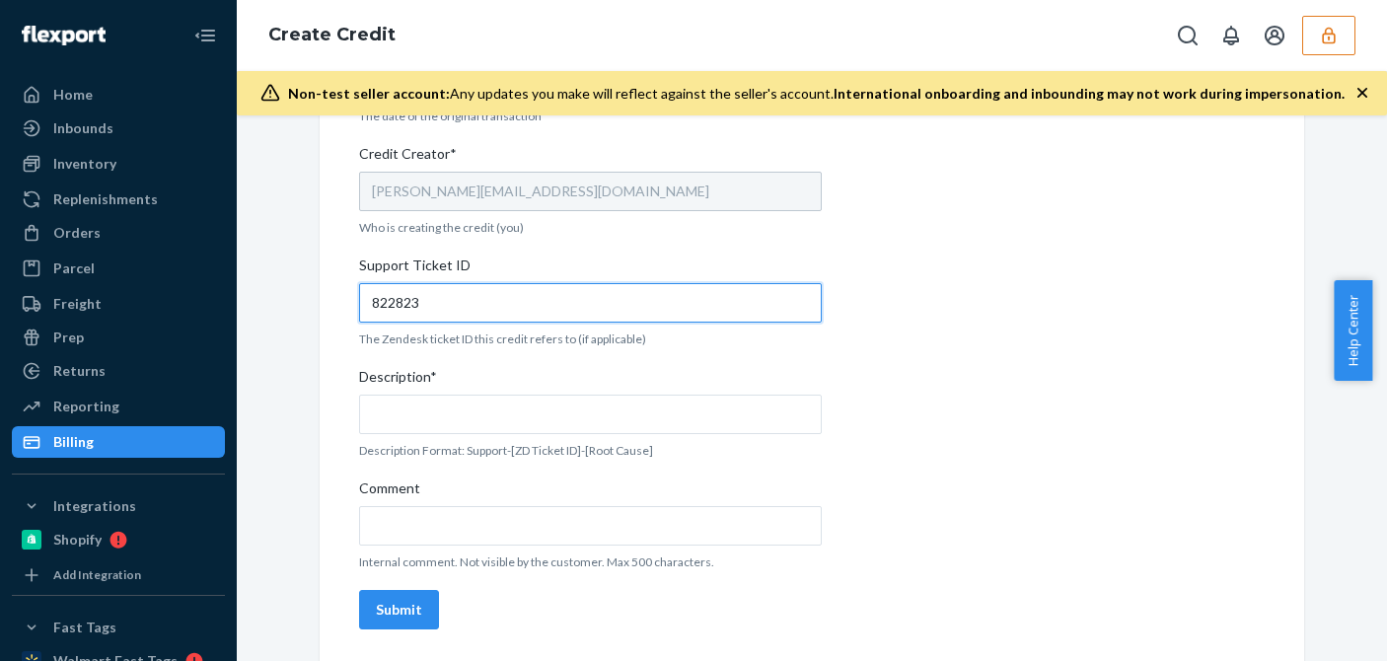
type input "822823"
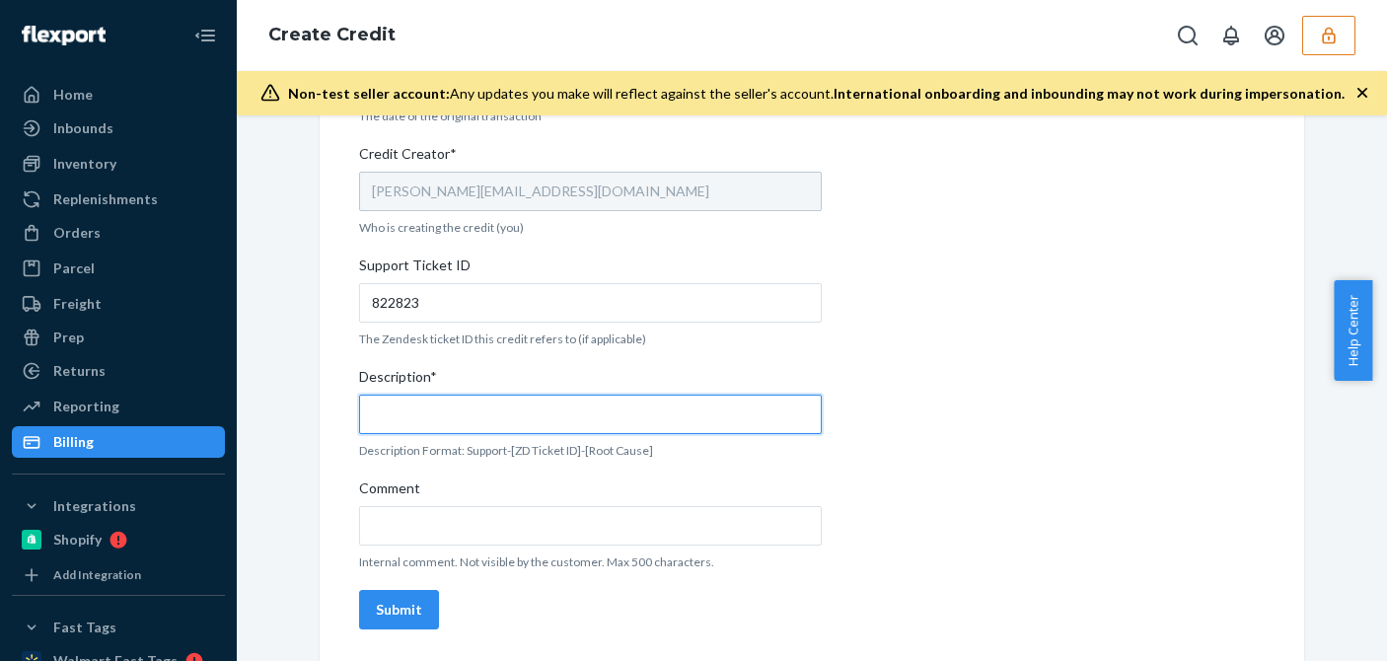
click at [447, 410] on input "Description*" at bounding box center [590, 414] width 463 height 39
paste input "822823"
type input "Support 822823 / OB - No tracking movement"
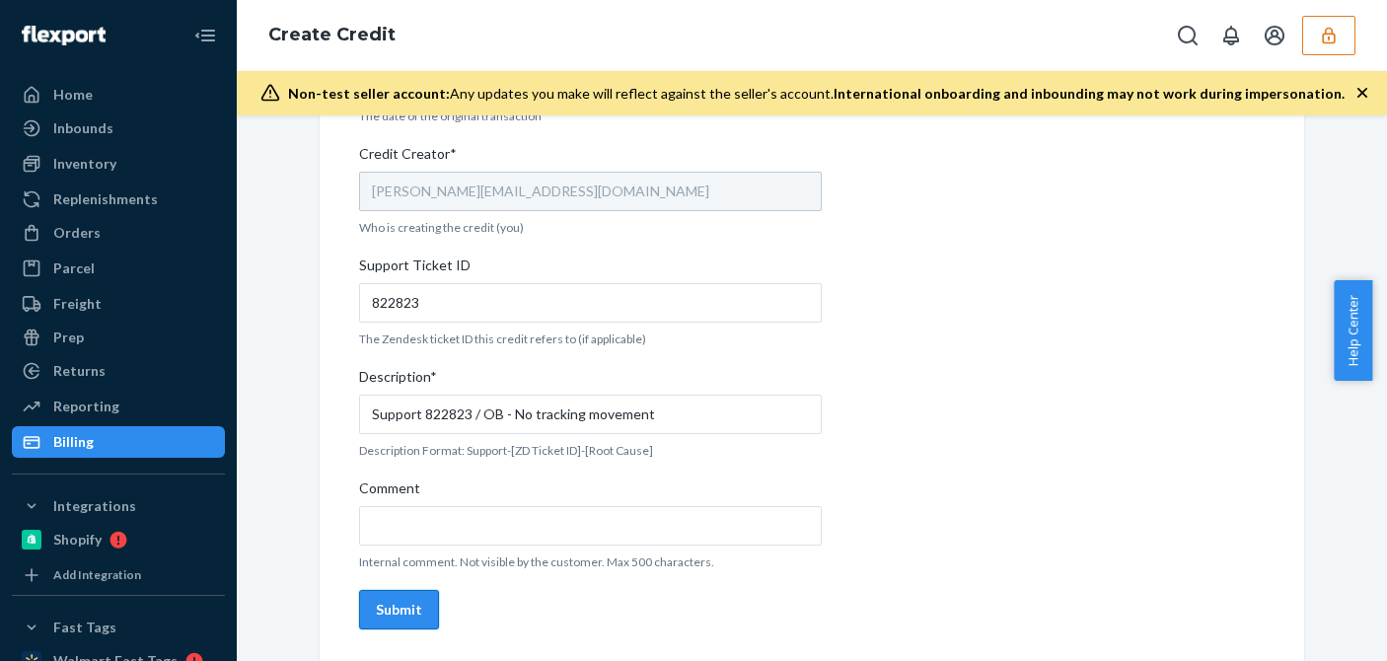
click at [402, 596] on button "Submit" at bounding box center [399, 609] width 80 height 39
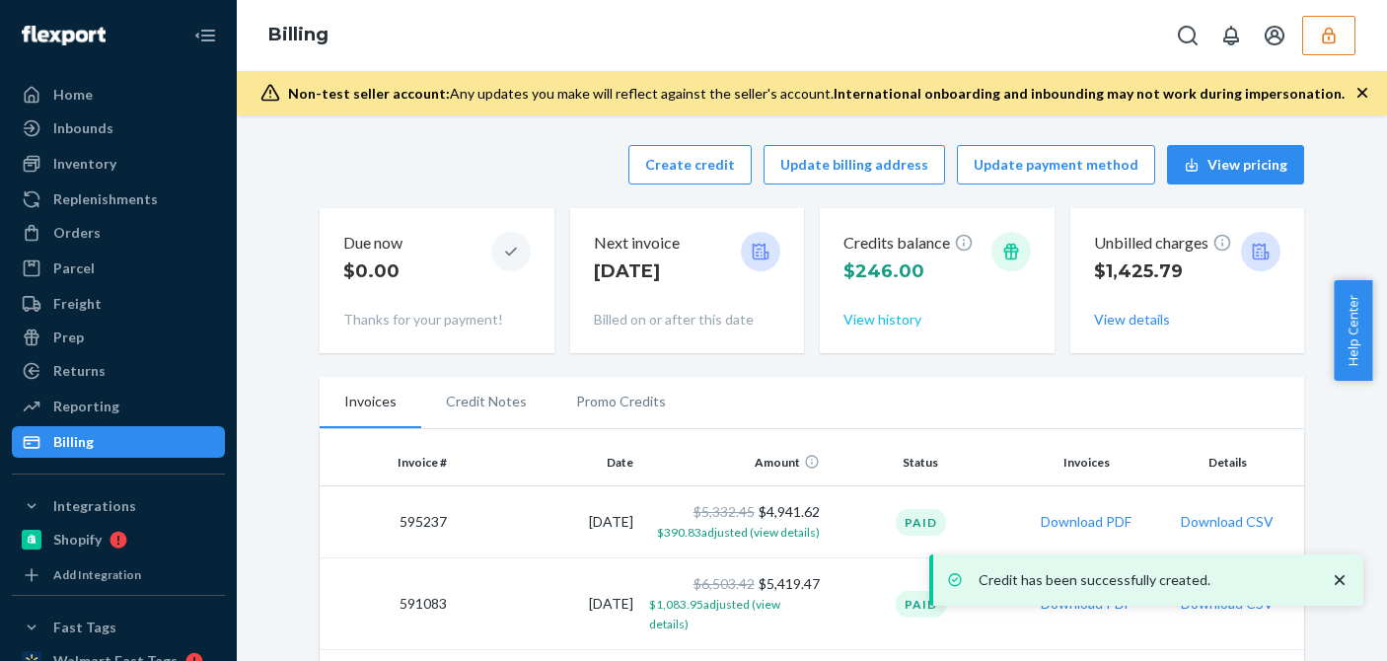
click at [897, 319] on button "View history" at bounding box center [882, 320] width 78 height 20
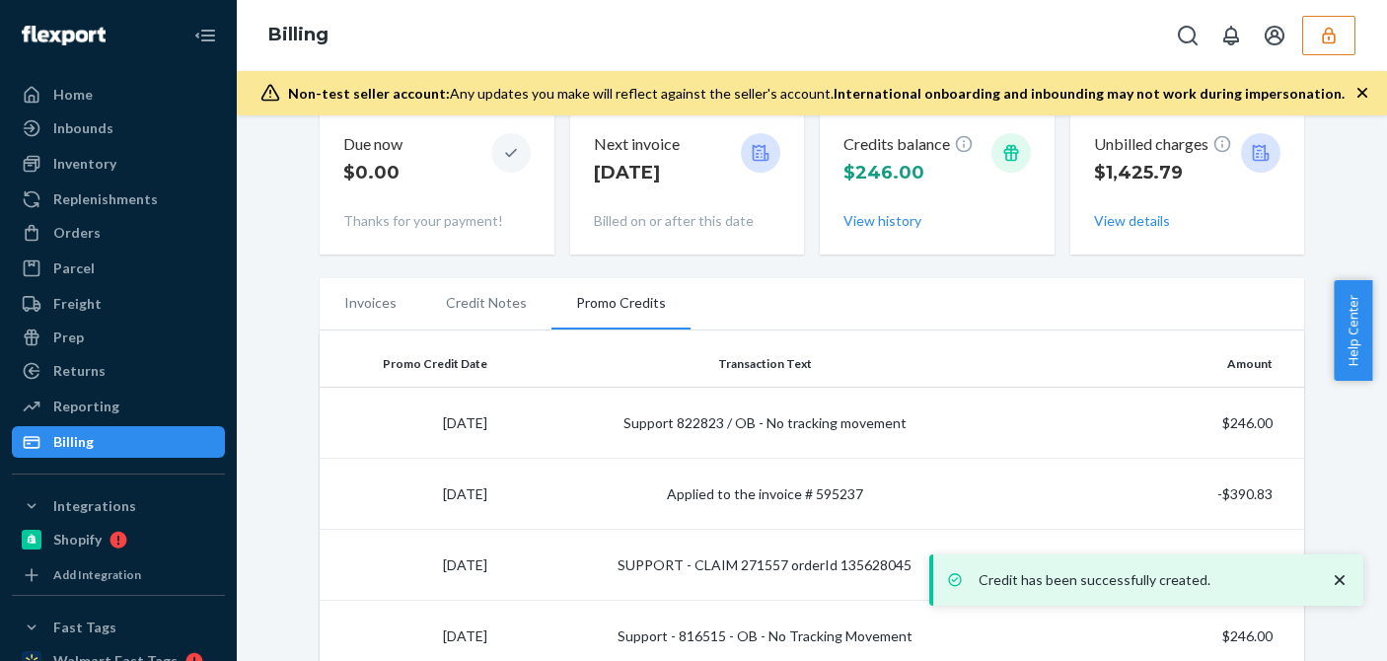
scroll to position [197, 0]
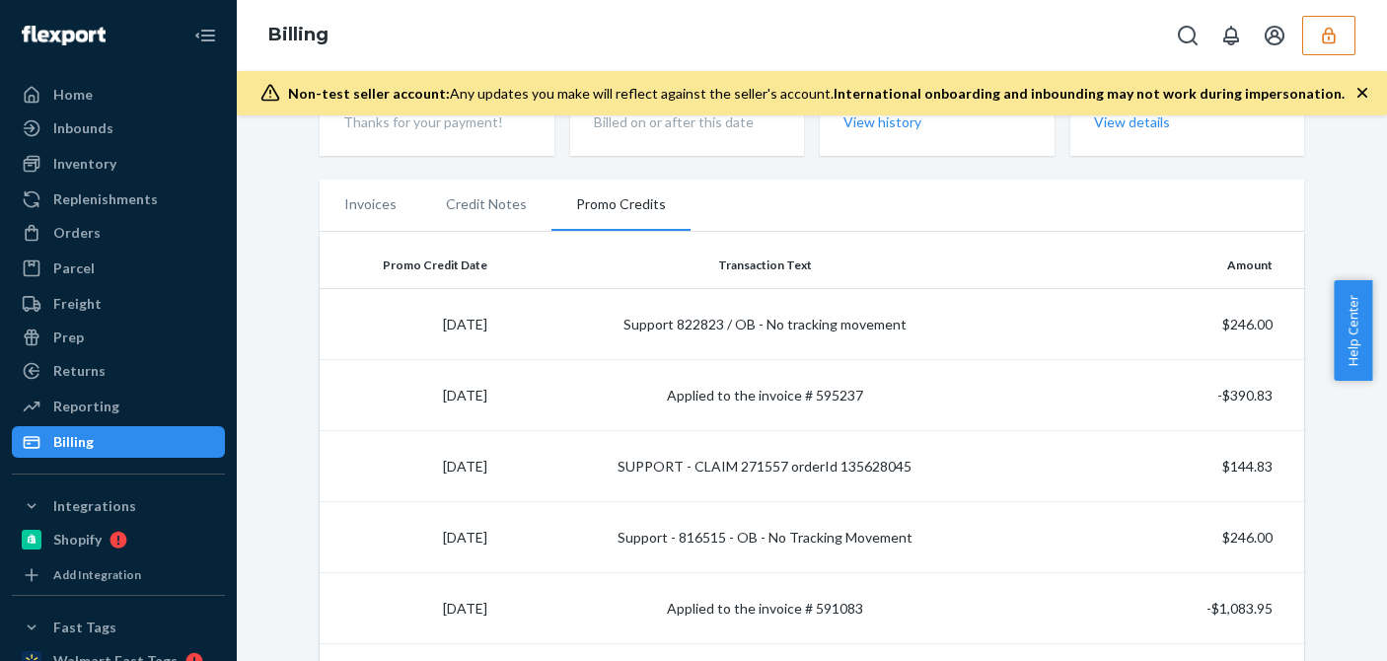
click at [1321, 32] on icon "button" at bounding box center [1329, 36] width 20 height 20
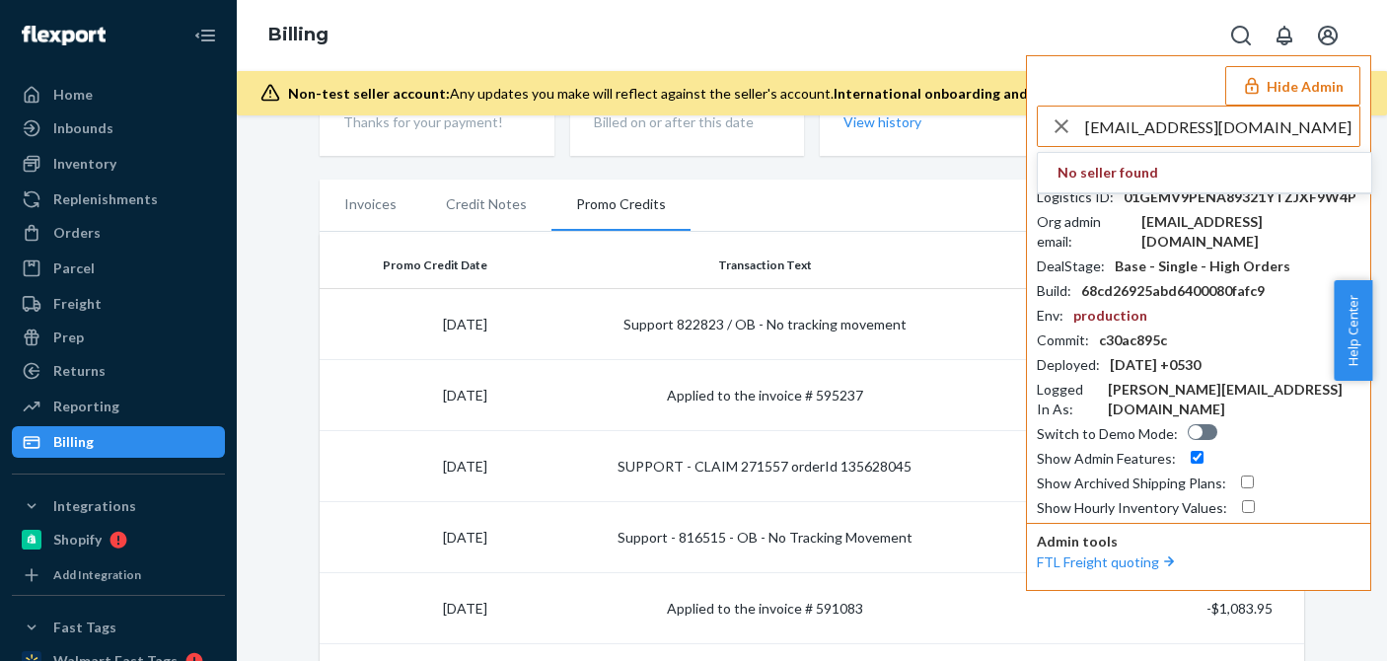
click at [1145, 116] on input "johnmarkalumia12@gmail.com" at bounding box center [1222, 126] width 274 height 39
type input "johnmarkalumia12@gmail.com"
click at [1118, 171] on span "trycomfrtgmailcom" at bounding box center [1171, 173] width 229 height 20
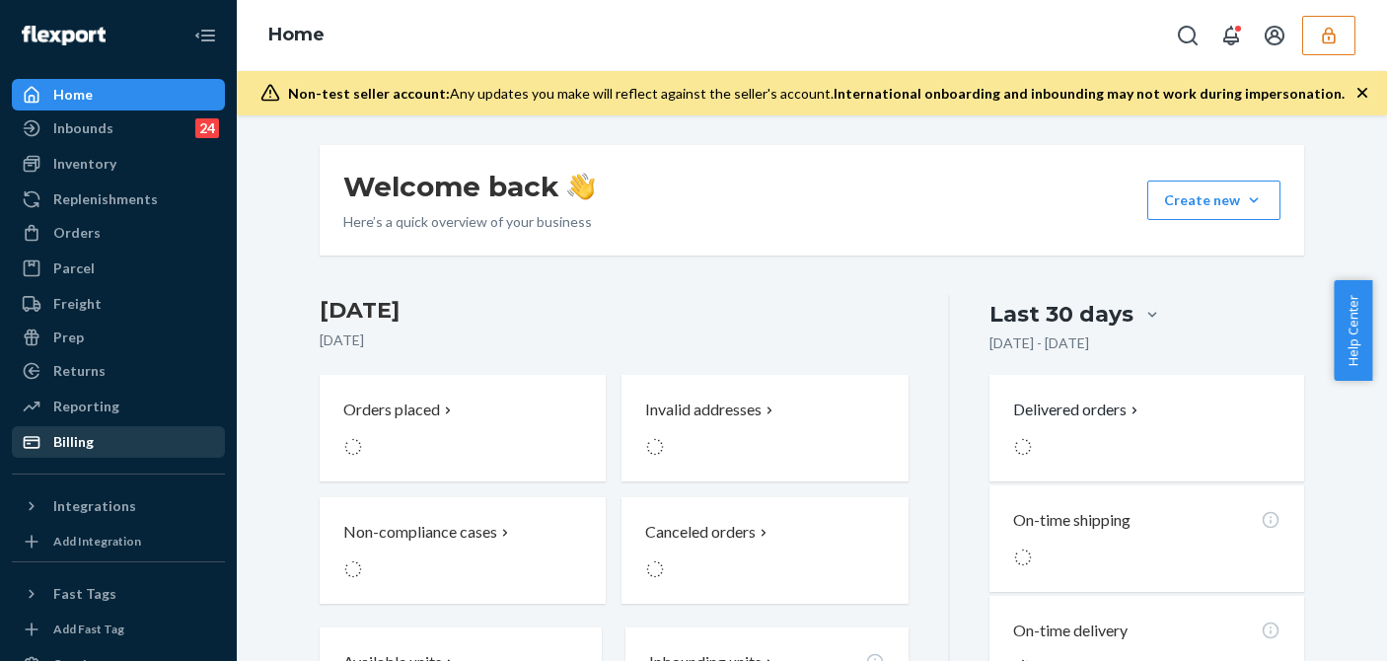
click at [144, 425] on ul "Home Inbounds 24 Shipping Plans Problems 24 Inventory Products Replenishments O…" at bounding box center [118, 268] width 213 height 379
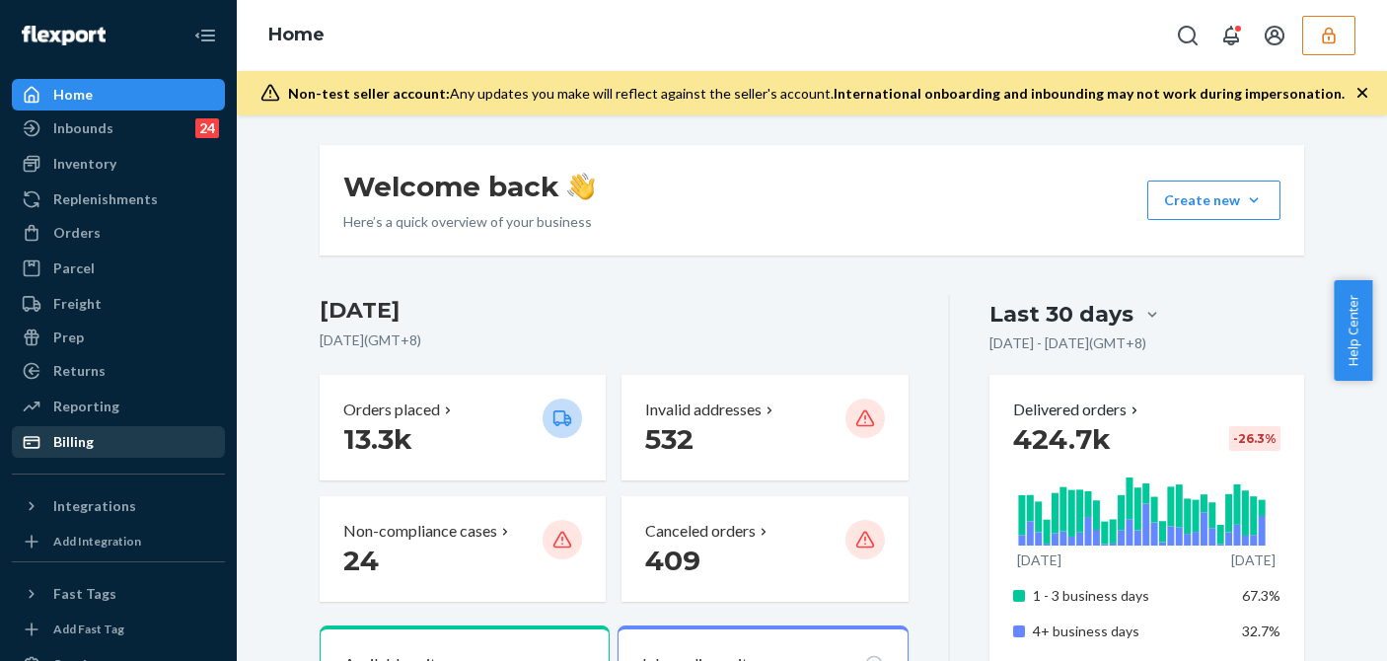
click at [157, 450] on div "Billing" at bounding box center [118, 442] width 209 height 28
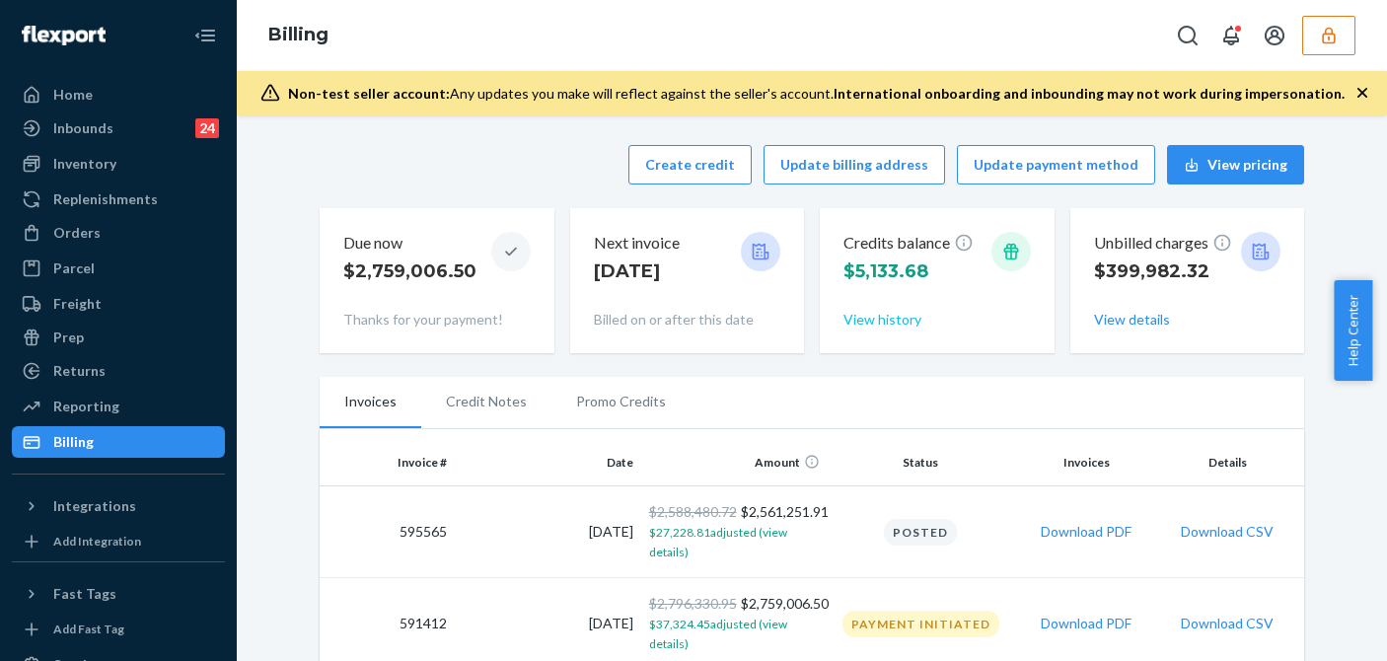
click at [869, 318] on button "View history" at bounding box center [882, 320] width 78 height 20
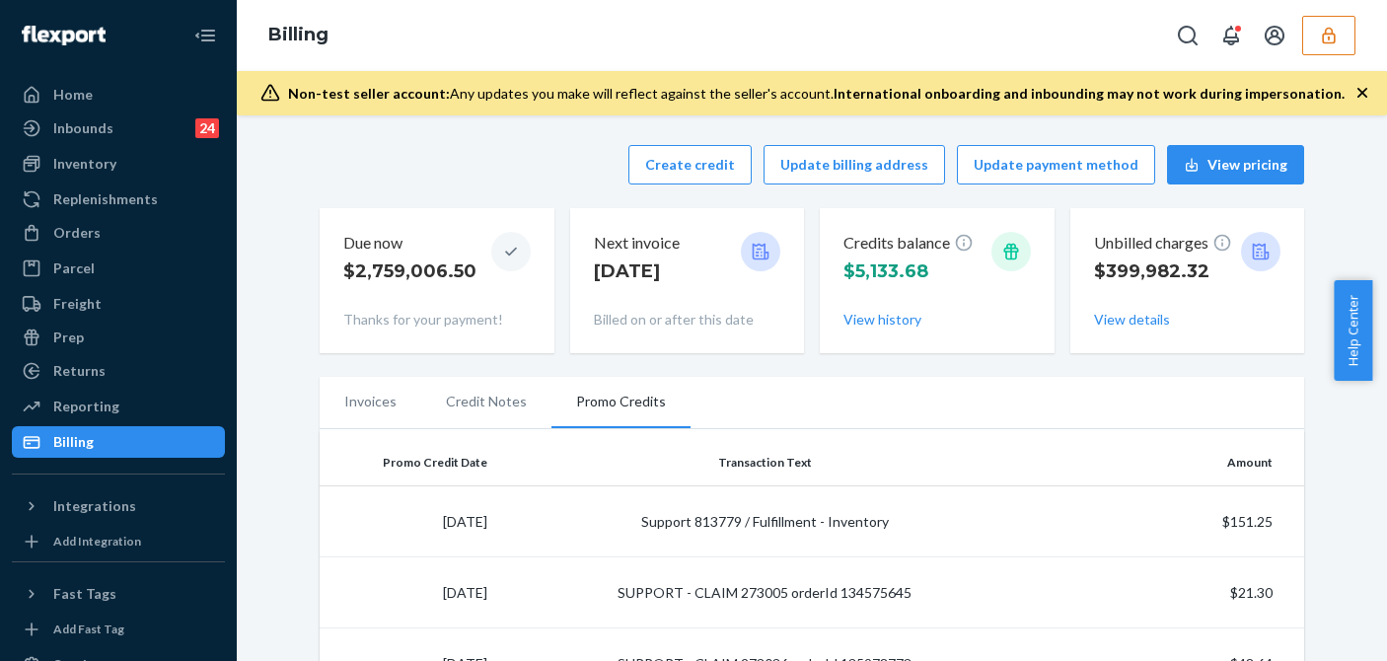
scroll to position [99, 0]
